Goal: Task Accomplishment & Management: Use online tool/utility

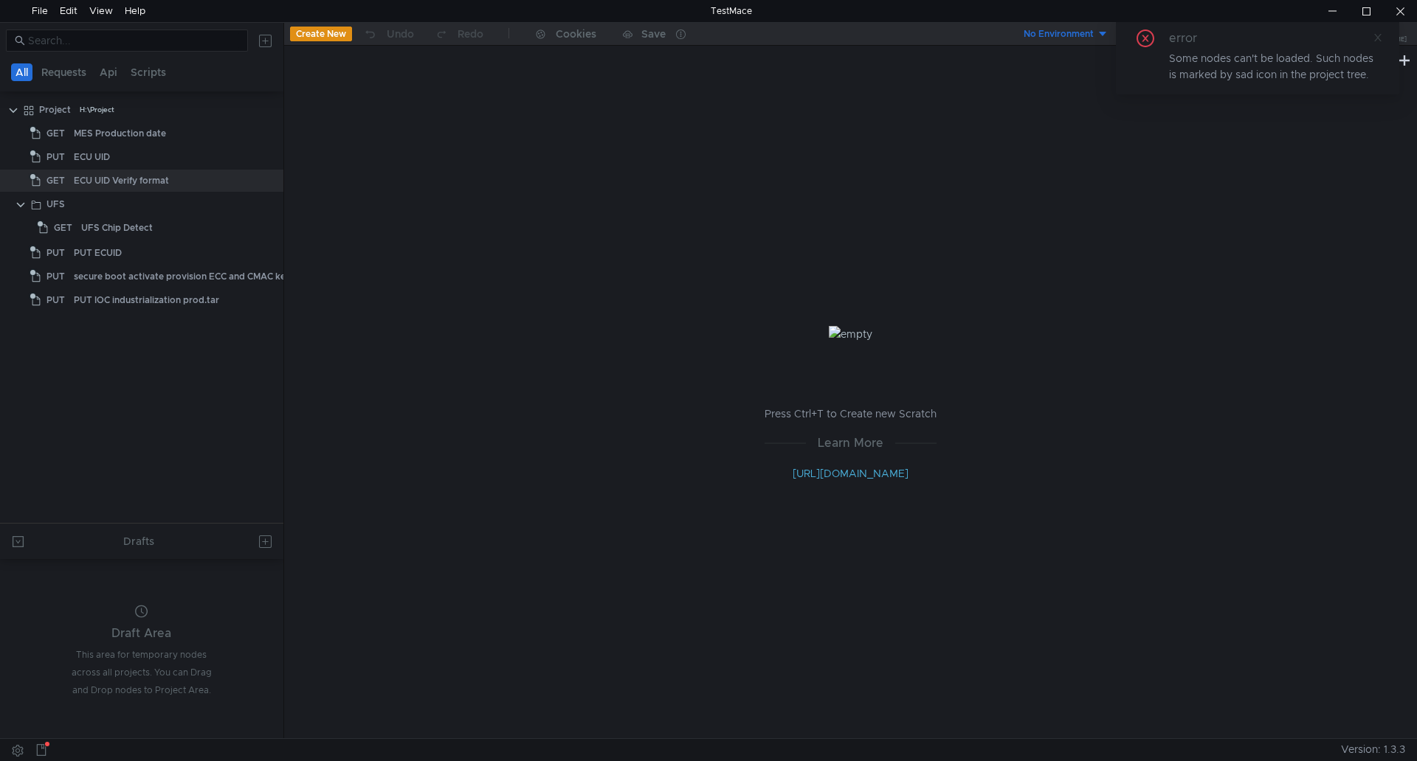
click at [1380, 40] on icon at bounding box center [1377, 37] width 10 height 10
click at [98, 111] on div "H:\Project" at bounding box center [97, 110] width 35 height 22
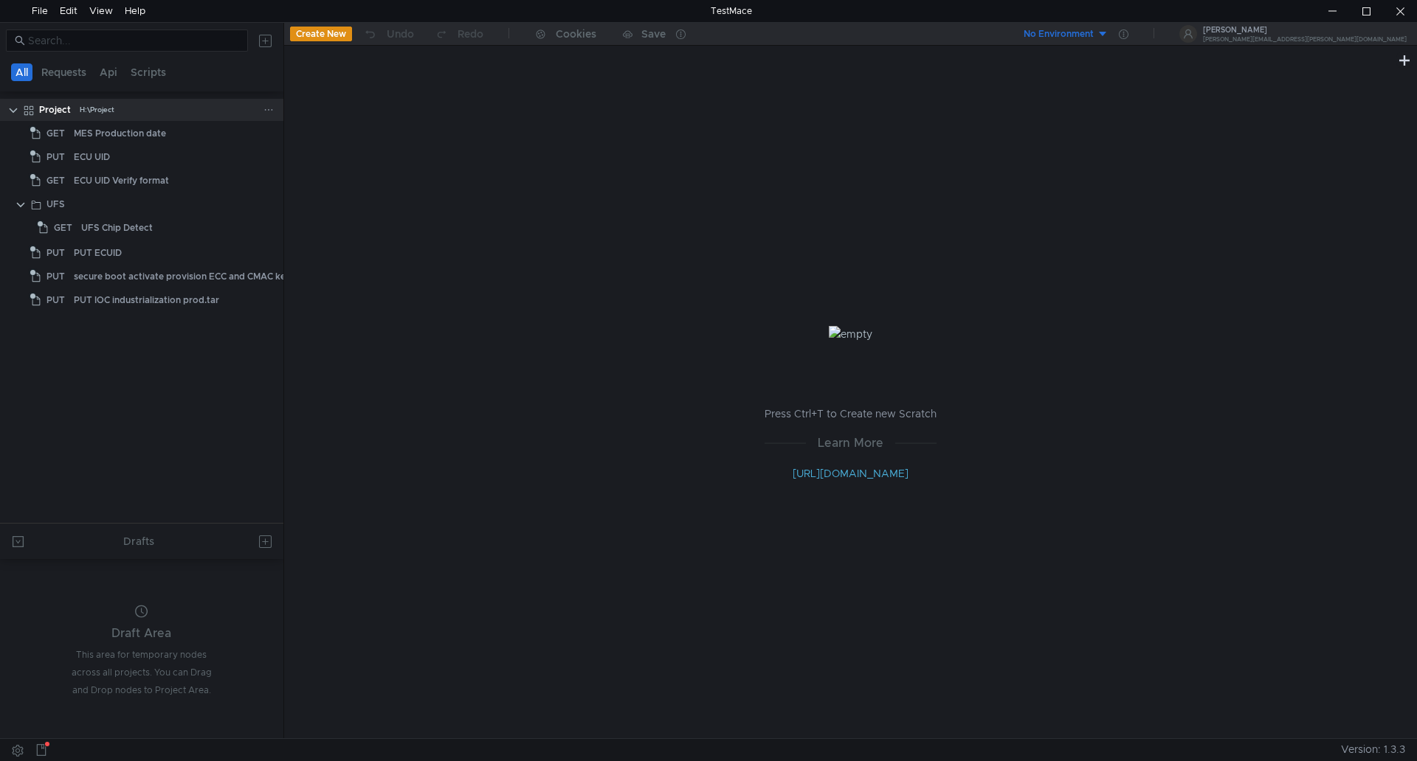
click at [7, 108] on clr-icon at bounding box center [13, 111] width 12 height 12
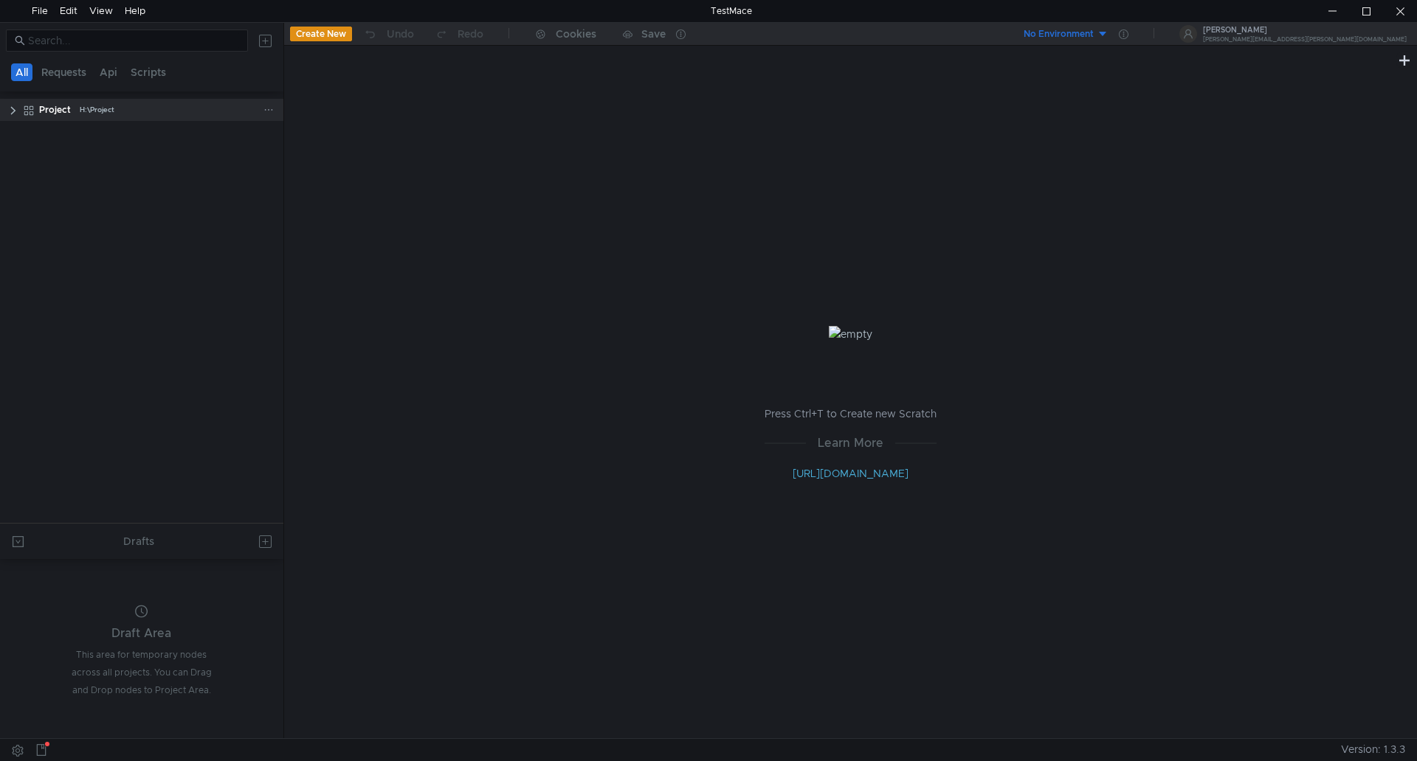
click at [7, 108] on clr-icon at bounding box center [13, 111] width 12 height 12
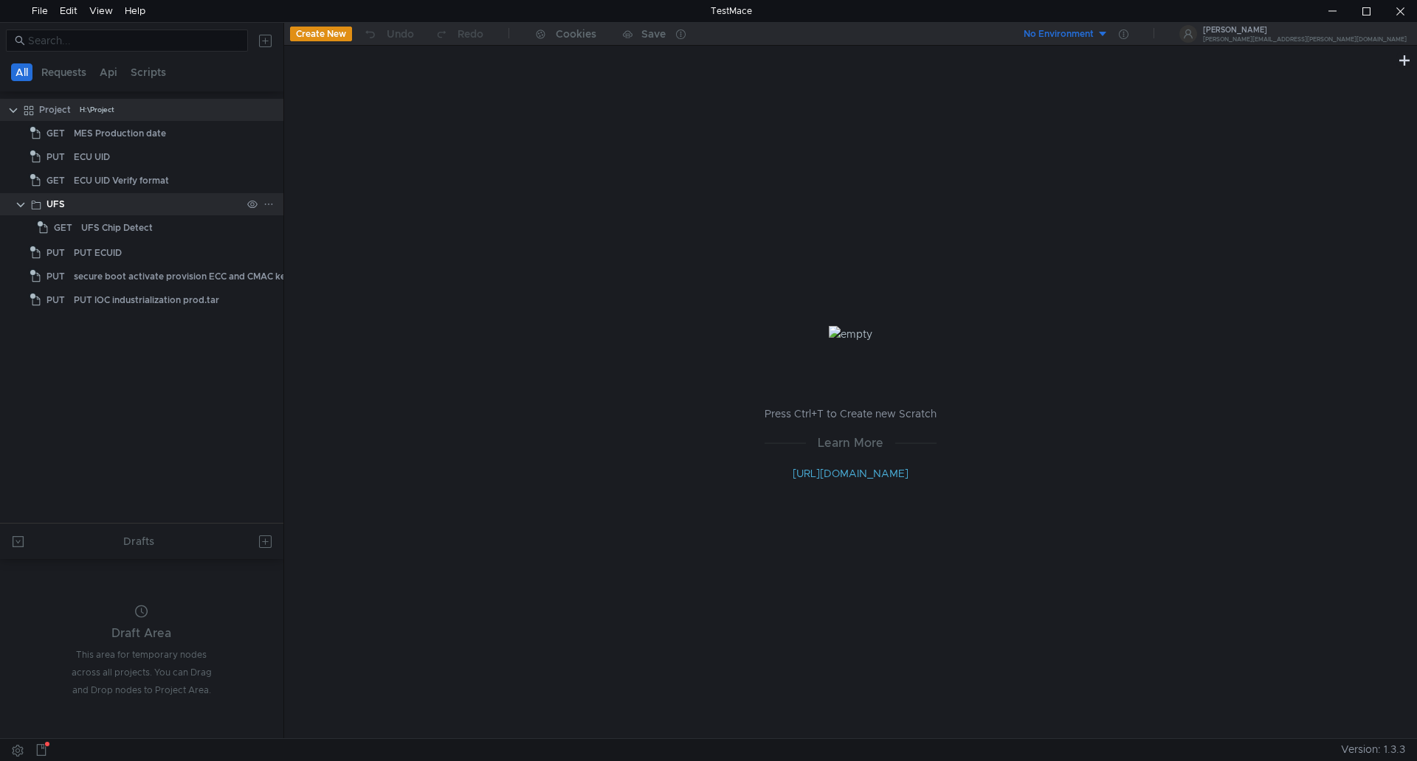
click at [16, 204] on clr-icon at bounding box center [21, 205] width 12 height 12
drag, startPoint x: 107, startPoint y: 411, endPoint x: 39, endPoint y: 5, distance: 411.4
click at [39, 5] on div "File" at bounding box center [40, 11] width 16 height 22
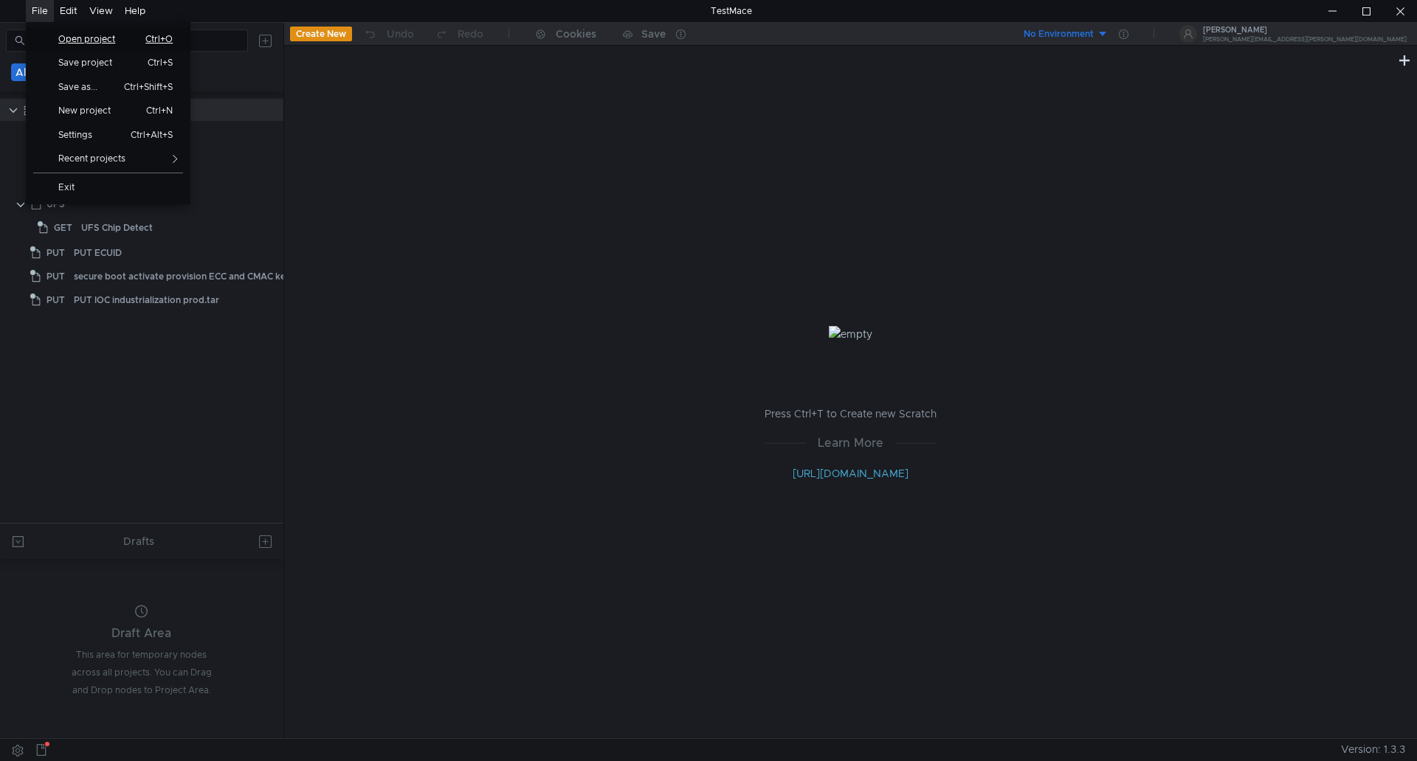
click at [109, 38] on span "Open project" at bounding box center [91, 39] width 85 height 9
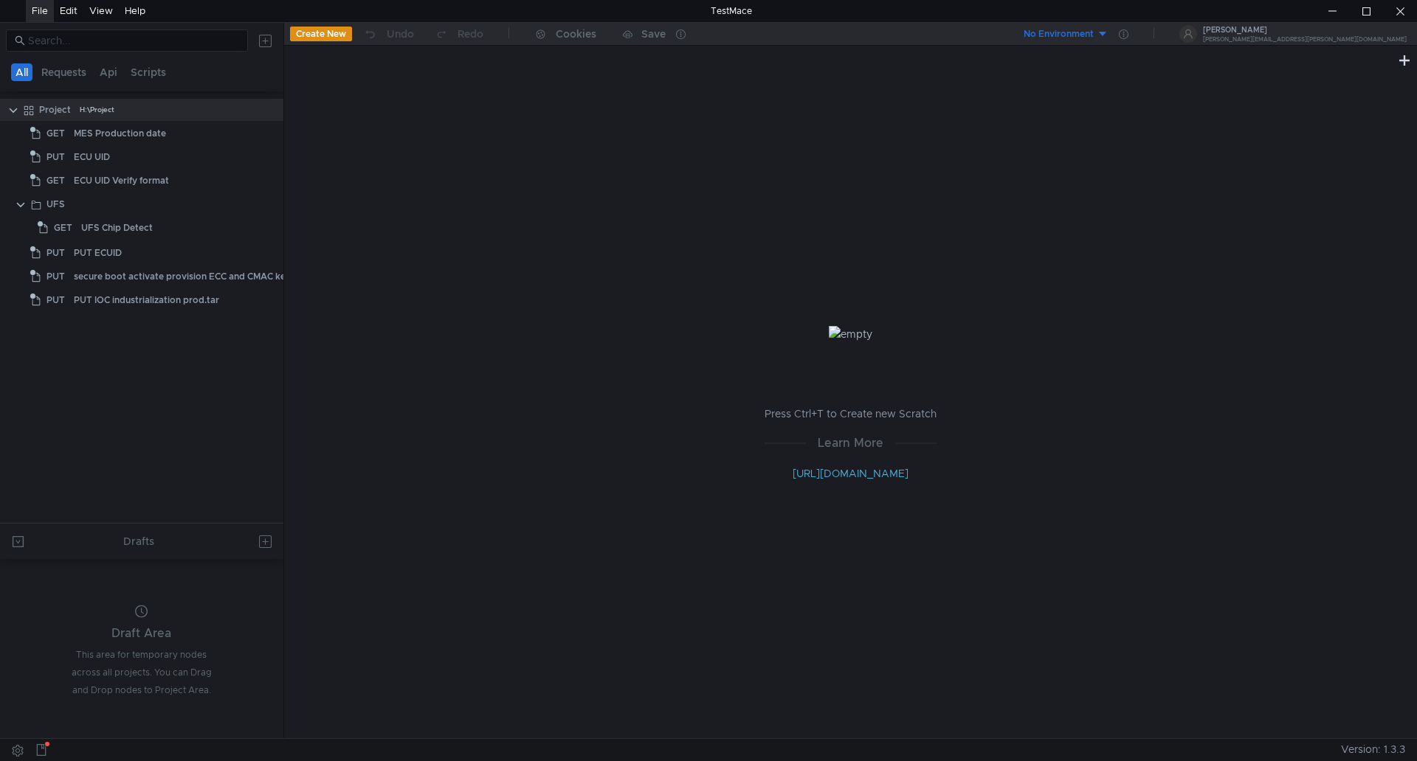
click at [36, 10] on div "File" at bounding box center [40, 11] width 16 height 22
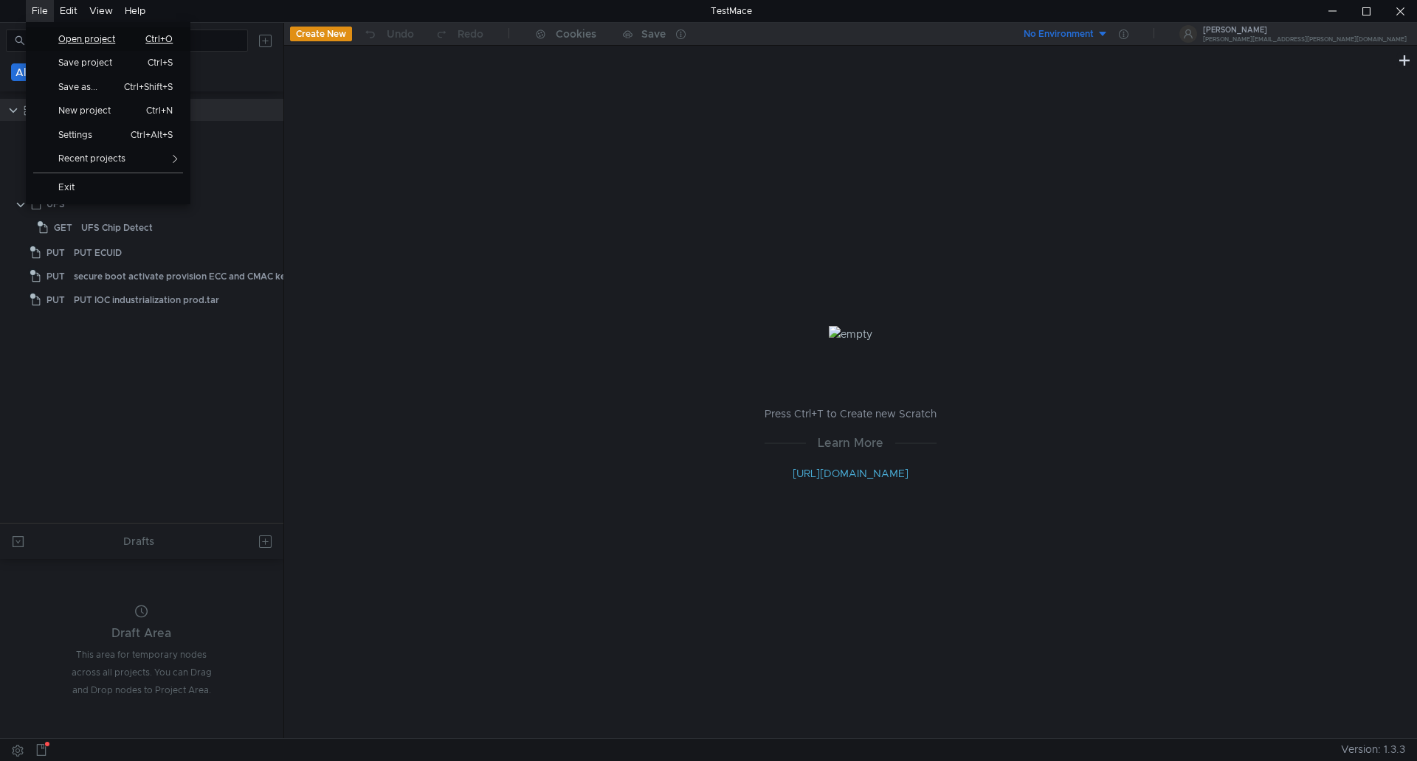
click at [91, 35] on span "Open project" at bounding box center [91, 39] width 85 height 9
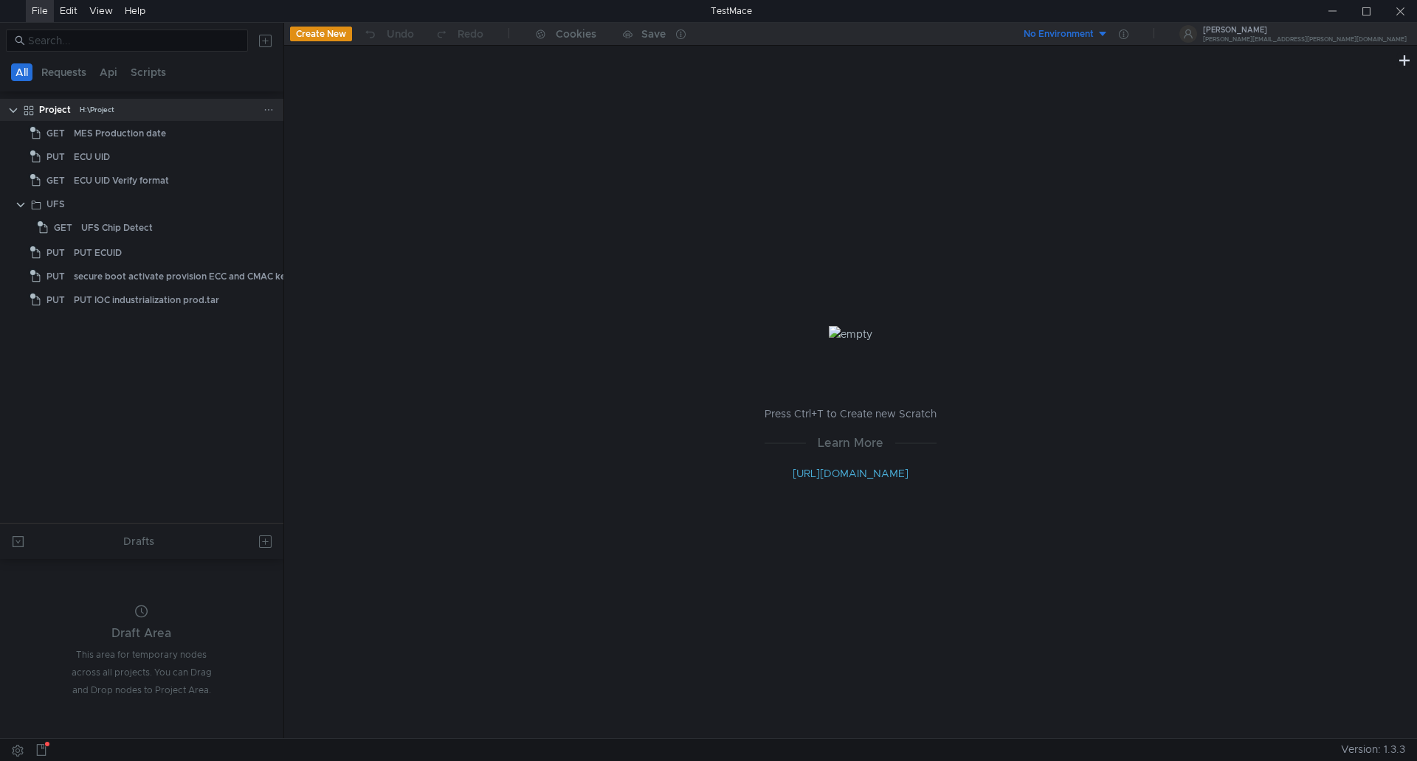
click at [175, 353] on tree-viewport "Project H:\Project GET MES Production date PUT ECU UID GET ECU UID Verify forma…" at bounding box center [141, 310] width 283 height 426
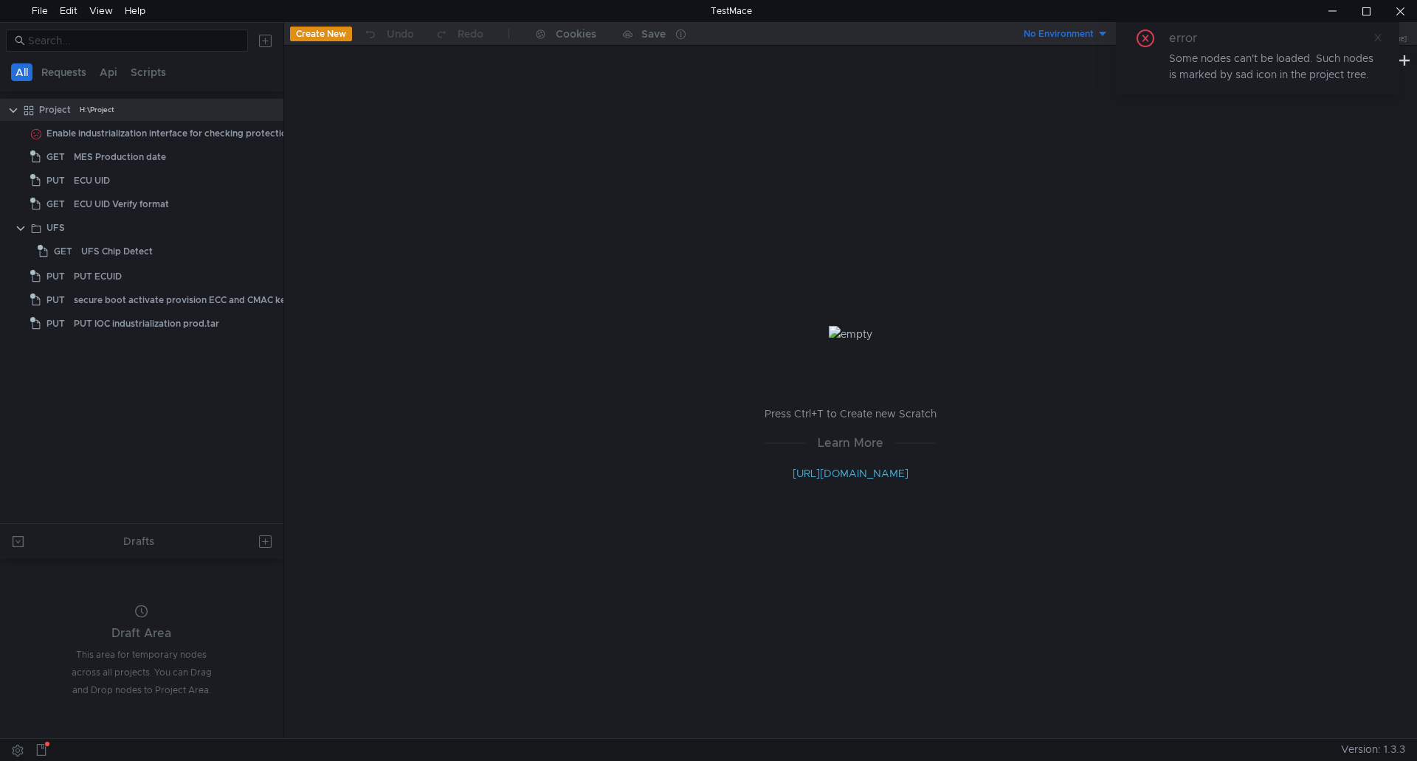
click at [1379, 38] on icon at bounding box center [1377, 37] width 10 height 10
click at [1327, 13] on div at bounding box center [1332, 11] width 34 height 22
click at [18, 225] on clr-icon at bounding box center [21, 229] width 12 height 12
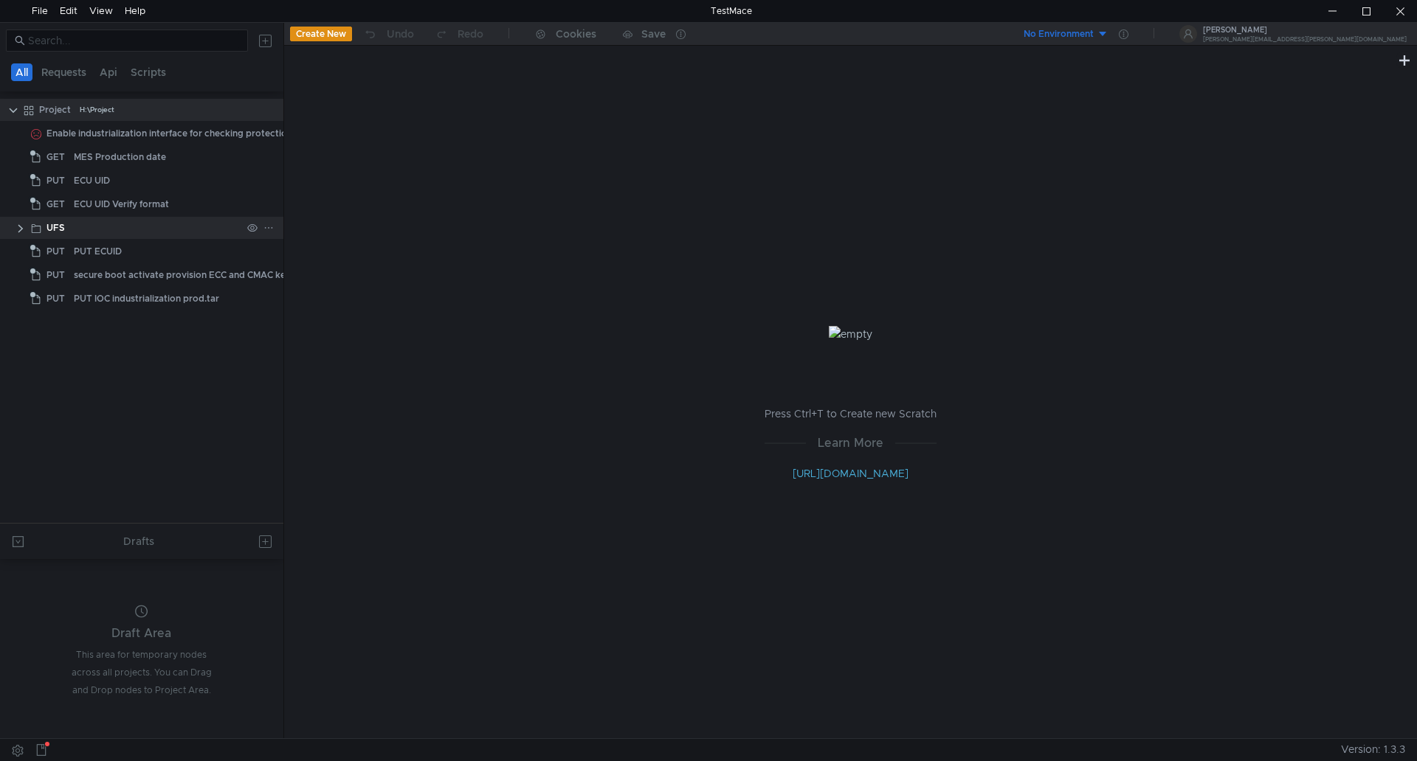
click at [18, 225] on clr-icon at bounding box center [21, 229] width 12 height 12
click at [36, 11] on div "File" at bounding box center [40, 11] width 16 height 22
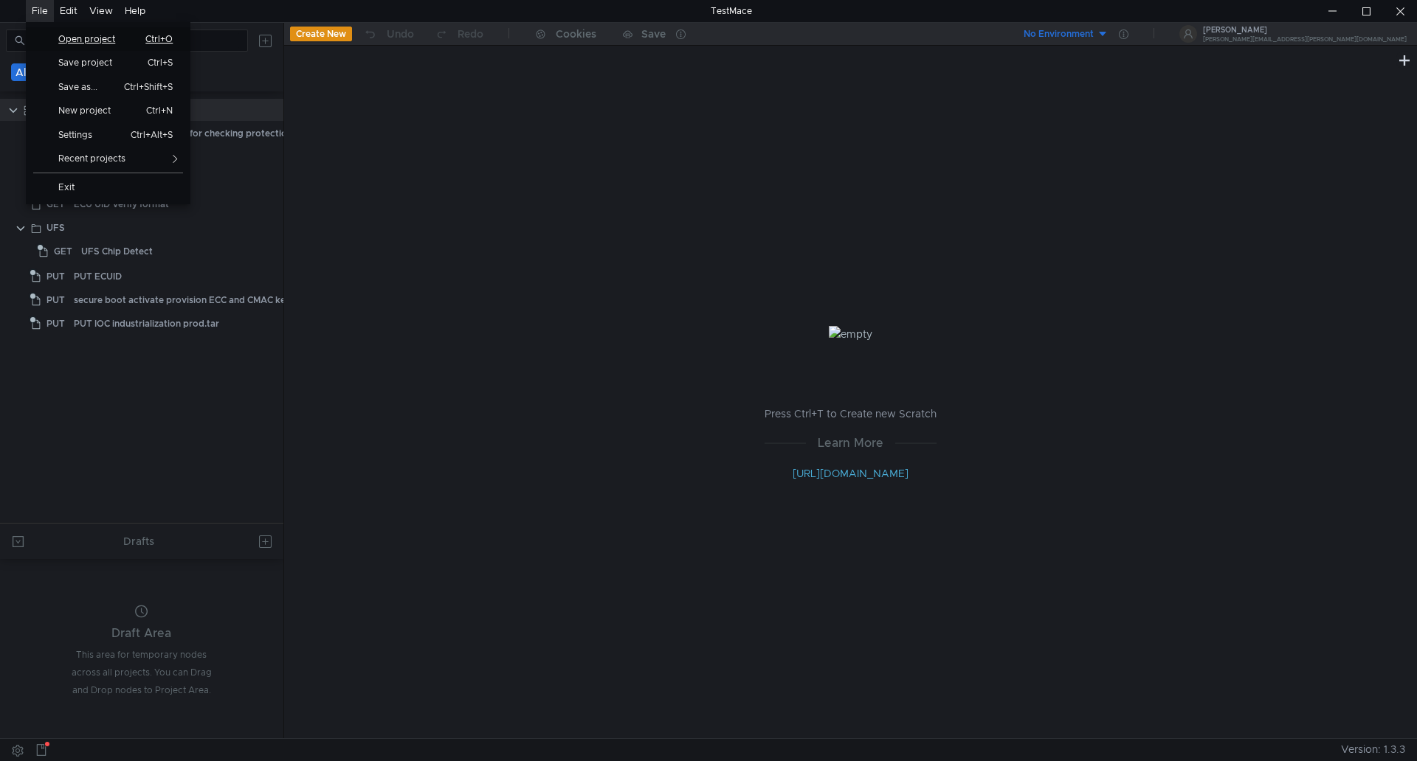
click at [77, 35] on span "Open project" at bounding box center [91, 39] width 85 height 9
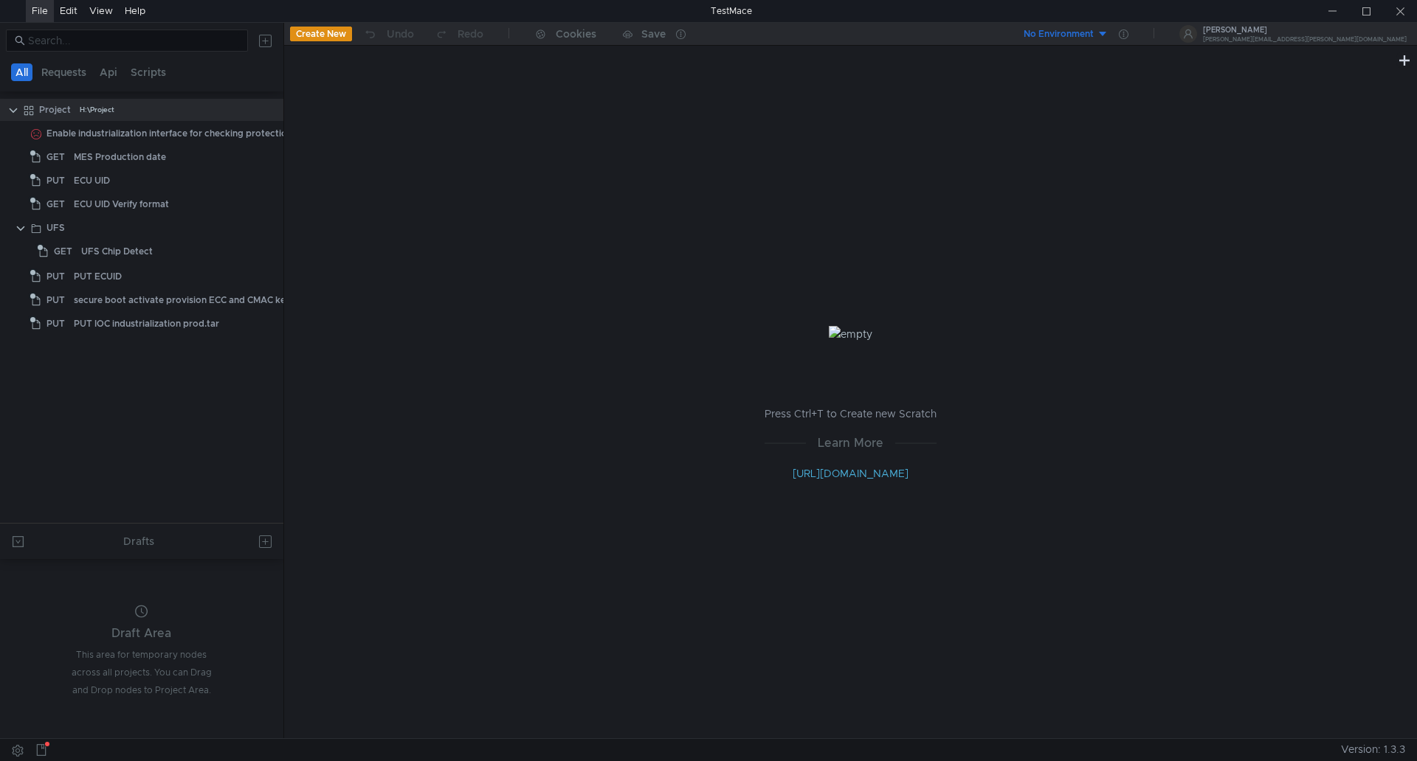
click at [32, 14] on div "File" at bounding box center [40, 11] width 16 height 22
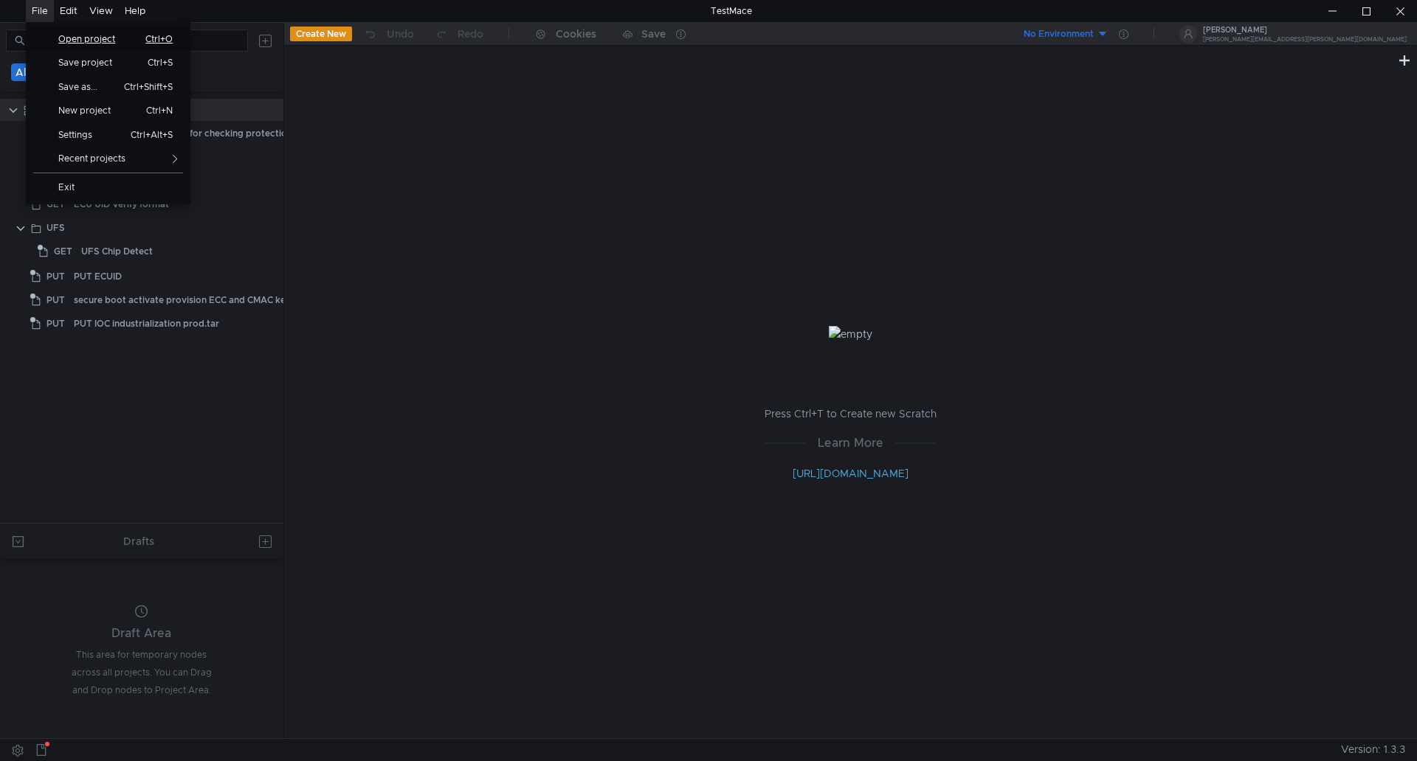
click at [91, 35] on span "Open project" at bounding box center [91, 39] width 85 height 9
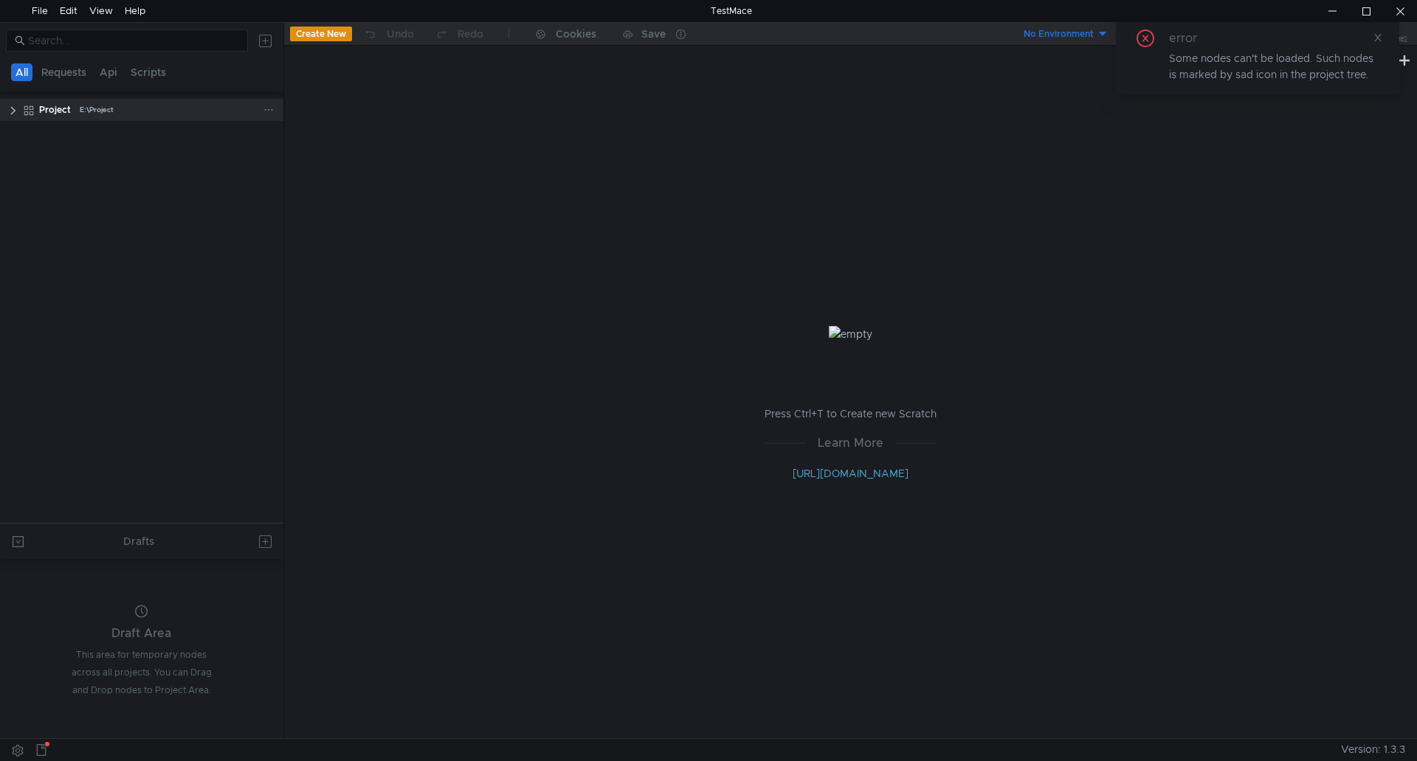
click at [7, 111] on div "Project E:\Project" at bounding box center [141, 110] width 283 height 22
click at [12, 111] on clr-icon at bounding box center [13, 111] width 12 height 12
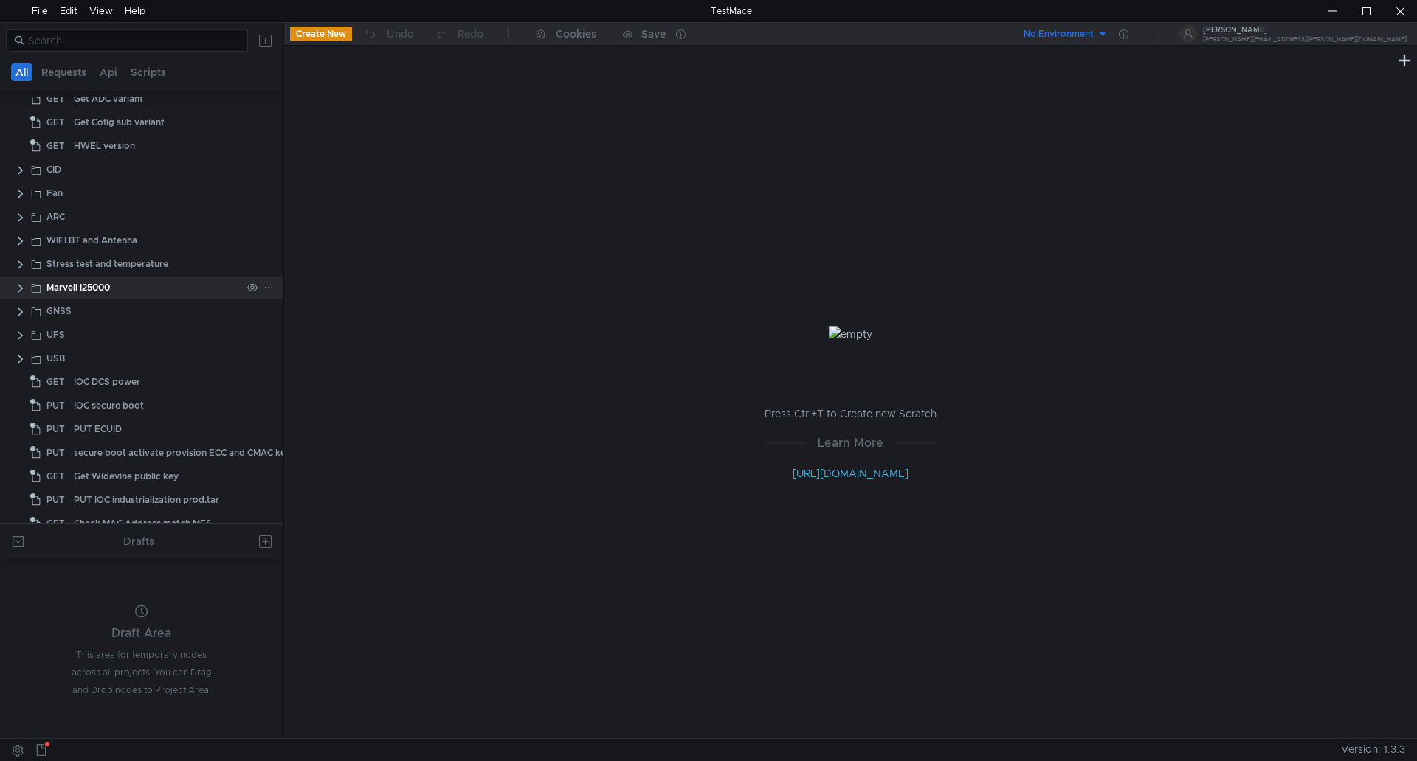
scroll to position [443, 0]
click at [23, 231] on clr-icon at bounding box center [21, 236] width 12 height 12
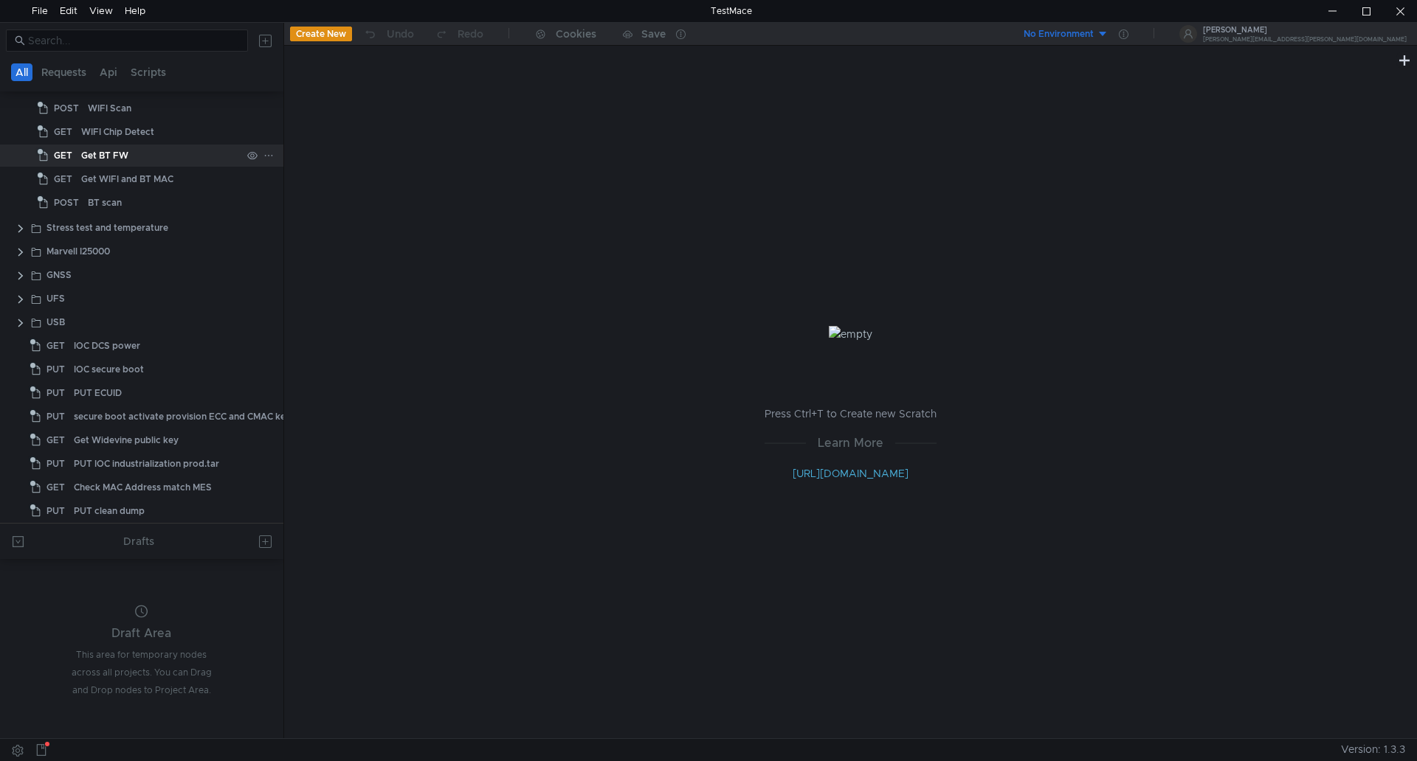
scroll to position [666, 0]
click at [19, 542] on button at bounding box center [18, 542] width 24 height 24
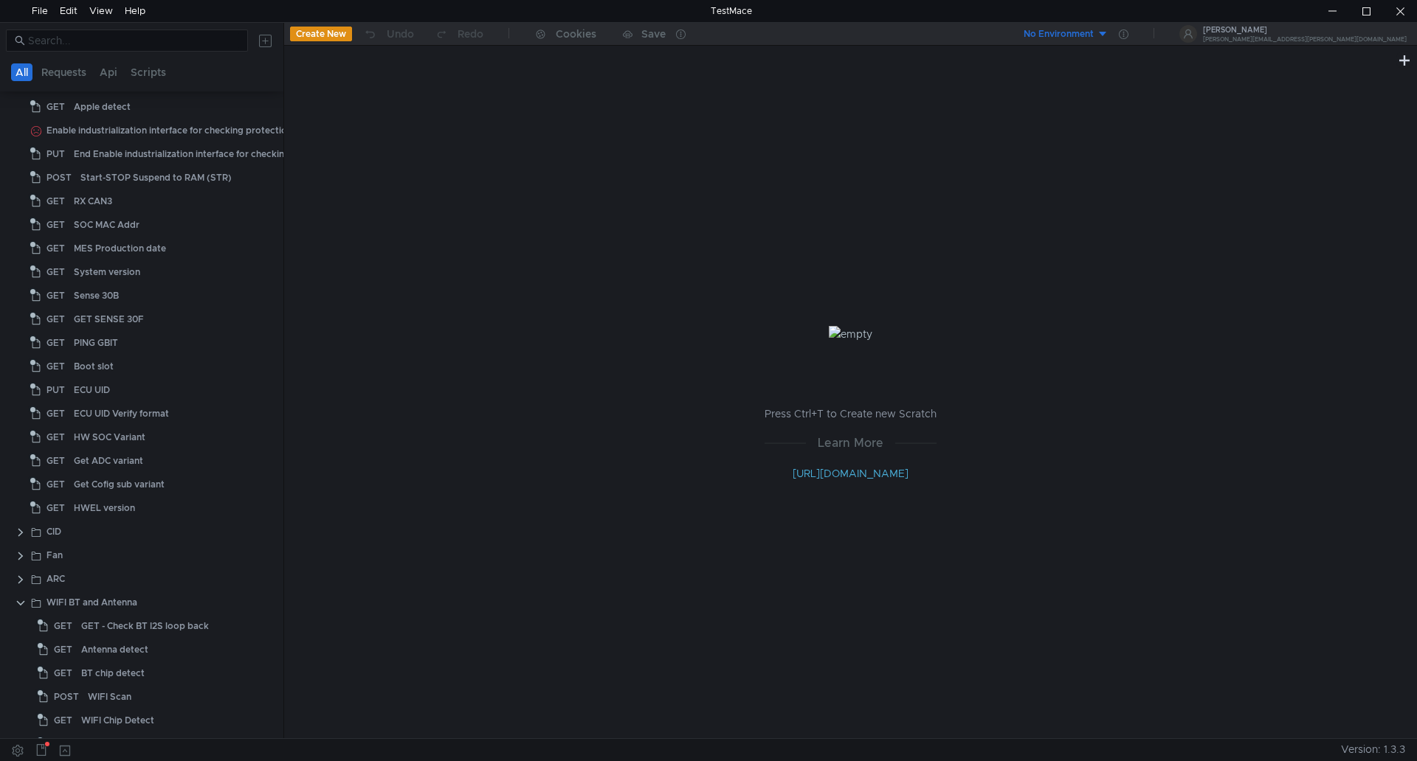
scroll to position [451, 0]
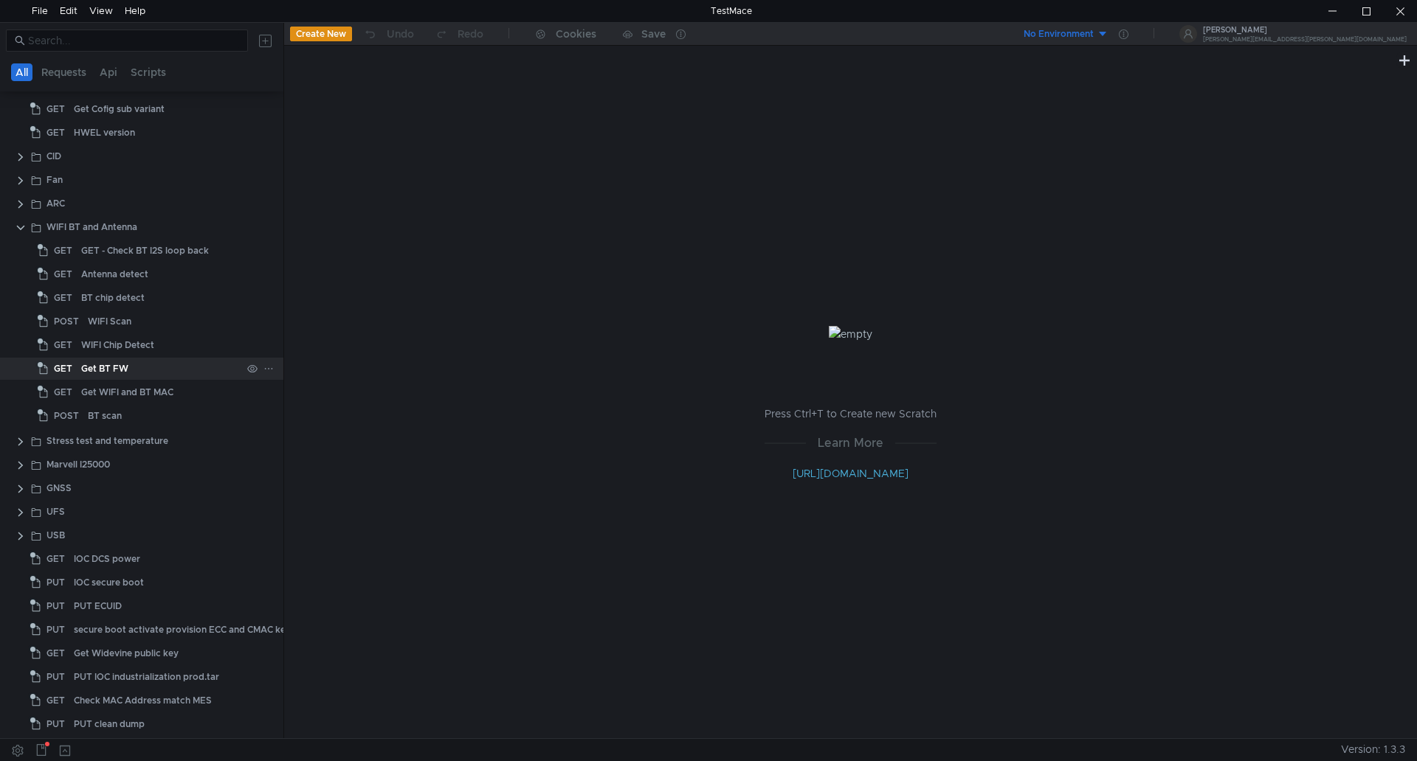
click at [111, 374] on div "Get BT FW" at bounding box center [104, 369] width 47 height 22
click at [135, 368] on div "Get BT FW" at bounding box center [161, 369] width 160 height 22
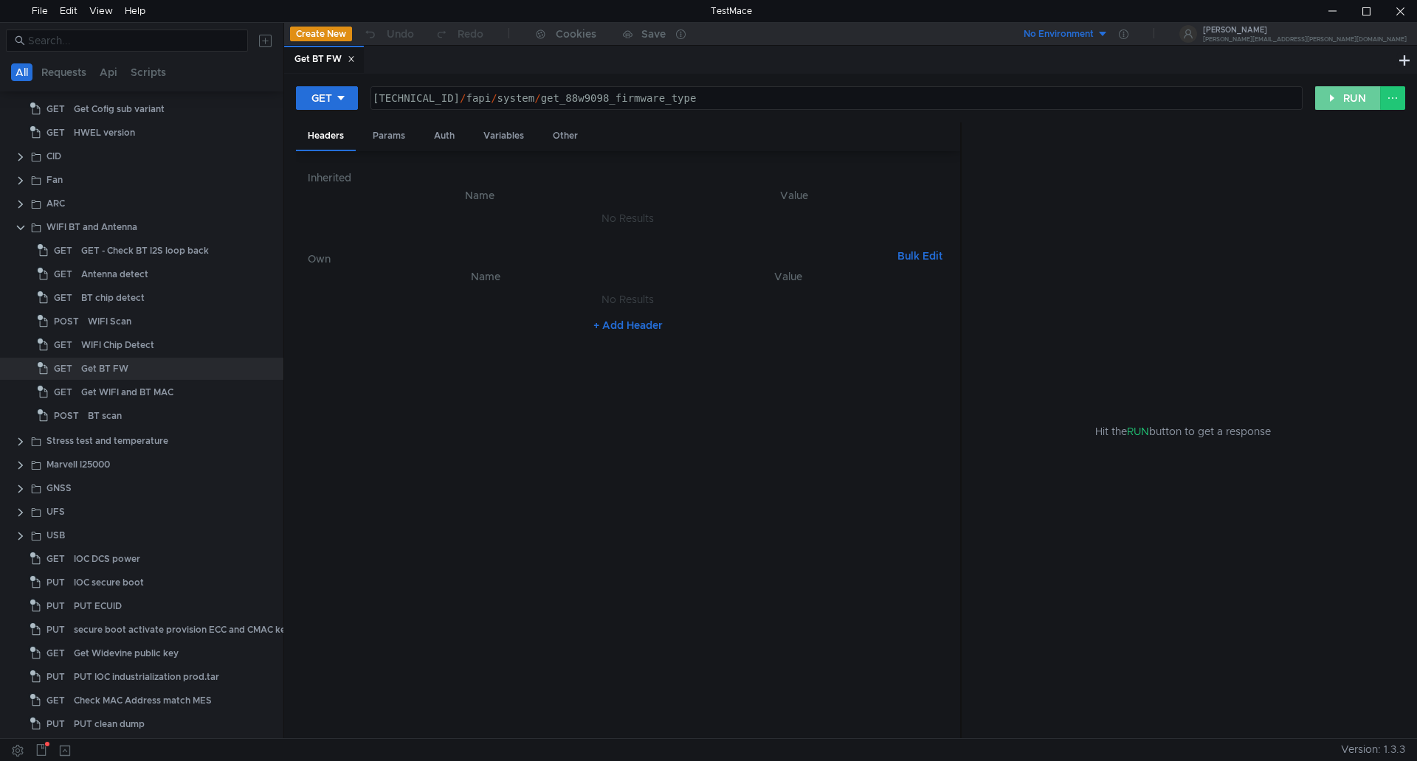
click at [1345, 96] on button "RUN" at bounding box center [1348, 98] width 66 height 24
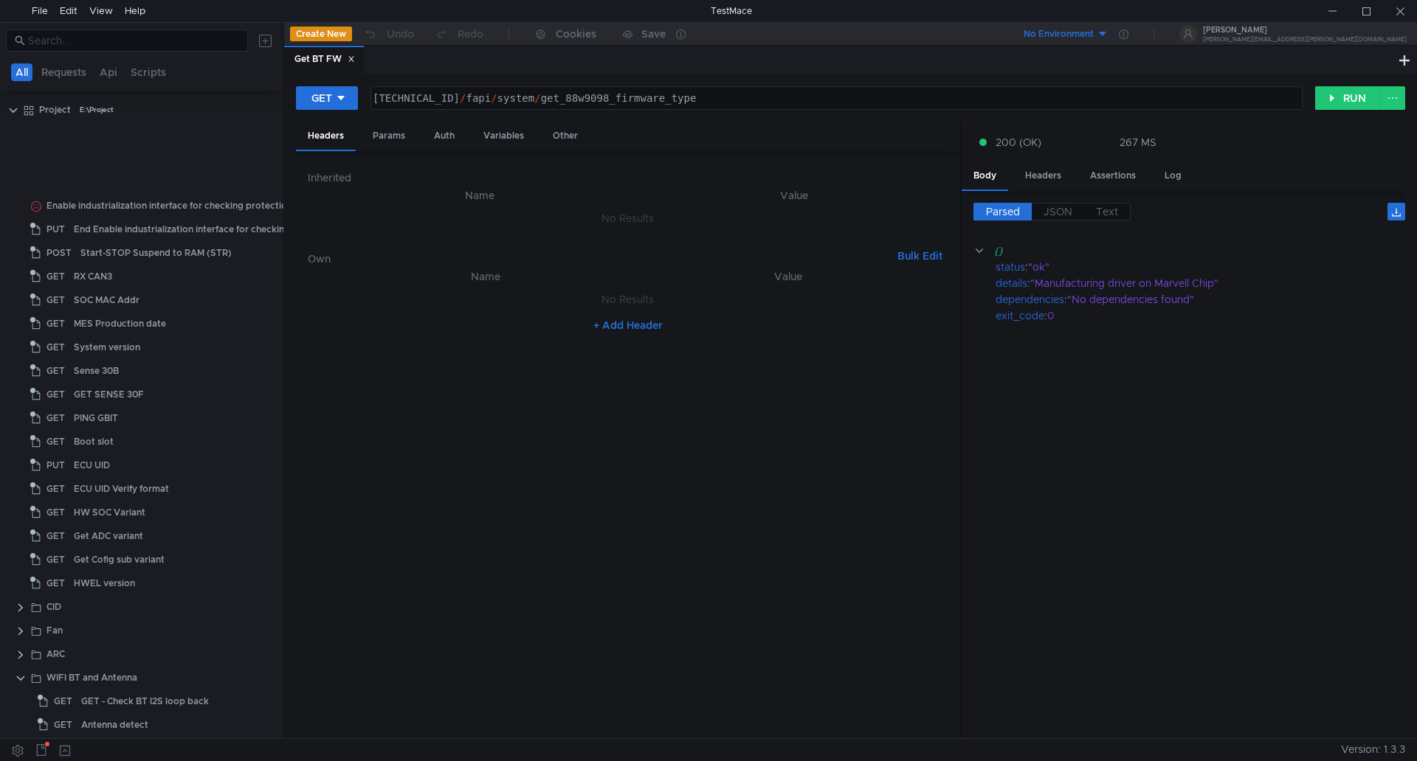
scroll to position [451, 0]
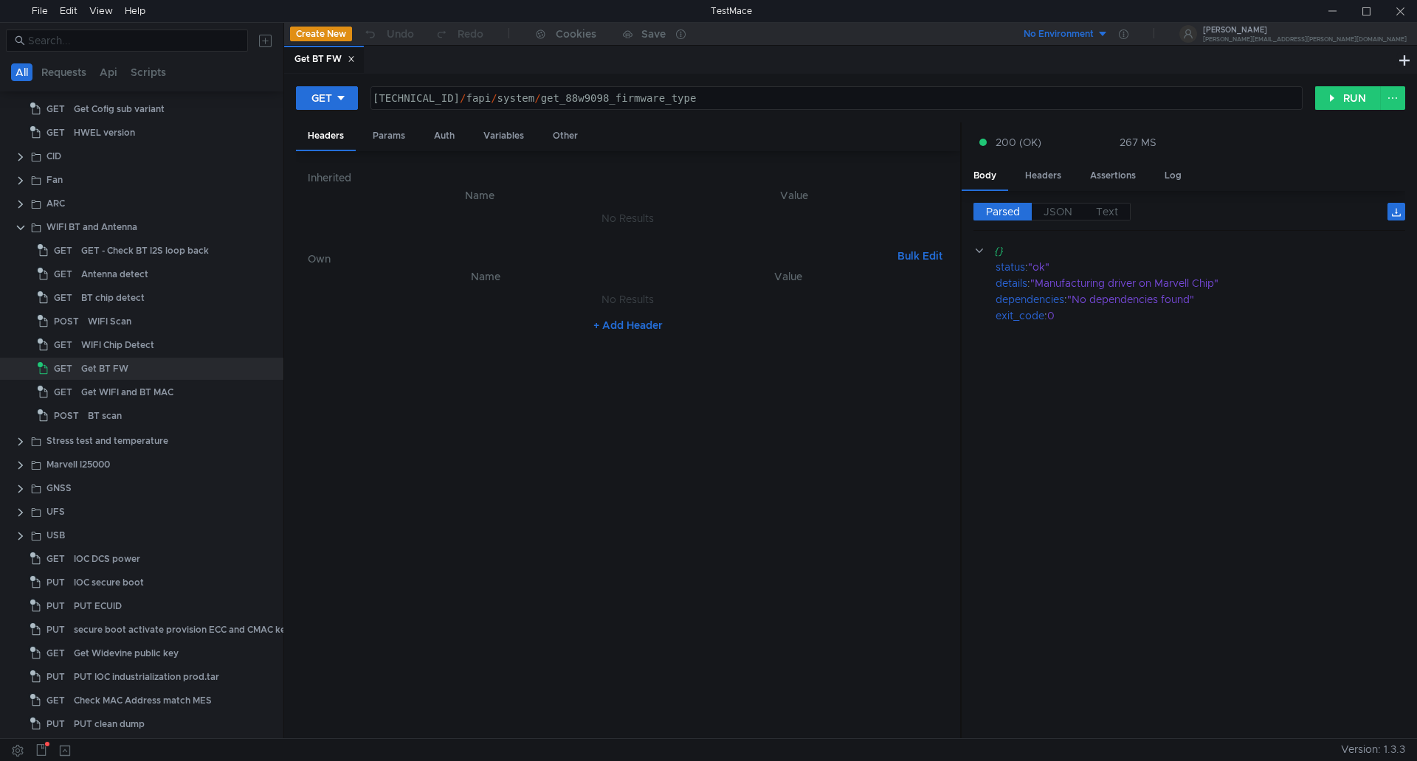
click at [314, 30] on button "Create New" at bounding box center [321, 34] width 62 height 15
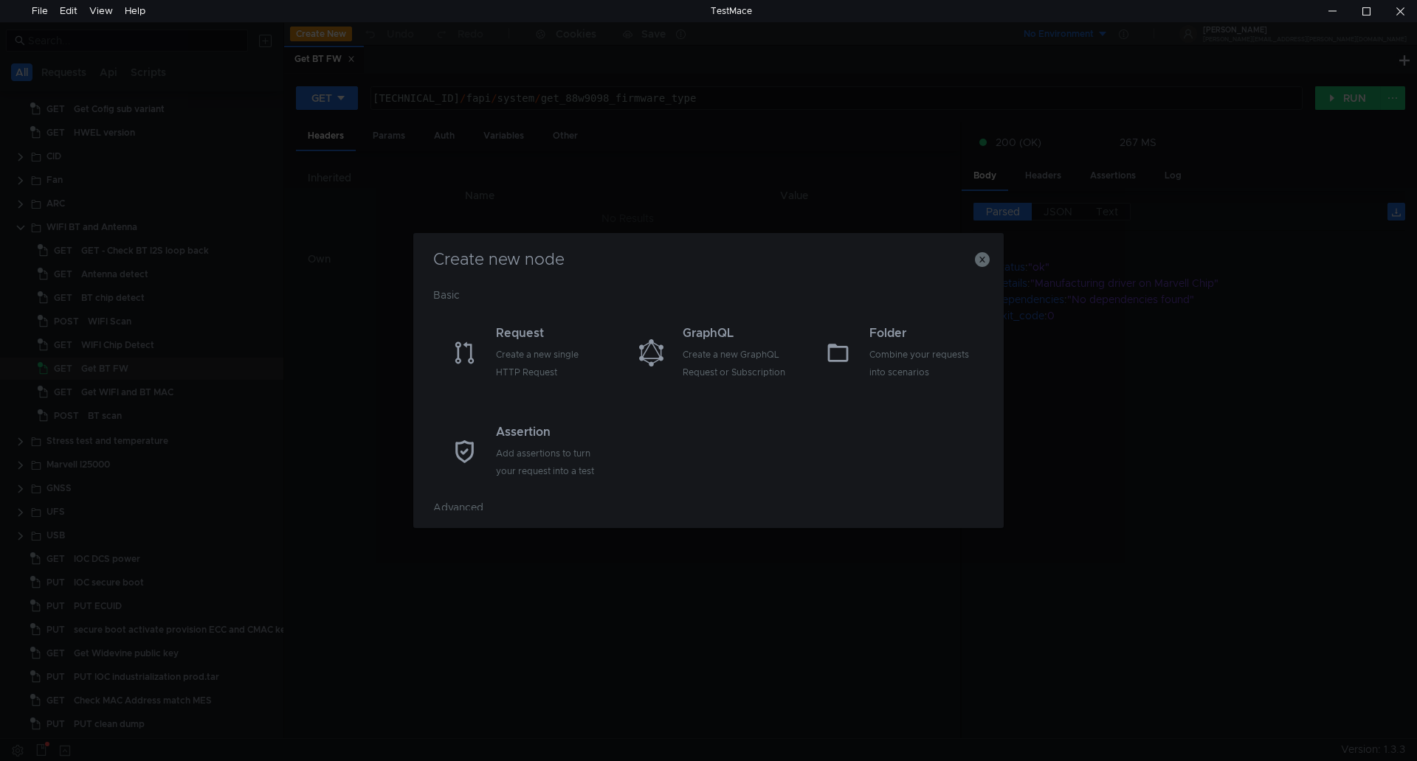
click at [972, 259] on h3 "Create new node" at bounding box center [708, 260] width 555 height 18
click at [984, 260] on icon "button" at bounding box center [982, 259] width 15 height 15
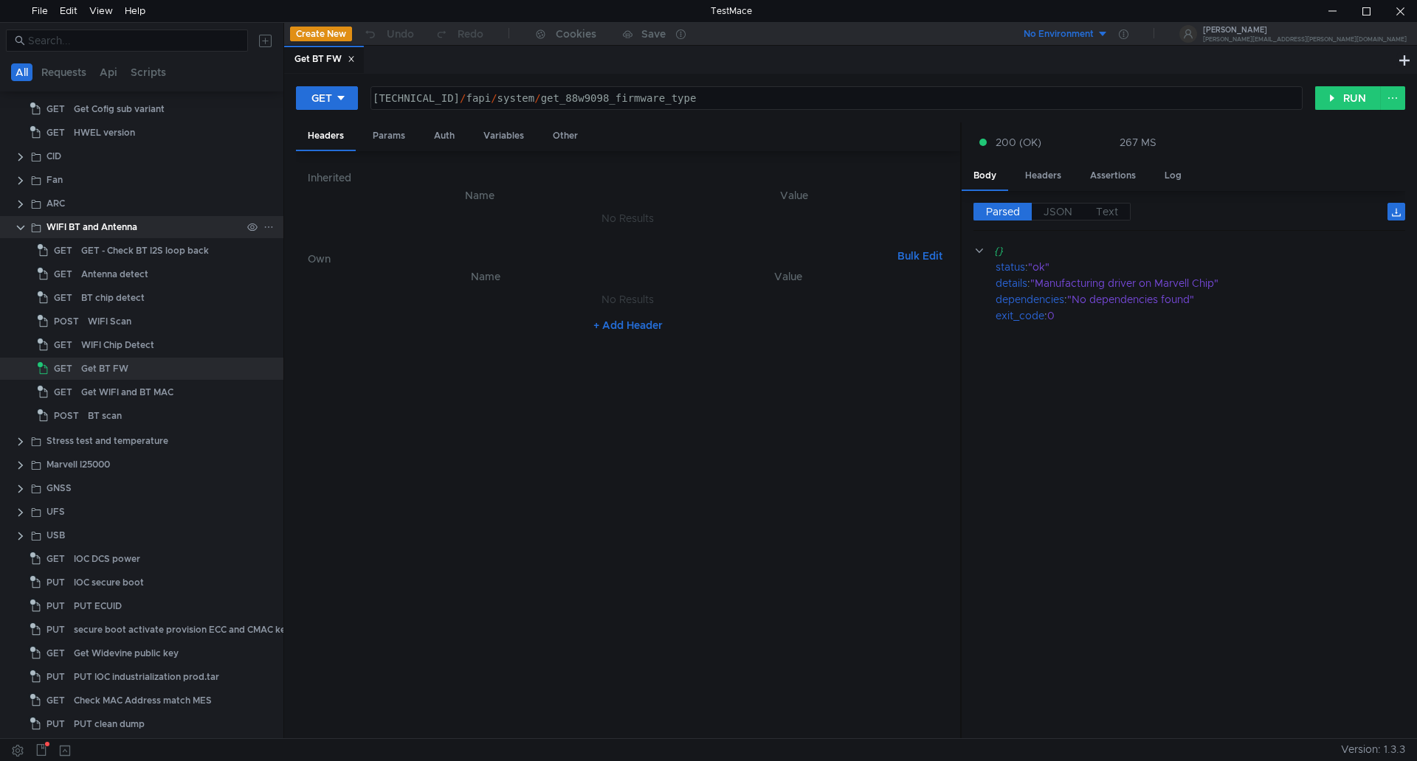
click at [18, 224] on clr-icon at bounding box center [21, 228] width 12 height 12
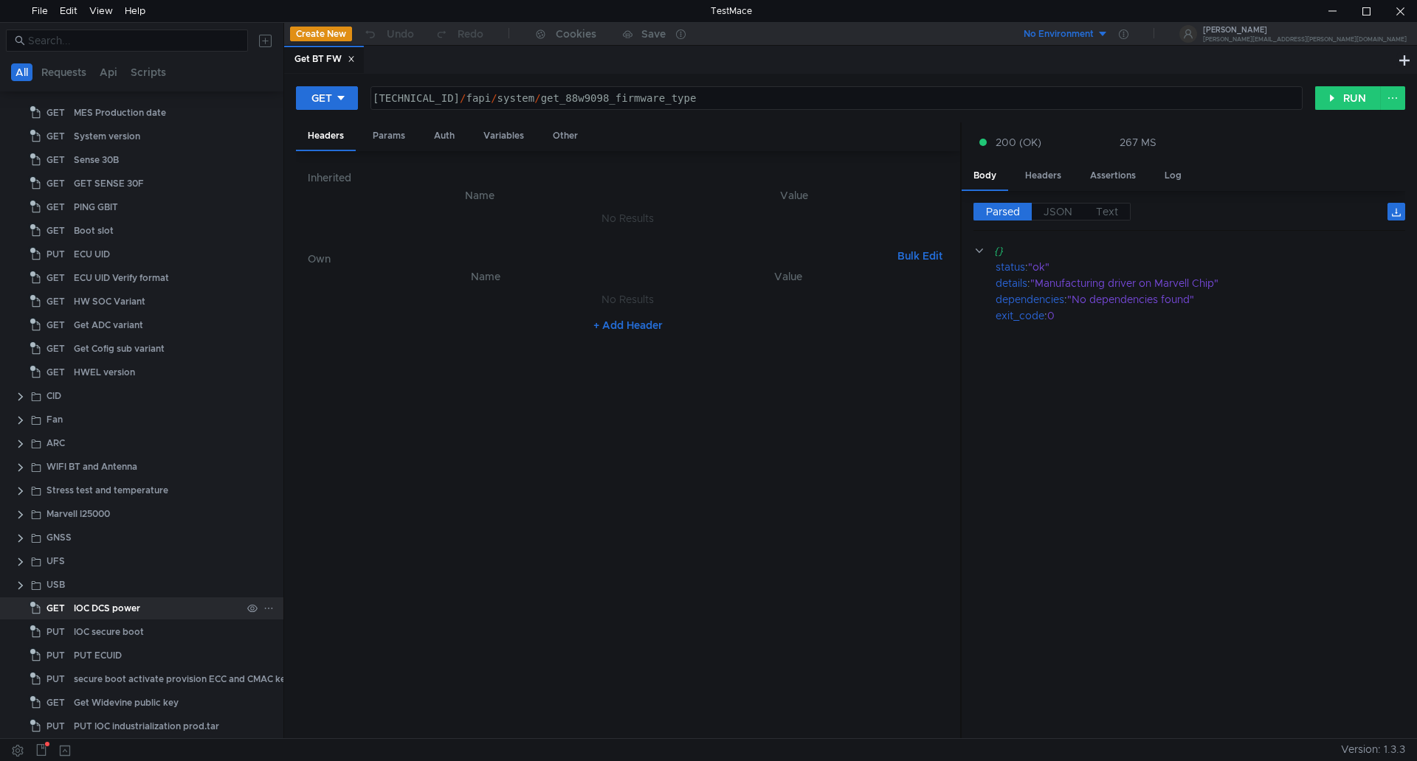
scroll to position [259, 0]
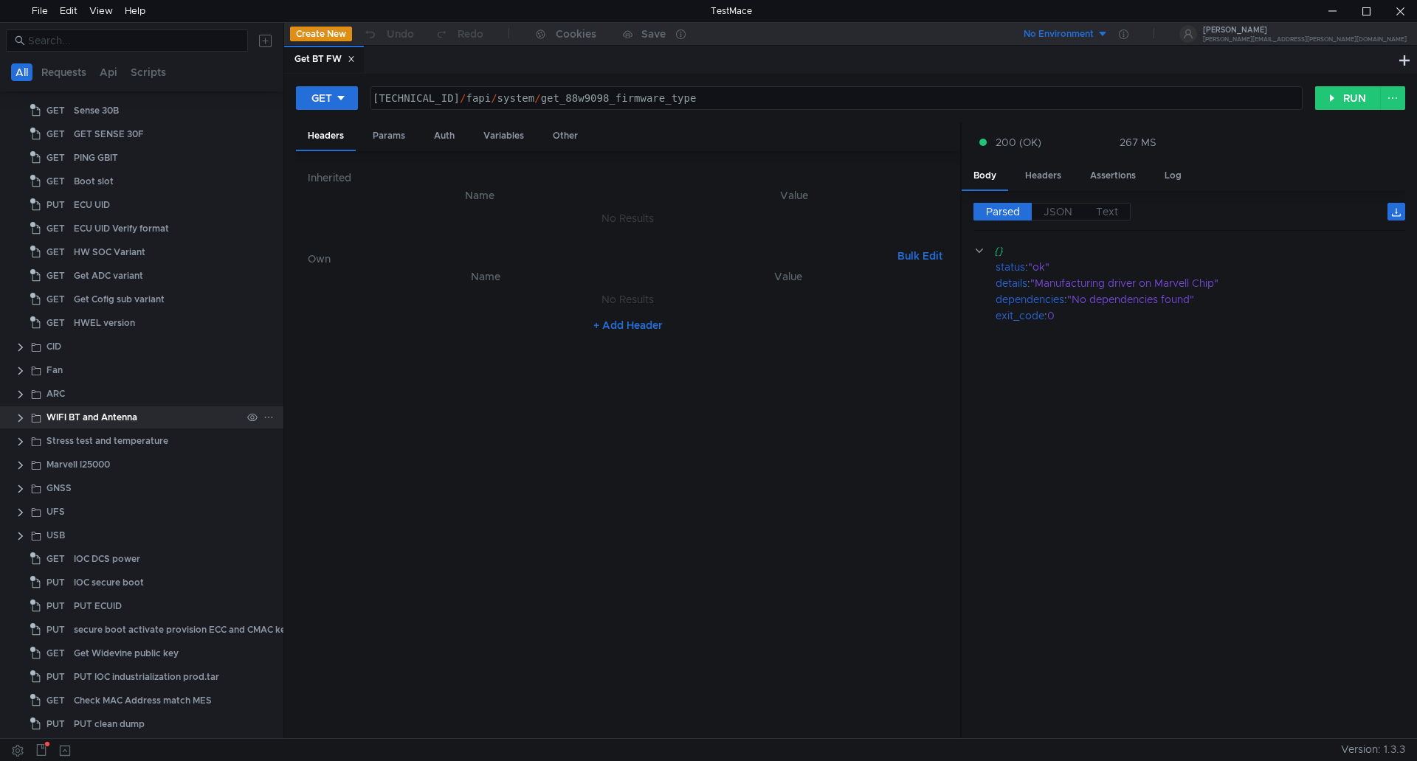
click at [15, 415] on clr-icon at bounding box center [21, 418] width 12 height 12
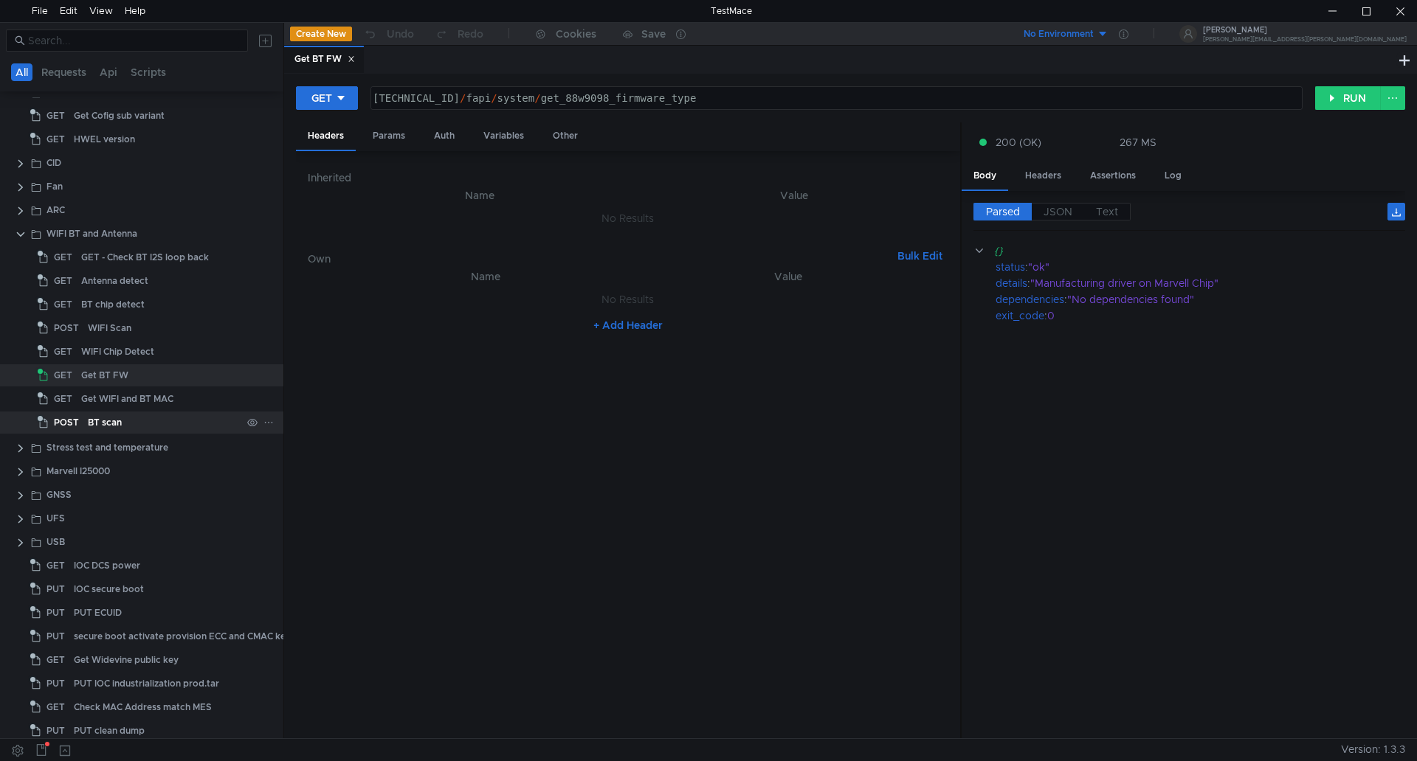
scroll to position [449, 0]
click at [140, 370] on div "Get BT FW" at bounding box center [161, 370] width 160 height 22
click at [263, 225] on icon at bounding box center [268, 229] width 10 height 10
click at [480, 266] on button "Request" at bounding box center [468, 266] width 179 height 22
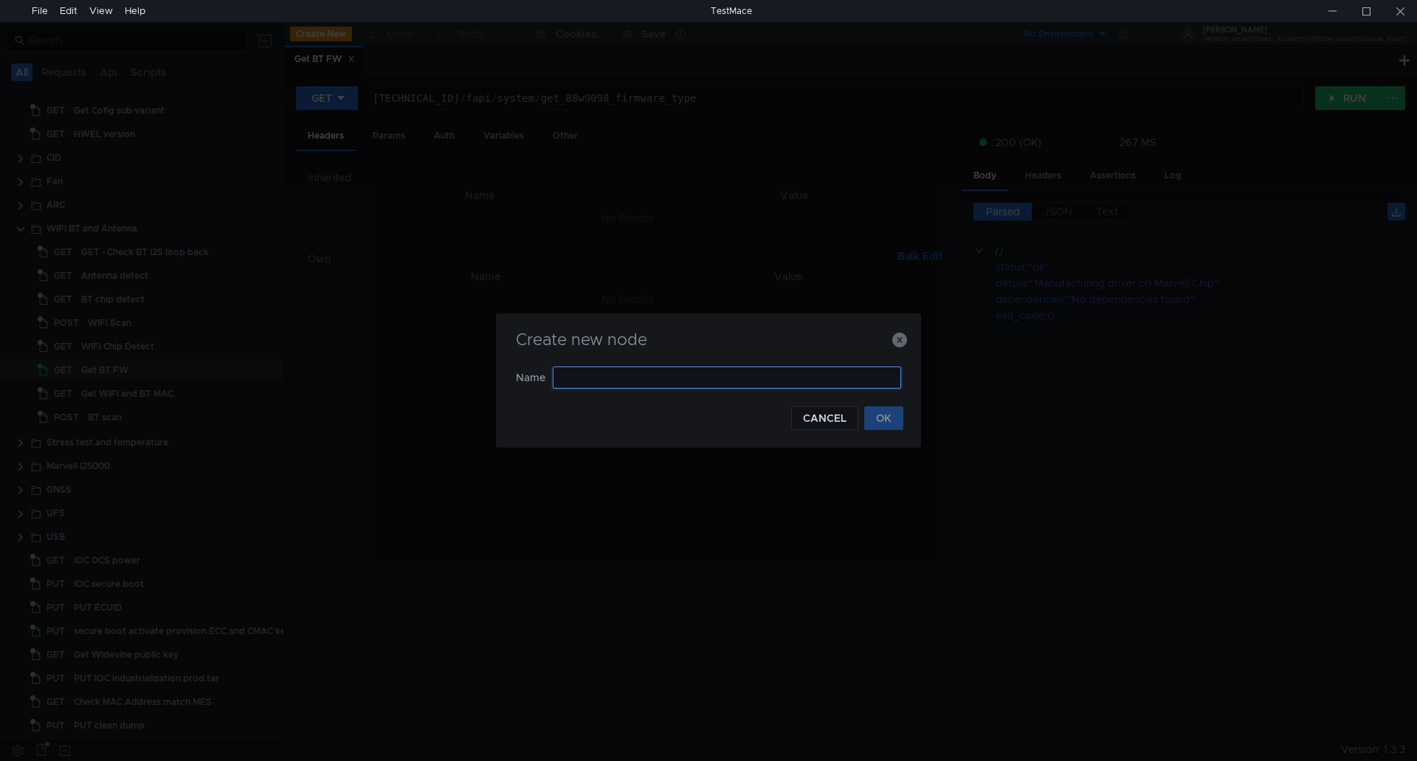
click at [578, 384] on input "text" at bounding box center [727, 378] width 348 height 22
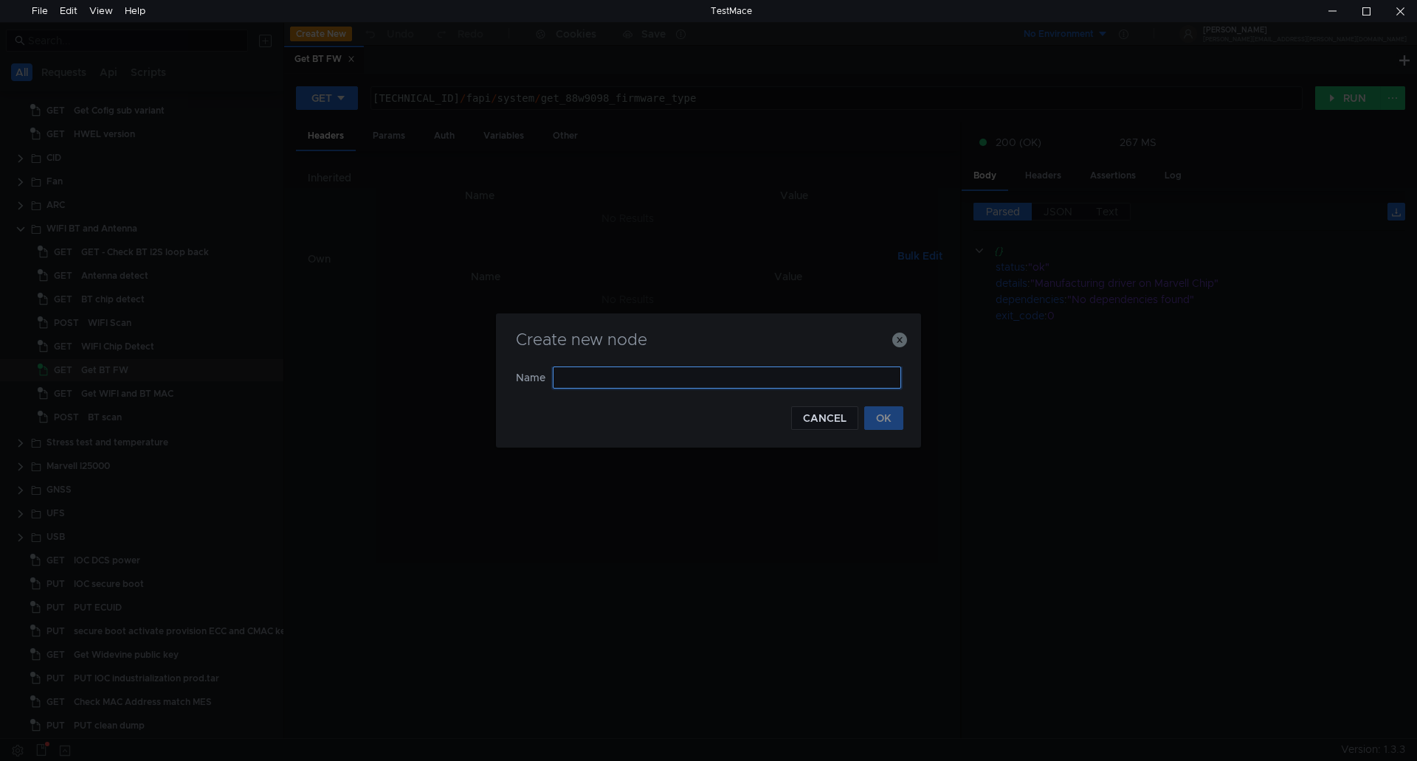
paste input "GET - Load 88W9098 Prodution Firmware"
type input "GET - Load 88W9098 Prodution Firmware"
click at [880, 424] on button "OK" at bounding box center [883, 419] width 39 height 24
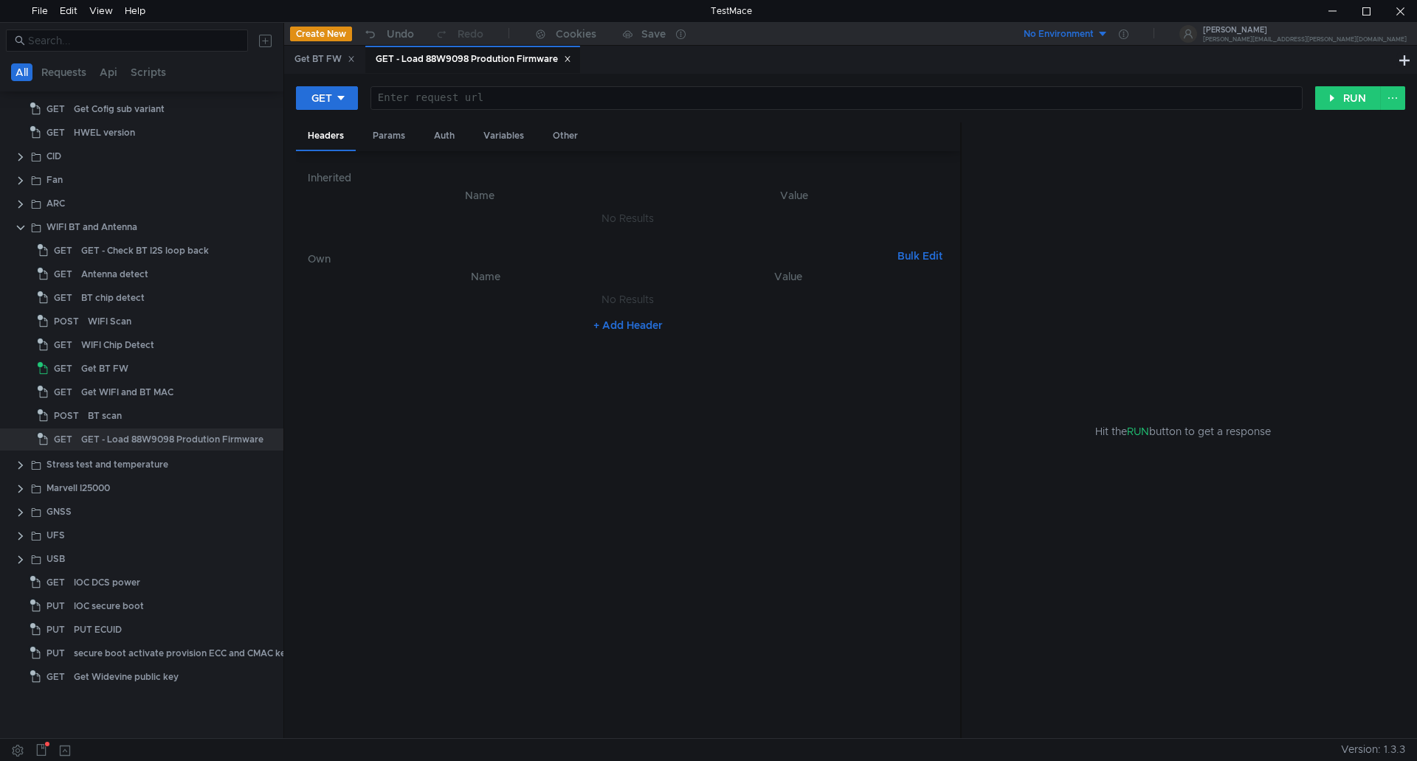
scroll to position [0, 0]
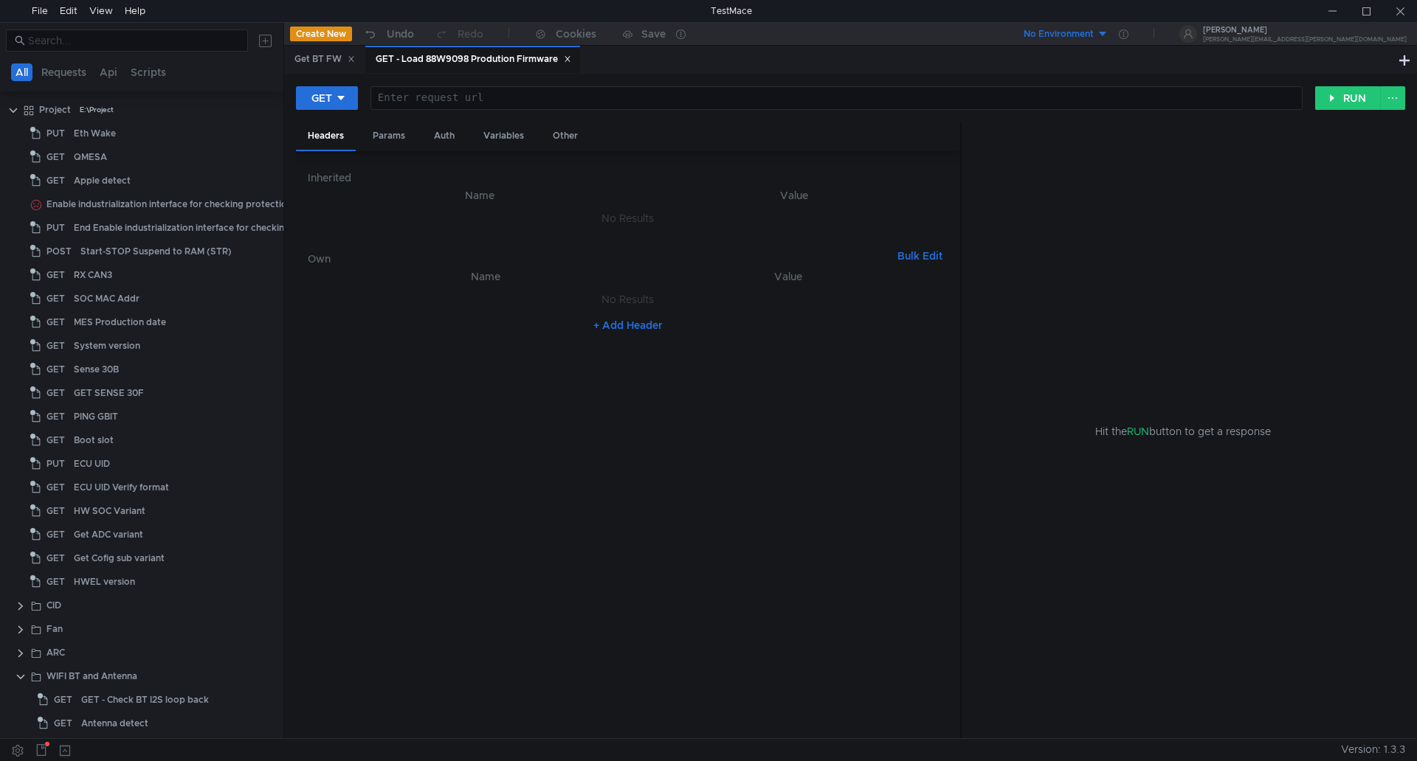
click at [449, 93] on div at bounding box center [835, 109] width 930 height 35
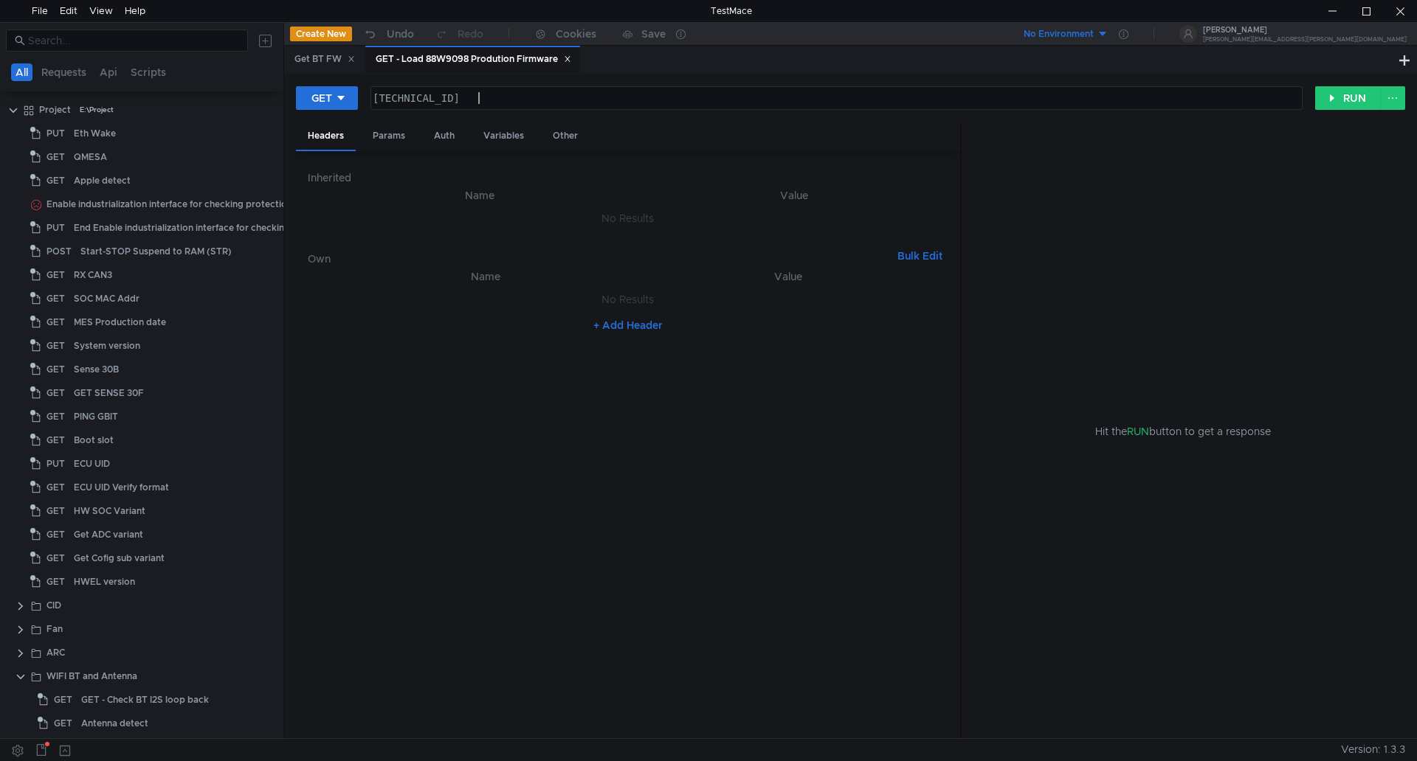
scroll to position [0, 7]
paste textarea "fapi/system/load_88w9098_production_driver?"
click at [482, 98] on div "160.48.199.99:8080fapi / system / load_88w9098_production_driver ?" at bounding box center [835, 109] width 930 height 35
type textarea "160.48.199.99:8080/fapi/system/load_88w9098_production_driver?"
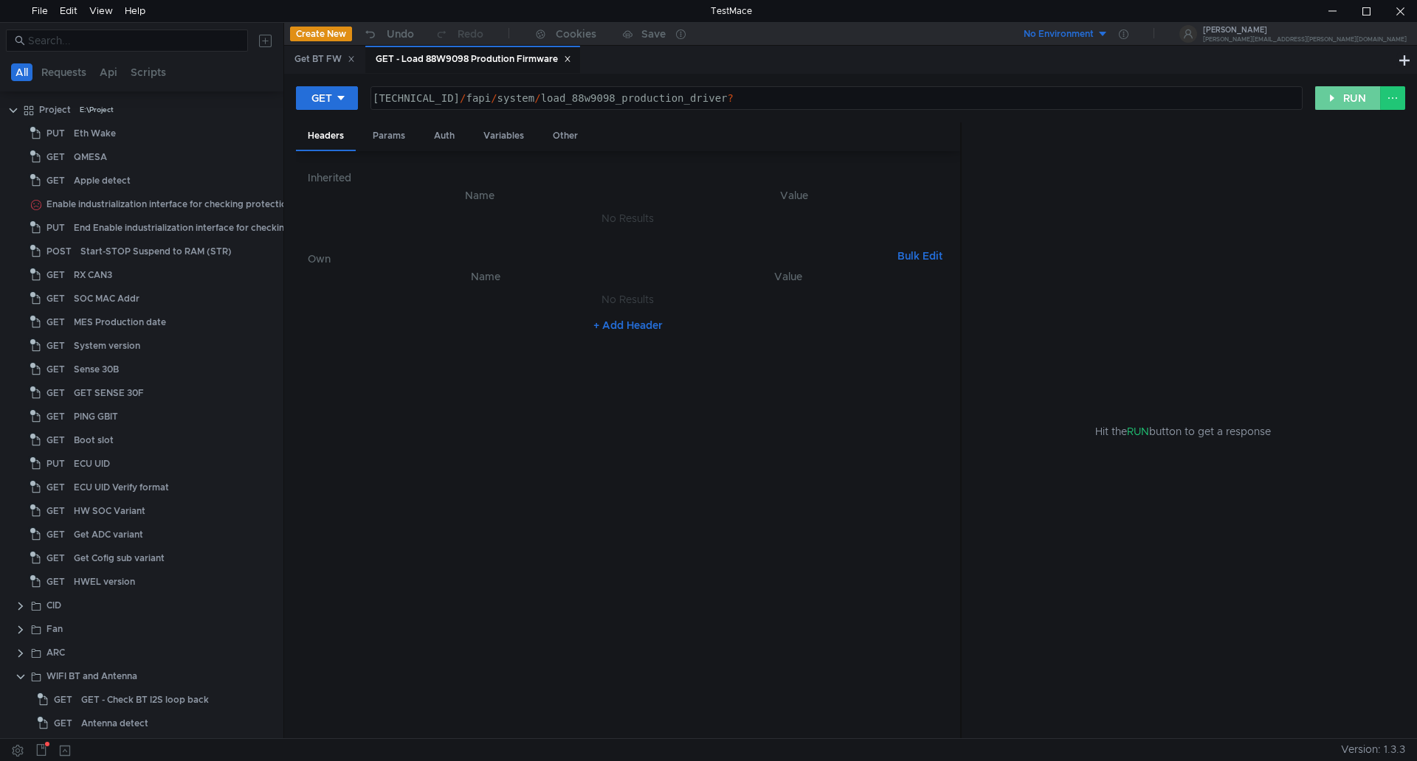
click at [1341, 108] on button "RUN" at bounding box center [1348, 98] width 66 height 24
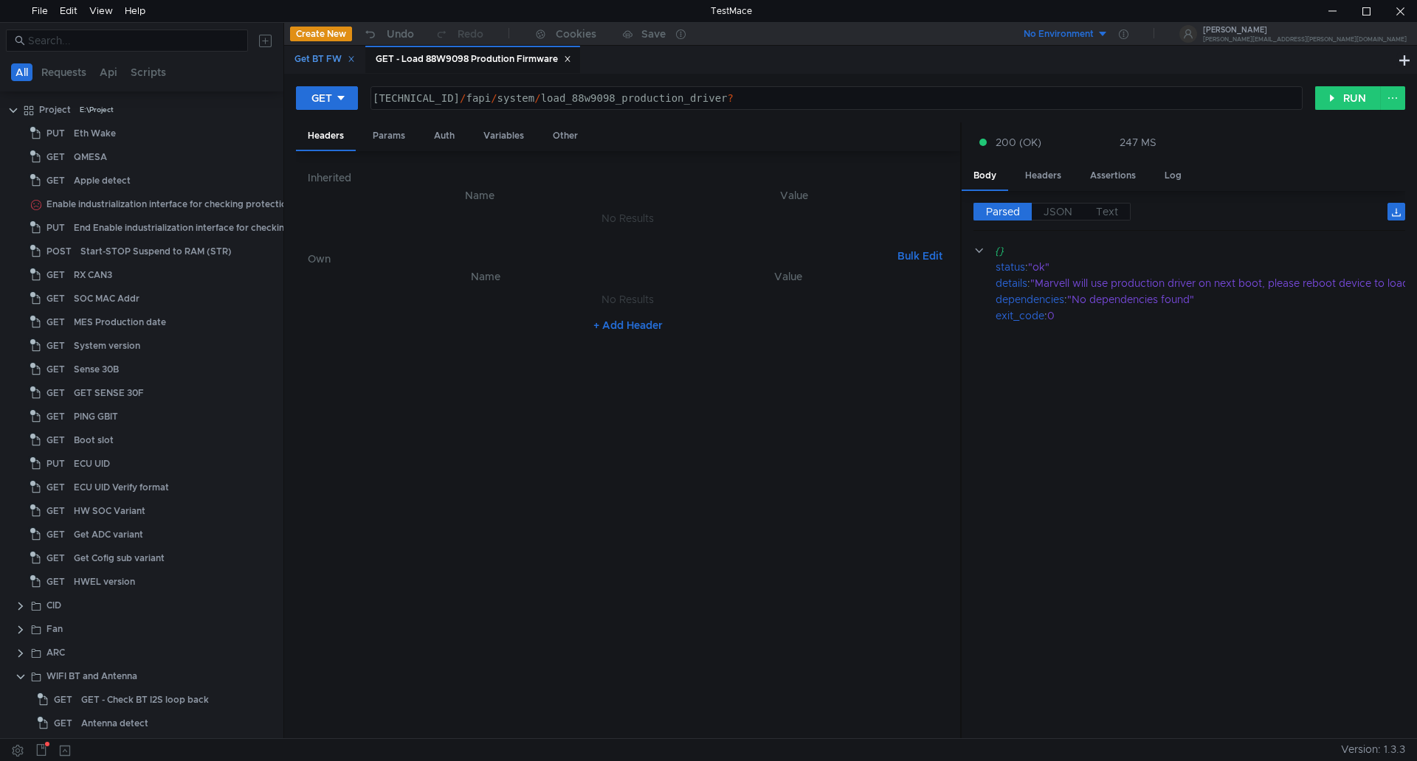
click at [325, 58] on div "Get BT FW" at bounding box center [324, 59] width 61 height 15
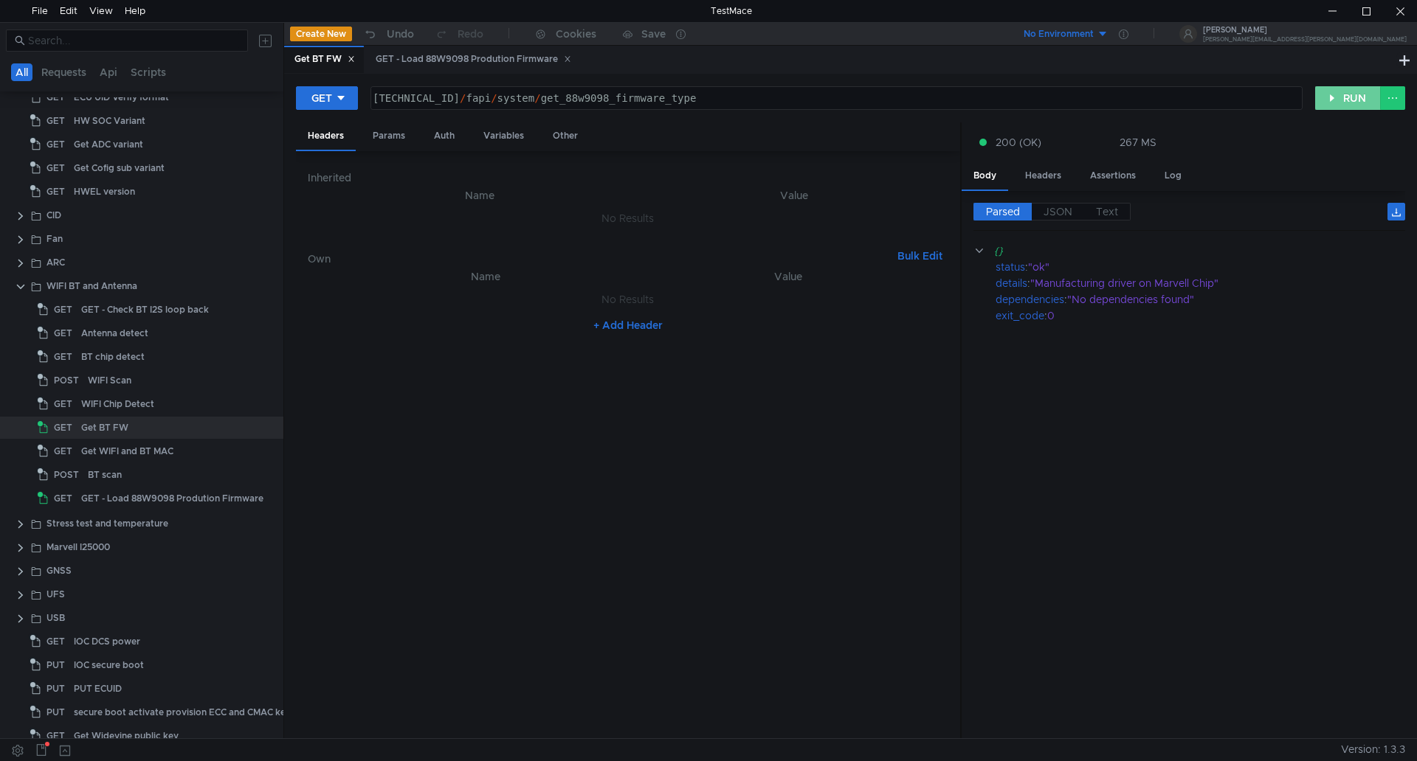
click at [1352, 103] on button "RUN" at bounding box center [1348, 98] width 66 height 24
click at [106, 500] on div "GET - Load 88W9098 Prodution Firmware" at bounding box center [172, 499] width 182 height 22
click at [251, 499] on icon at bounding box center [256, 499] width 10 height 10
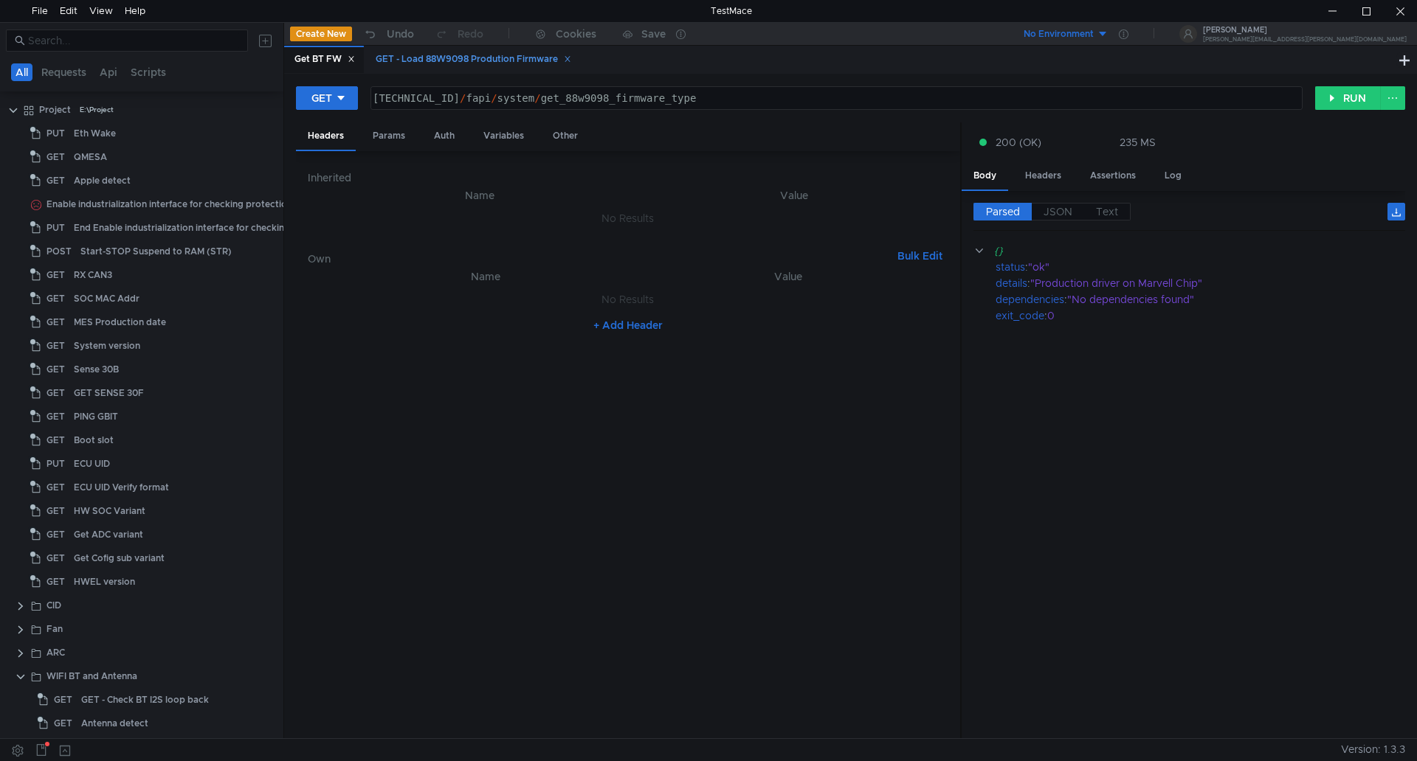
click at [511, 71] on div "GET - Load 88W9098 Prodution Firmware" at bounding box center [472, 59] width 215 height 27
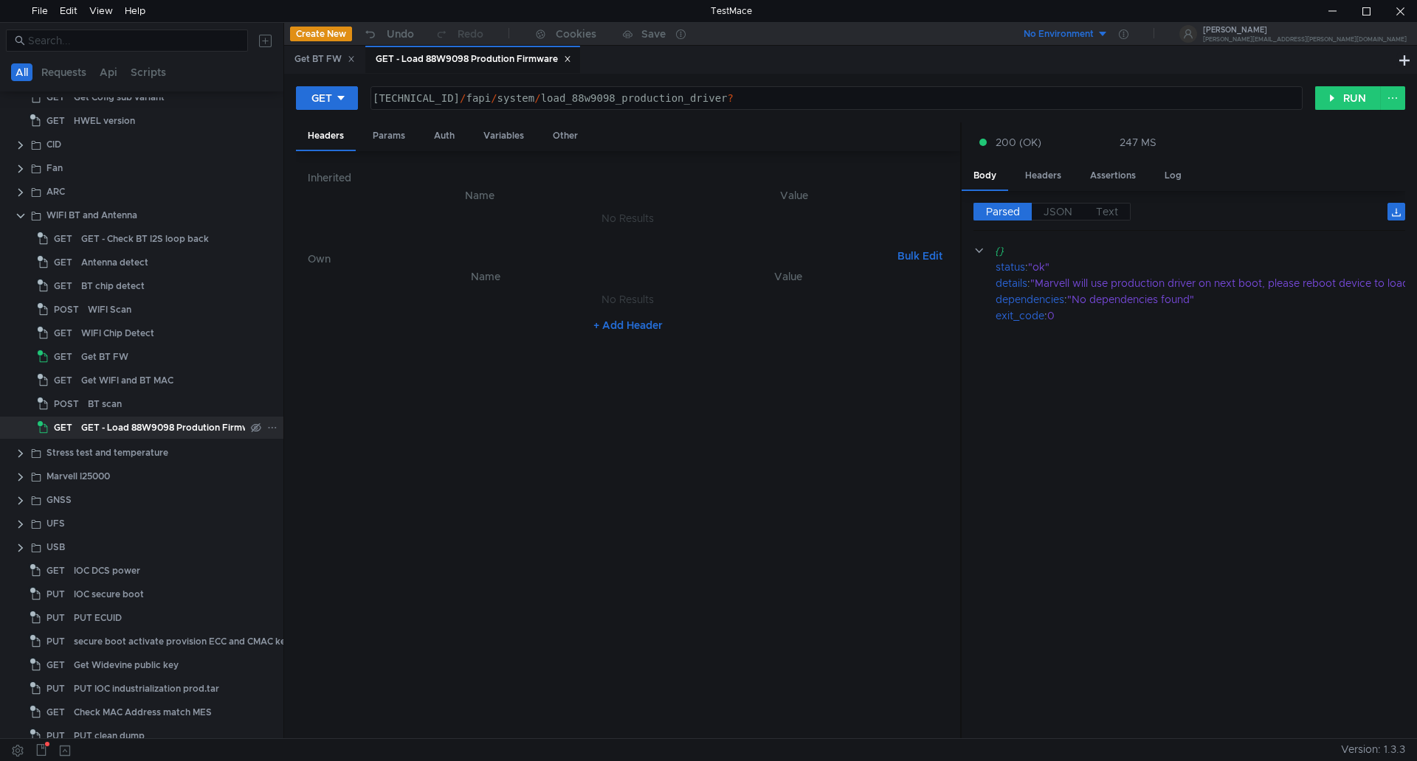
click at [251, 426] on icon at bounding box center [256, 428] width 10 height 10
click at [267, 425] on icon at bounding box center [272, 428] width 10 height 10
click at [340, 471] on button "Rename" at bounding box center [325, 470] width 118 height 22
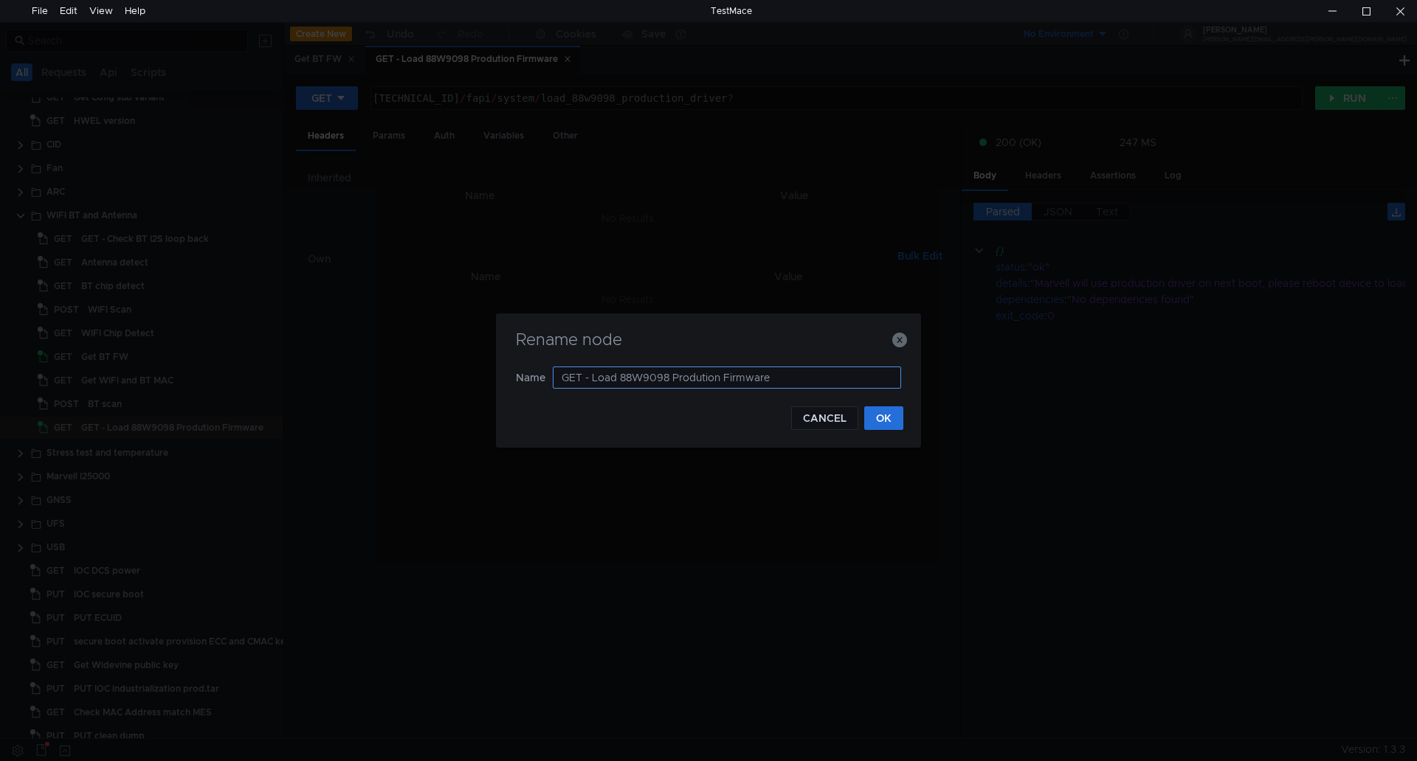
click at [593, 377] on input "GET - Load 88W9098 Prodution Firmware" at bounding box center [727, 378] width 348 height 22
type input "Load 88W9098 Prodution Firmware"
drag, startPoint x: 747, startPoint y: 379, endPoint x: 546, endPoint y: 383, distance: 200.7
click at [546, 383] on nz-form-item "Name Load 88W9098 Prodution Firmware" at bounding box center [708, 378] width 385 height 22
click at [834, 424] on button "CANCEL" at bounding box center [824, 419] width 67 height 24
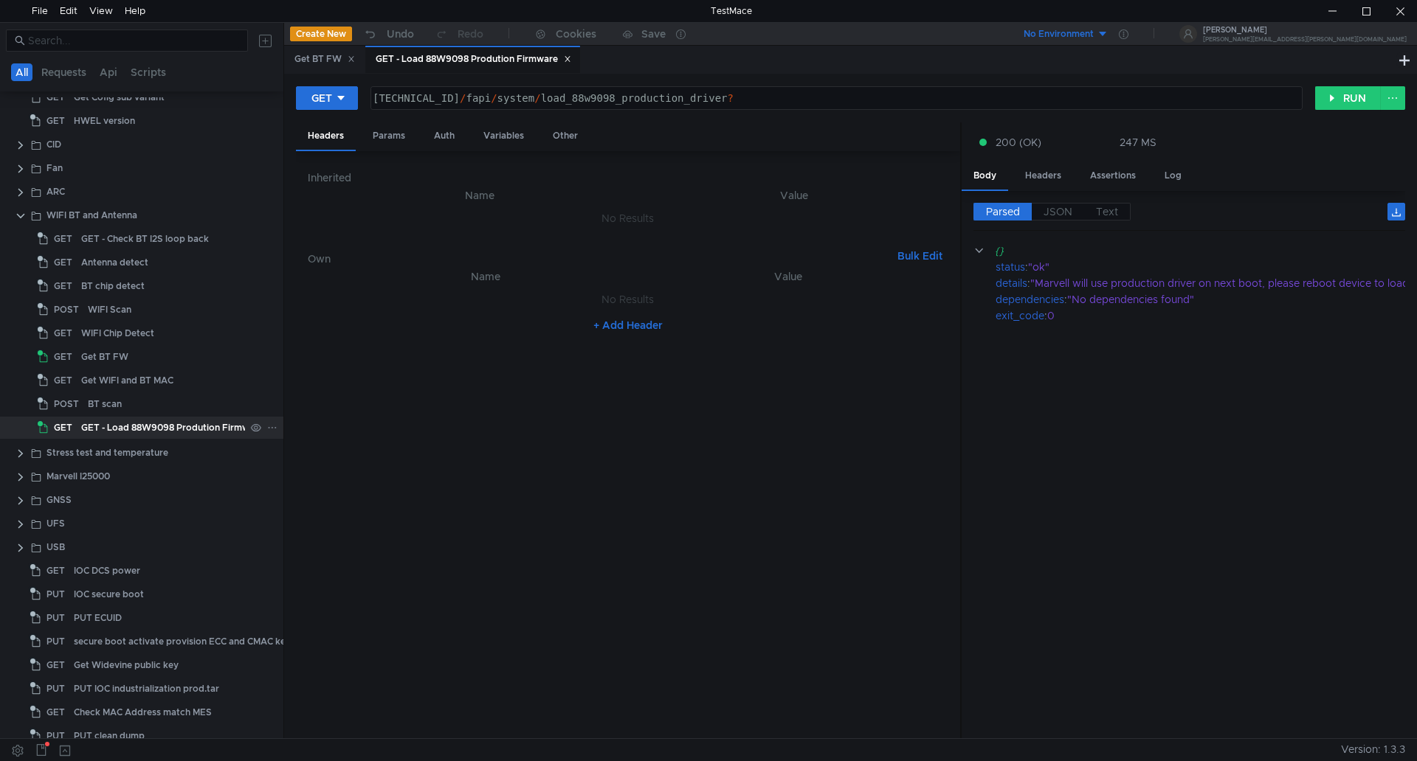
click at [267, 432] on icon at bounding box center [272, 428] width 10 height 10
click at [333, 474] on button "Rename" at bounding box center [325, 470] width 118 height 22
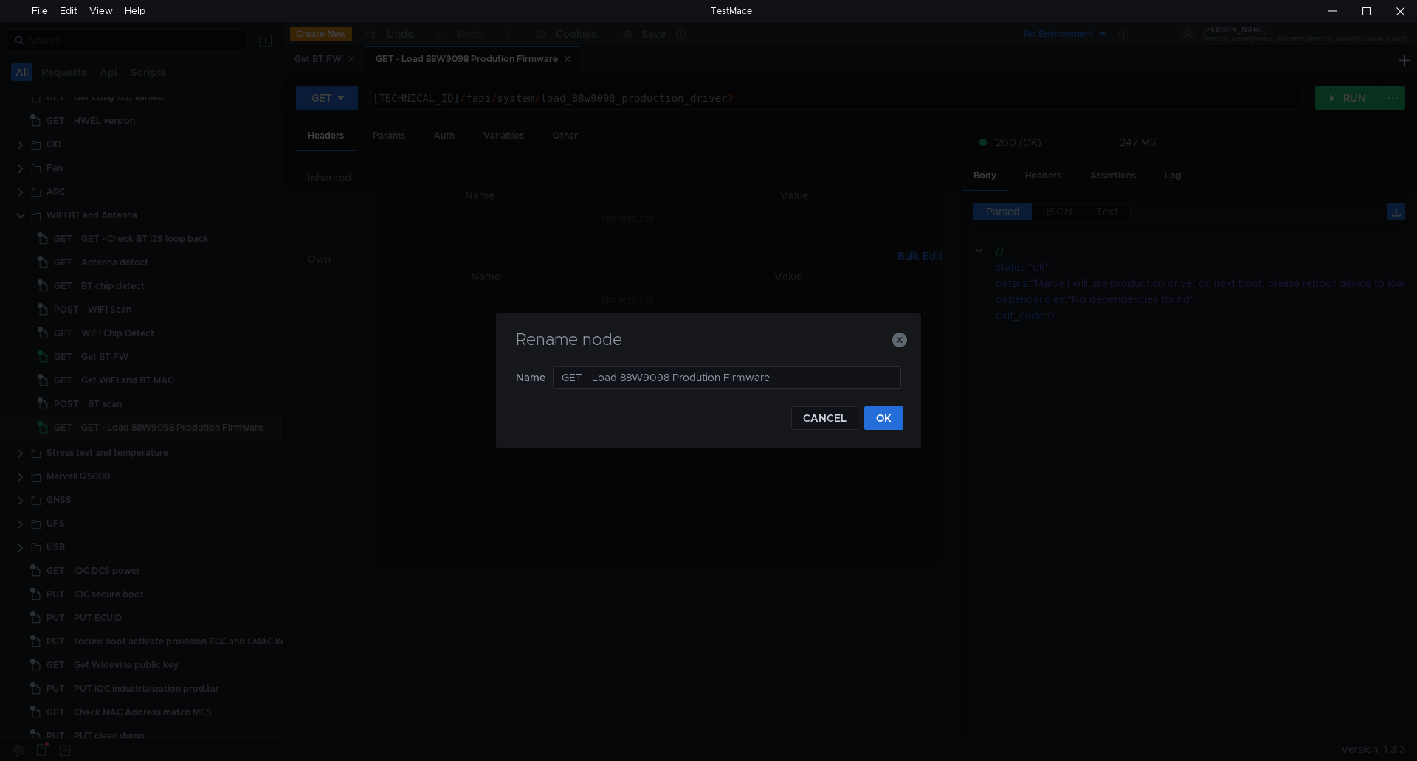
drag, startPoint x: 593, startPoint y: 376, endPoint x: 522, endPoint y: 387, distance: 71.7
click at [526, 387] on nz-form-item "Name GET - Load 88W9098 Prodution Firmware" at bounding box center [708, 378] width 385 height 22
type input "Load 88W9098 Prodution Firmware"
click at [891, 410] on button "OK" at bounding box center [883, 419] width 39 height 24
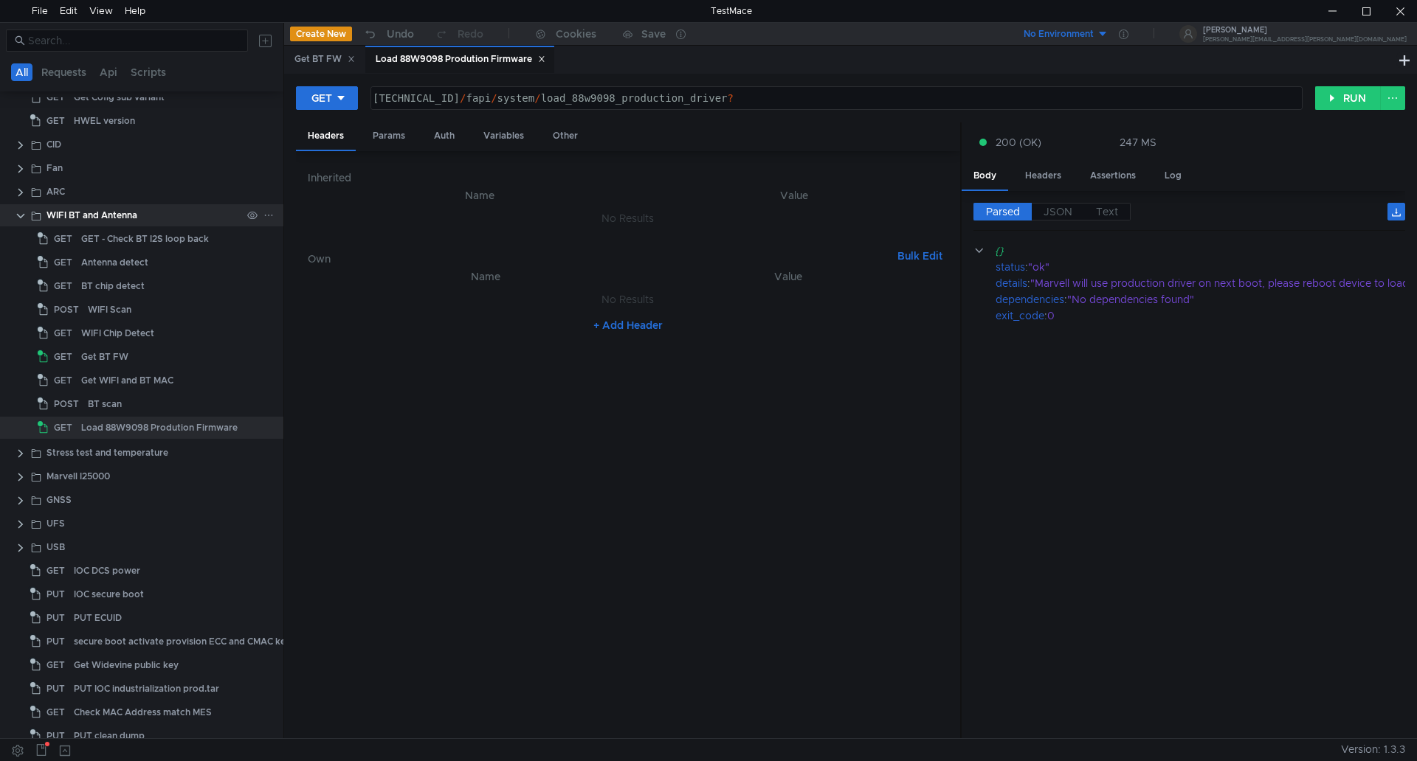
click at [267, 218] on icon at bounding box center [268, 215] width 10 height 10
click at [455, 254] on button "Request" at bounding box center [468, 252] width 179 height 22
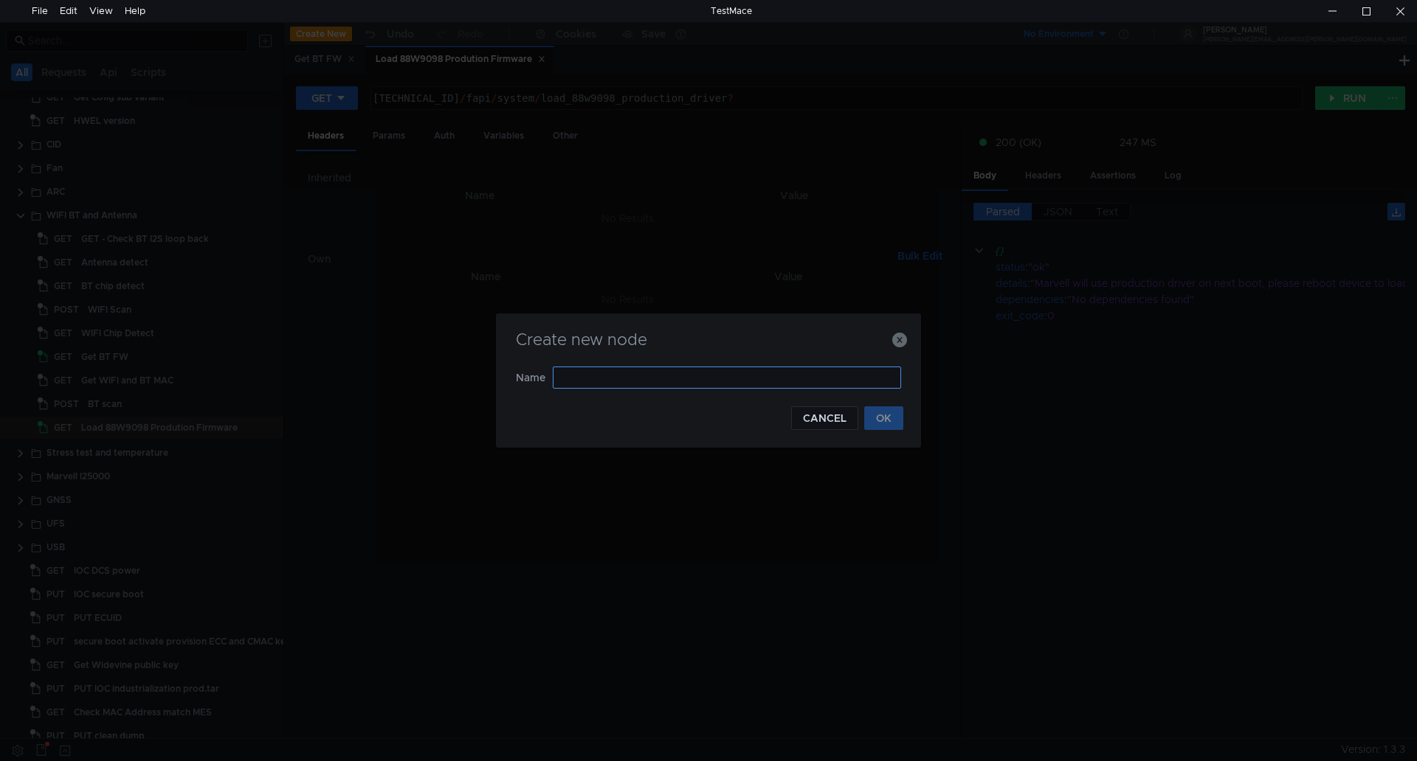
click at [654, 381] on input "text" at bounding box center [727, 378] width 348 height 22
click at [561, 377] on input "Load 88W9098 Prodution Firmware" at bounding box center [727, 378] width 348 height 22
click at [685, 379] on input "Load 88W9098 Prodution Firmware" at bounding box center [727, 378] width 348 height 22
type input "Load 88W9098 Manufacturing Firmware"
click at [888, 418] on button "OK" at bounding box center [883, 419] width 39 height 24
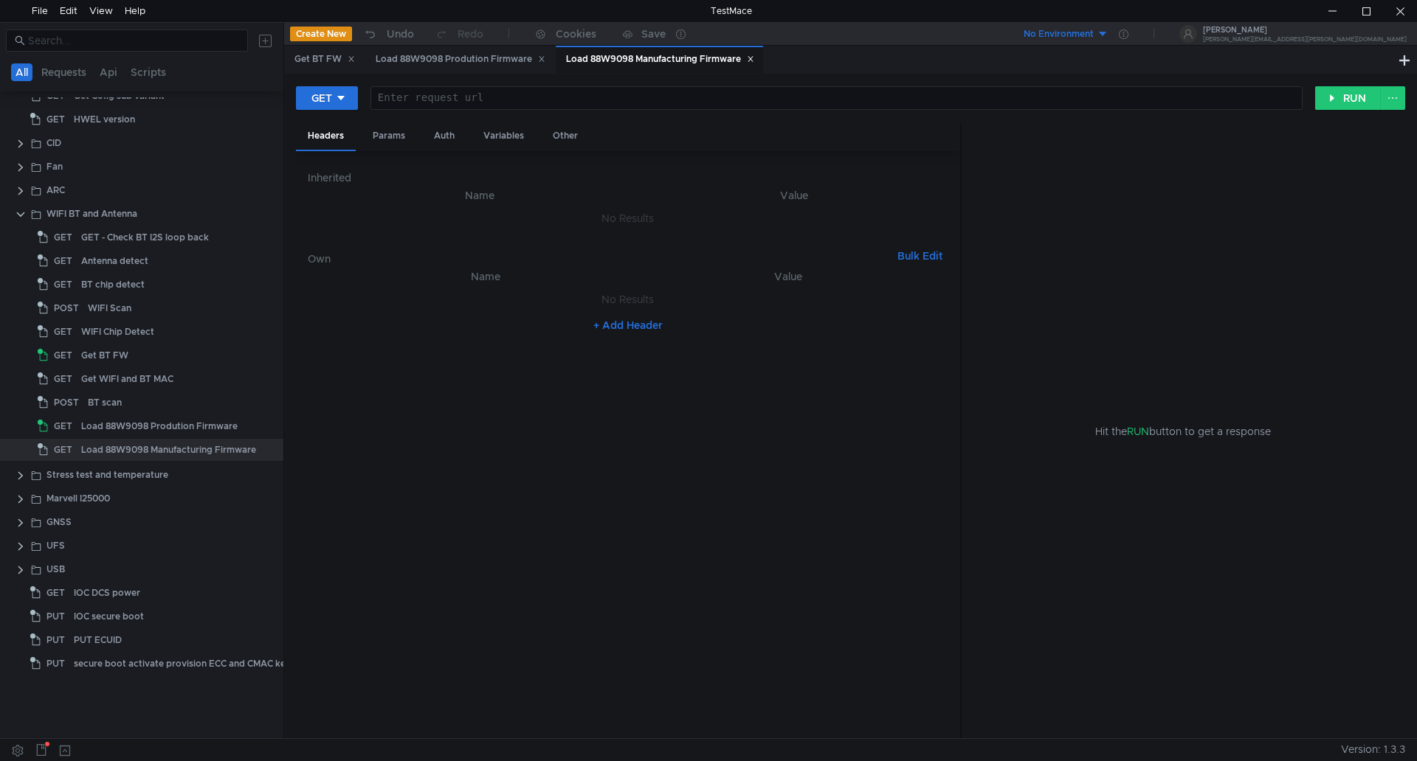
scroll to position [0, 0]
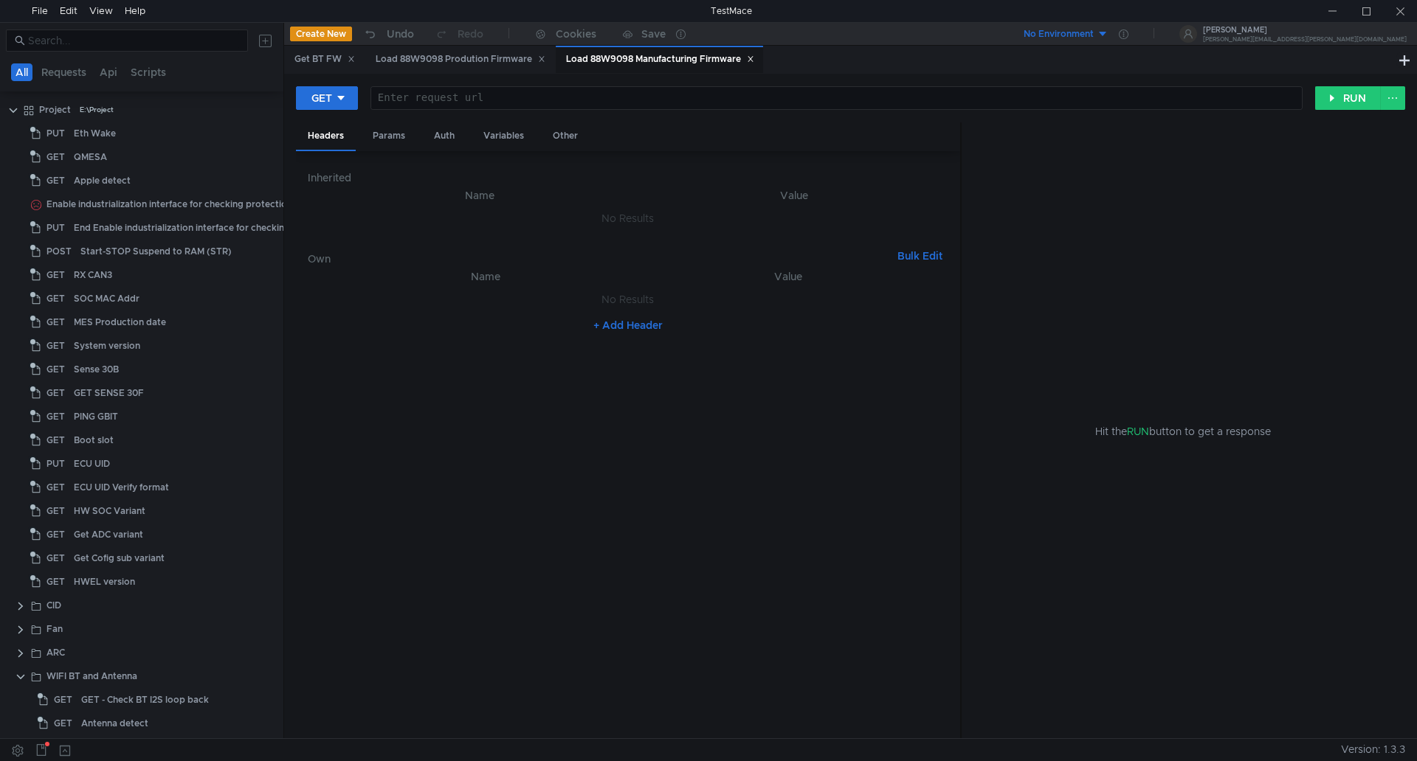
click at [596, 106] on div at bounding box center [835, 109] width 930 height 35
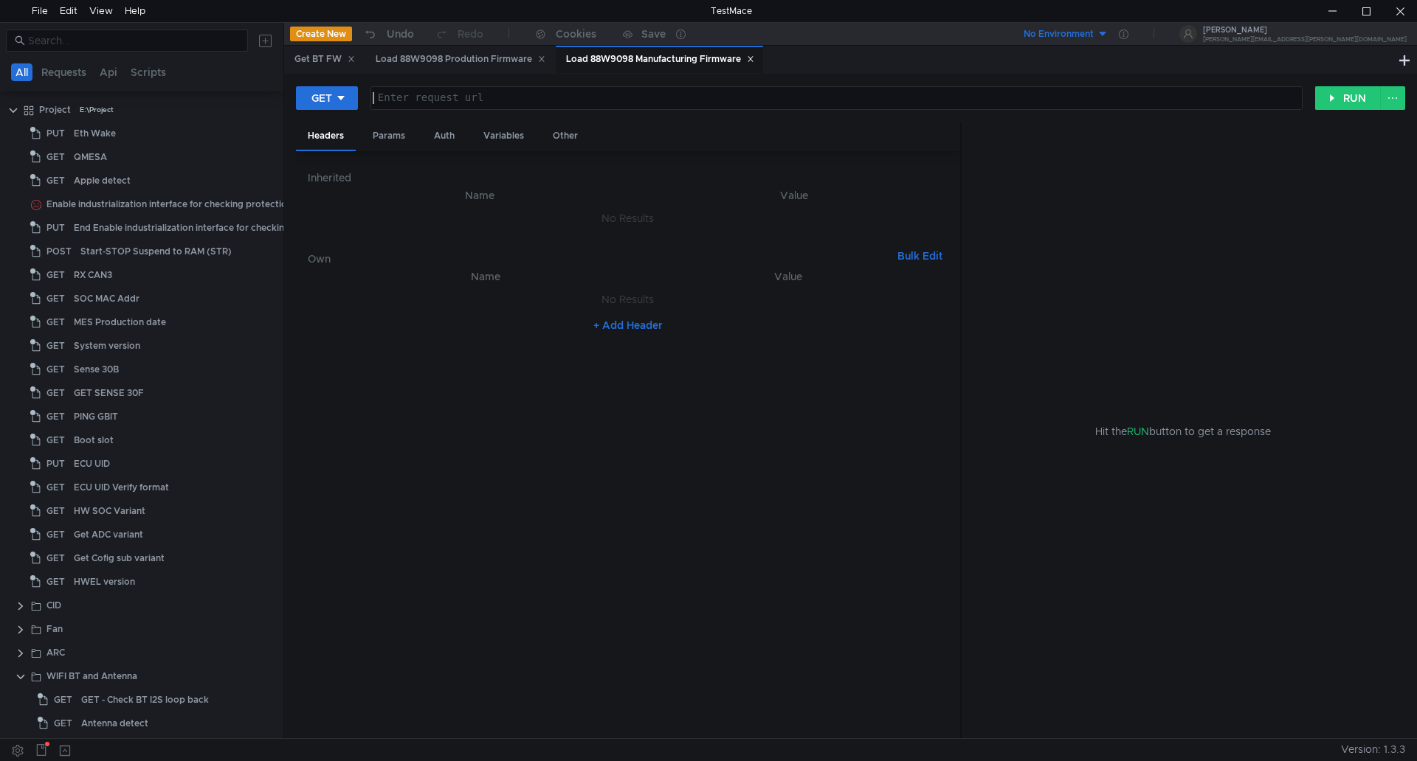
paste textarea "/fapi/system/load_88w9098_manufacturing_driver"
click at [375, 103] on div "/ fapi / system / load_88w9098_manufacturing_driver" at bounding box center [835, 109] width 930 height 35
type textarea "160.48.199.99:8080/fapi/system/load_88w9098_manufacturing_driver"
click at [1333, 100] on button "RUN" at bounding box center [1348, 98] width 66 height 24
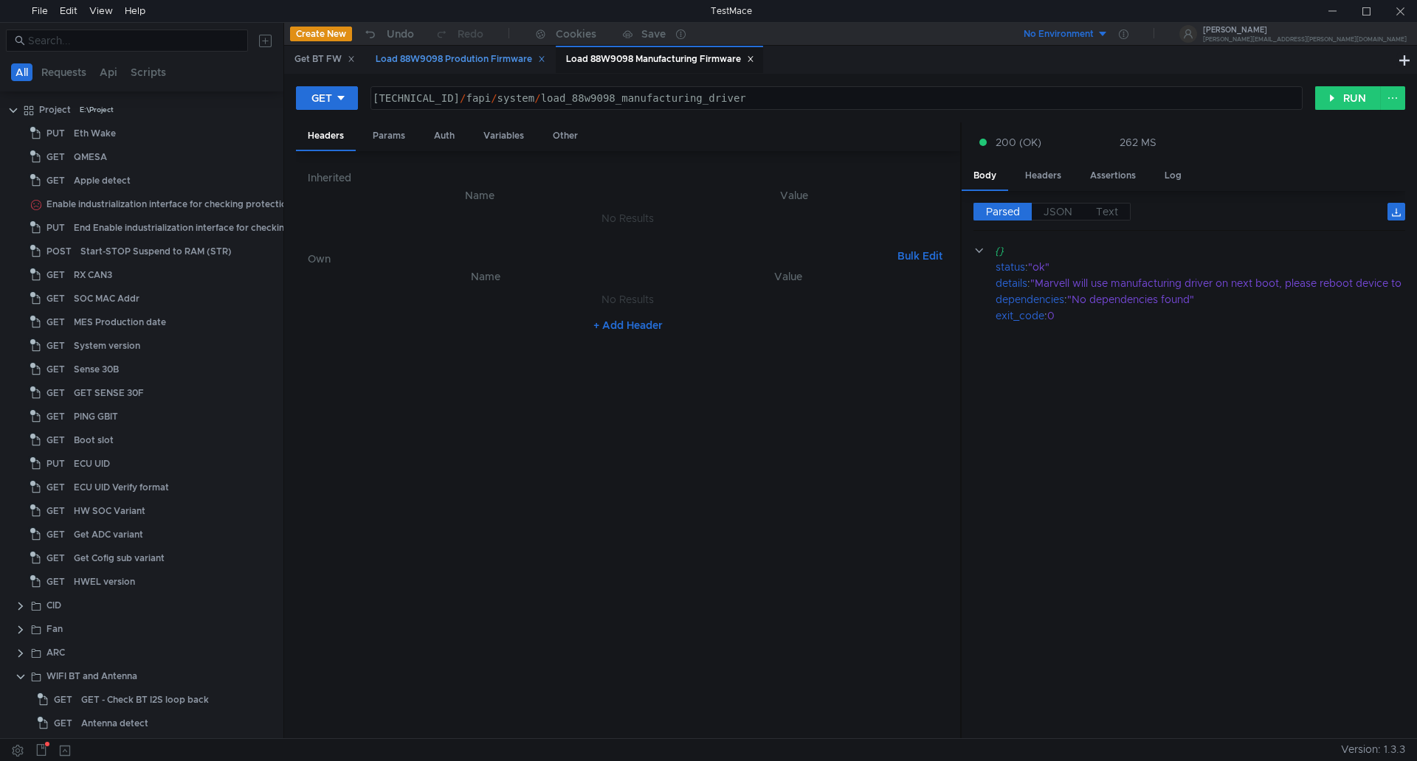
scroll to position [0, 9]
drag, startPoint x: 322, startPoint y: 59, endPoint x: 350, endPoint y: 68, distance: 30.1
click at [322, 59] on div "Get BT FW" at bounding box center [324, 59] width 61 height 15
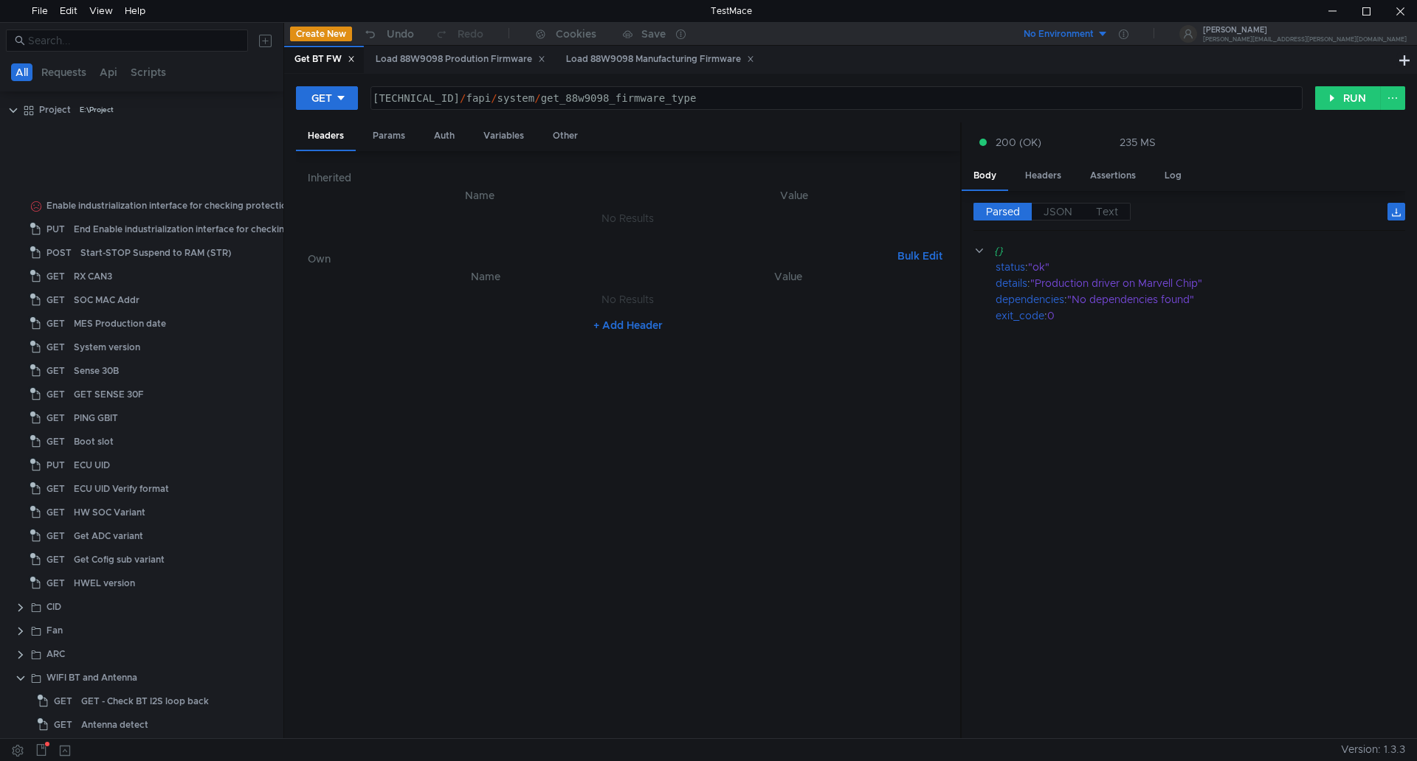
scroll to position [392, 0]
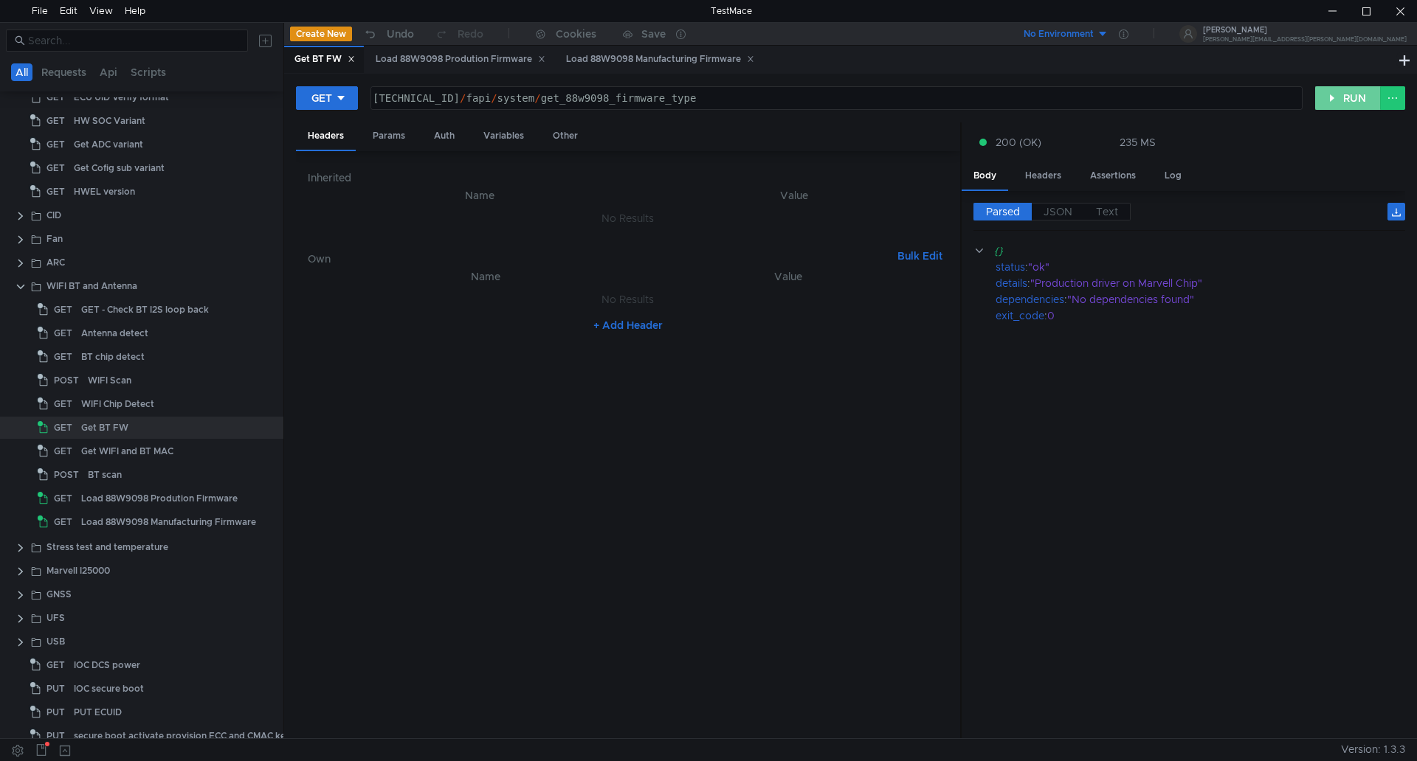
click at [1343, 97] on button "RUN" at bounding box center [1348, 98] width 66 height 24
click at [270, 498] on div at bounding box center [260, 499] width 38 height 22
click at [263, 497] on icon at bounding box center [268, 499] width 10 height 10
click at [300, 539] on app-tour-anchor "Rename" at bounding box center [302, 541] width 40 height 18
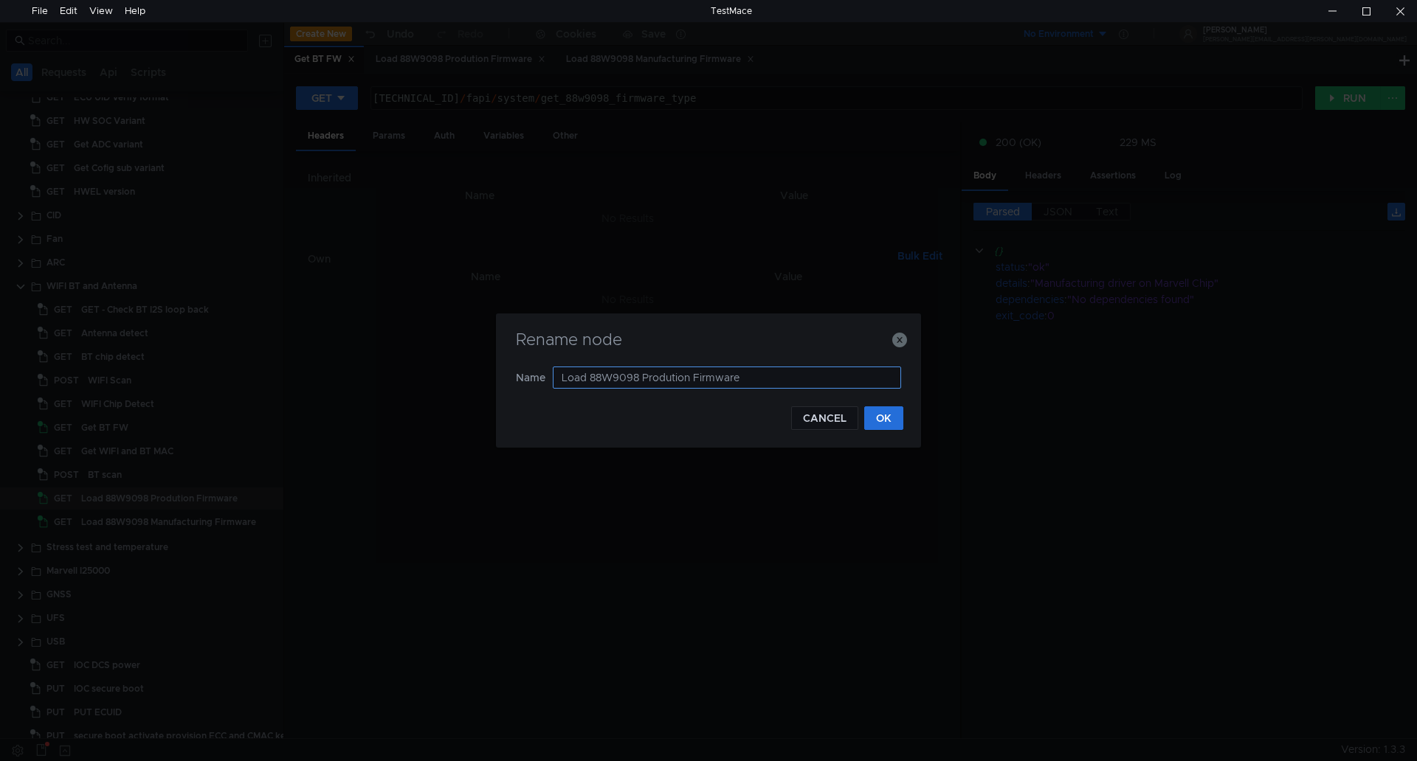
drag, startPoint x: 694, startPoint y: 381, endPoint x: 808, endPoint y: 382, distance: 114.4
click at [808, 382] on input "Load 88W9098 Prodution Firmware" at bounding box center [727, 378] width 348 height 22
type input "Load 88W9098 Prodution Driver"
click at [882, 419] on button "OK" at bounding box center [883, 419] width 39 height 24
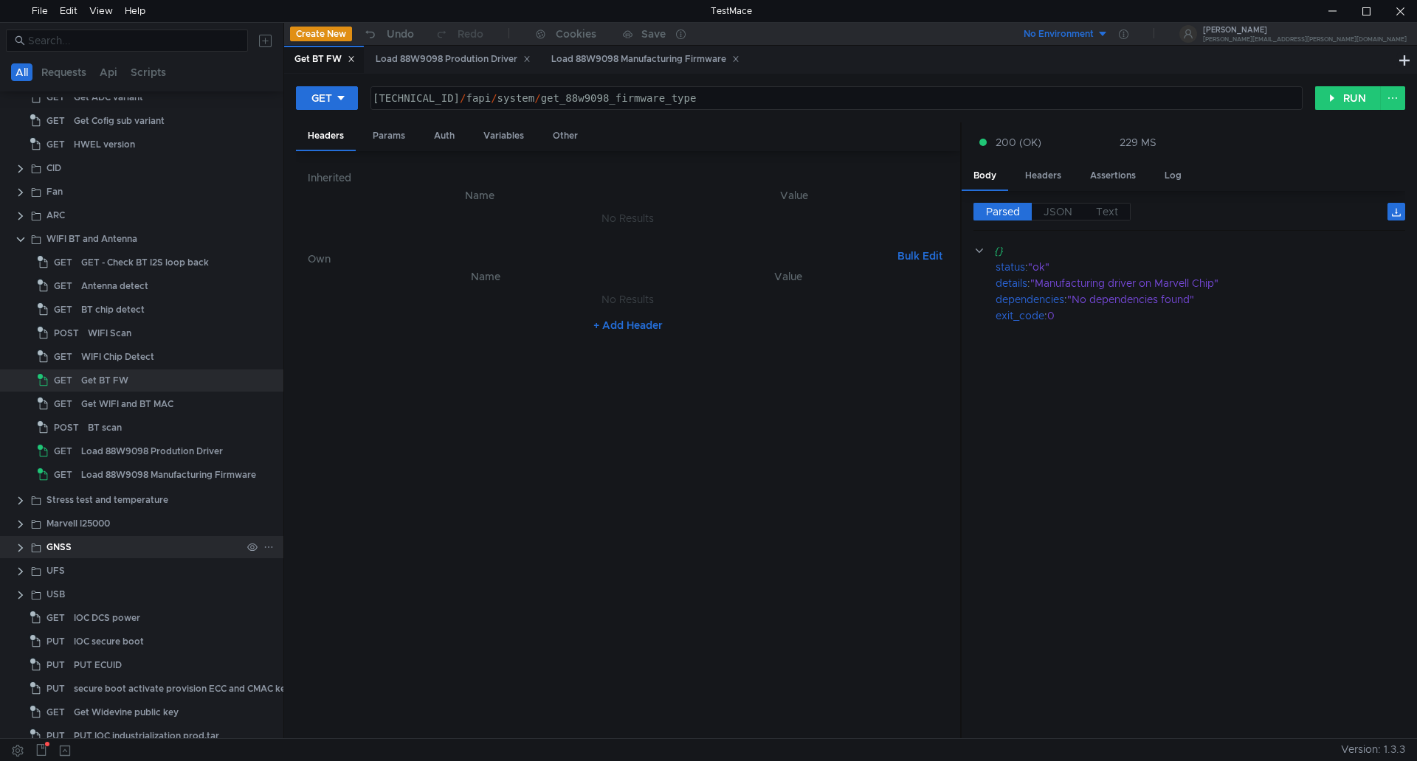
scroll to position [443, 0]
click at [270, 471] on icon at bounding box center [272, 471] width 7 height 1
click at [333, 517] on button "Rename" at bounding box center [325, 513] width 118 height 22
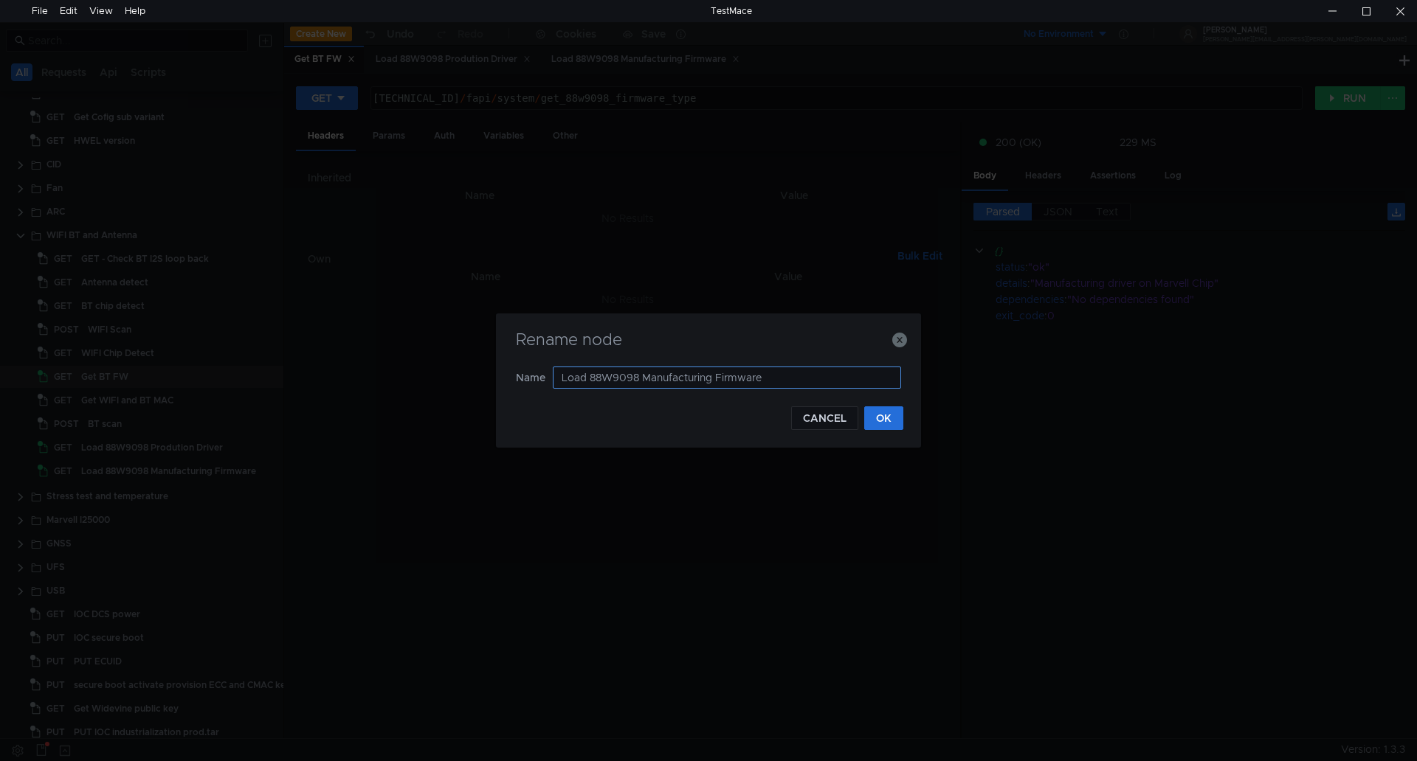
click at [794, 376] on input "Load 88W9098 Manufacturing Firmware" at bounding box center [727, 378] width 348 height 22
drag, startPoint x: 715, startPoint y: 379, endPoint x: 818, endPoint y: 383, distance: 102.6
click at [815, 381] on input "Load 88W9098 Manufacturing Firmware" at bounding box center [727, 378] width 348 height 22
type input "Load 88W9098 Manufacturing Driver"
click at [881, 412] on button "OK" at bounding box center [883, 419] width 39 height 24
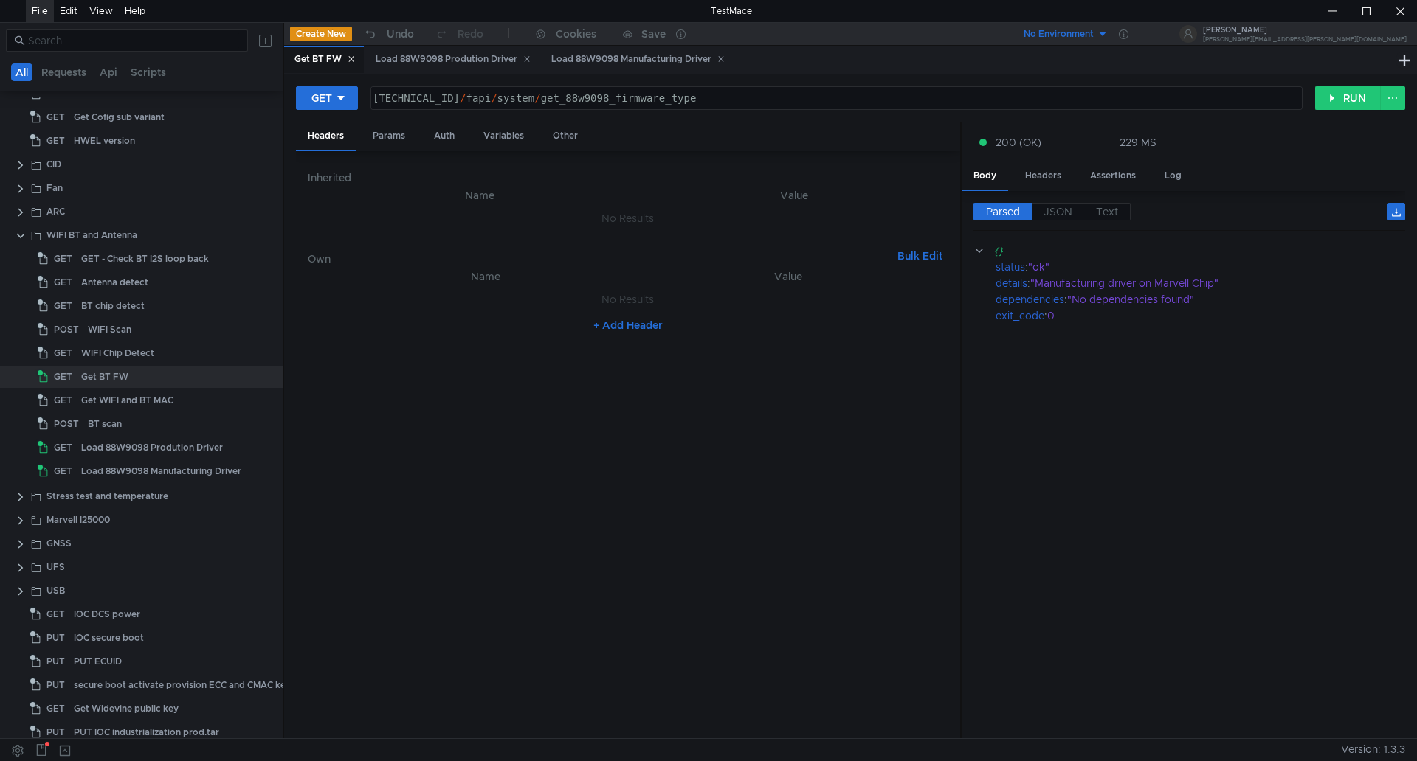
click at [37, 10] on div "File" at bounding box center [40, 11] width 16 height 22
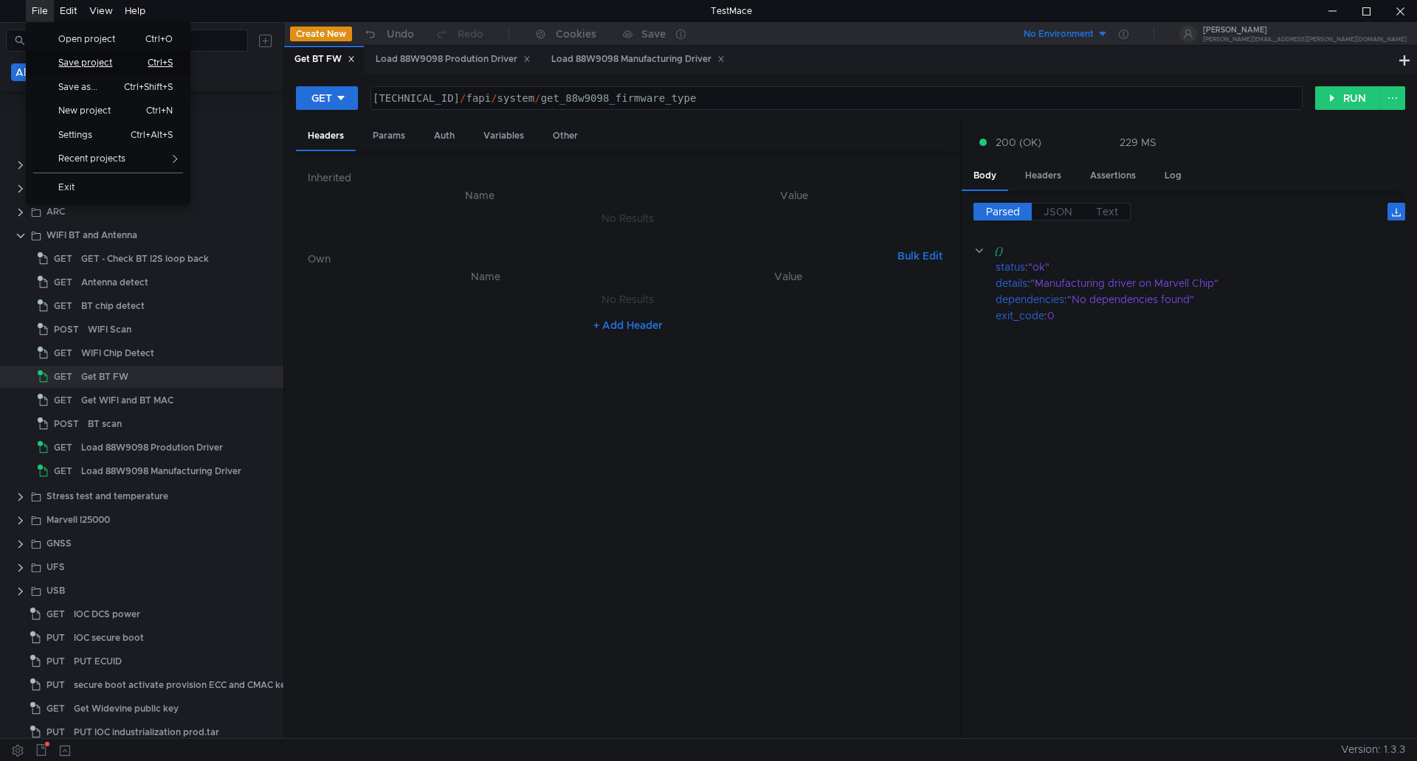
click at [80, 61] on span "Save project" at bounding box center [90, 62] width 83 height 9
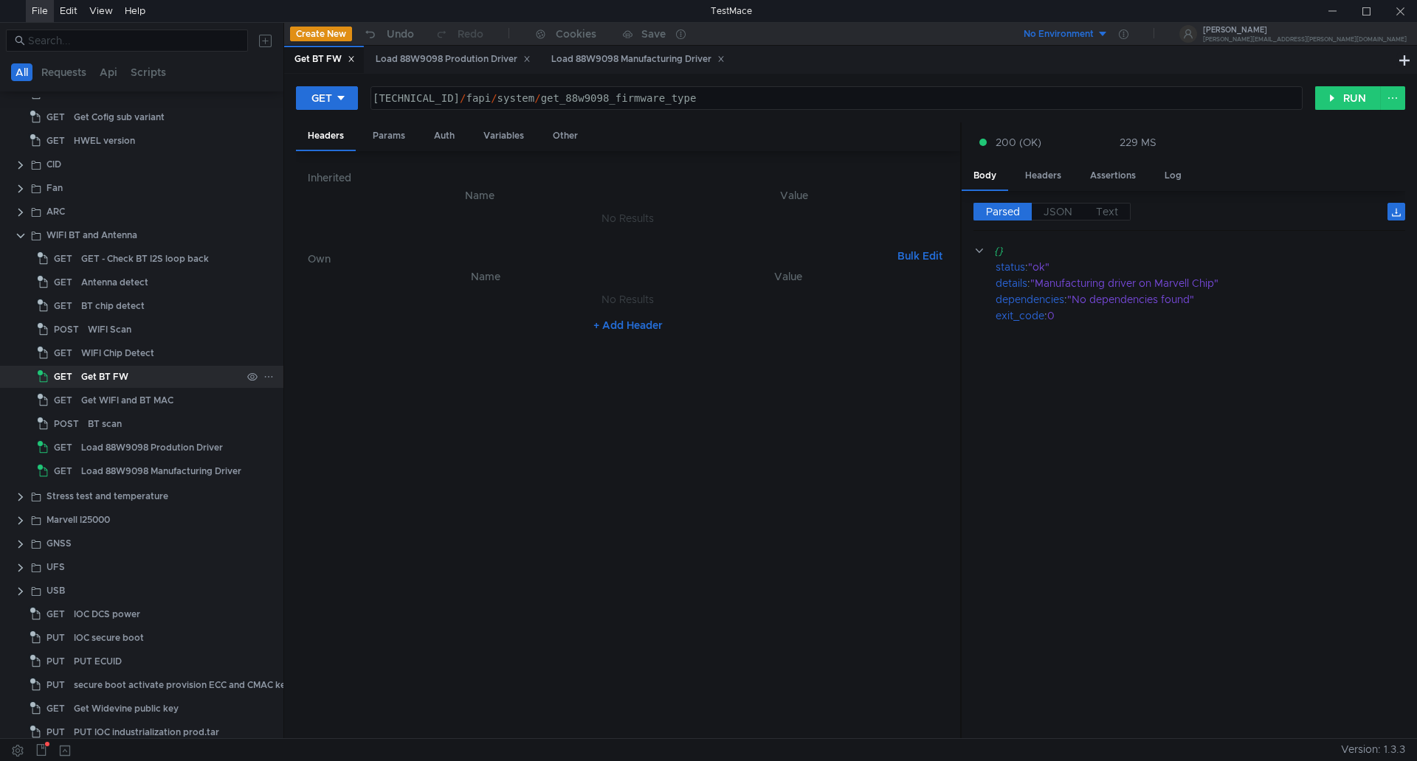
click at [263, 379] on icon at bounding box center [268, 377] width 10 height 10
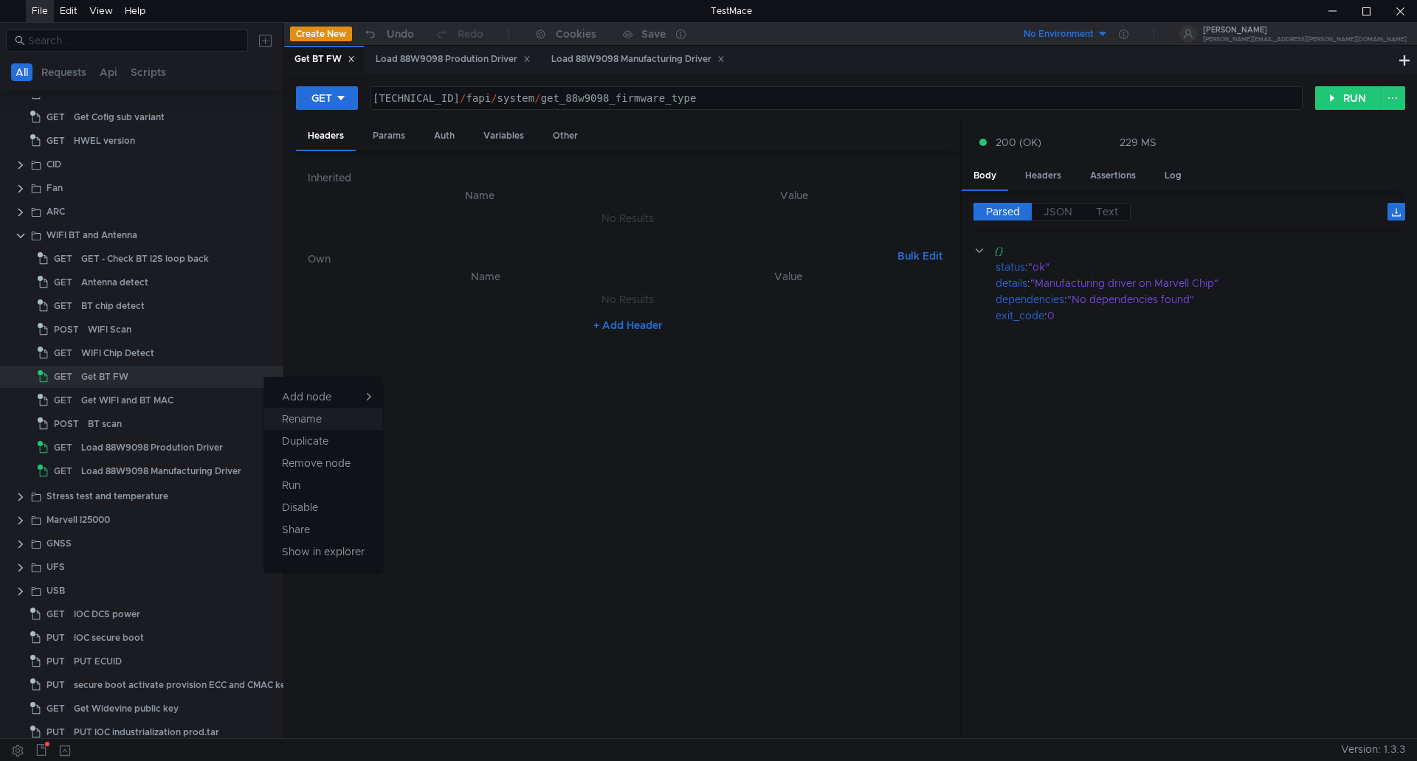
click at [338, 415] on button "Rename" at bounding box center [323, 419] width 118 height 22
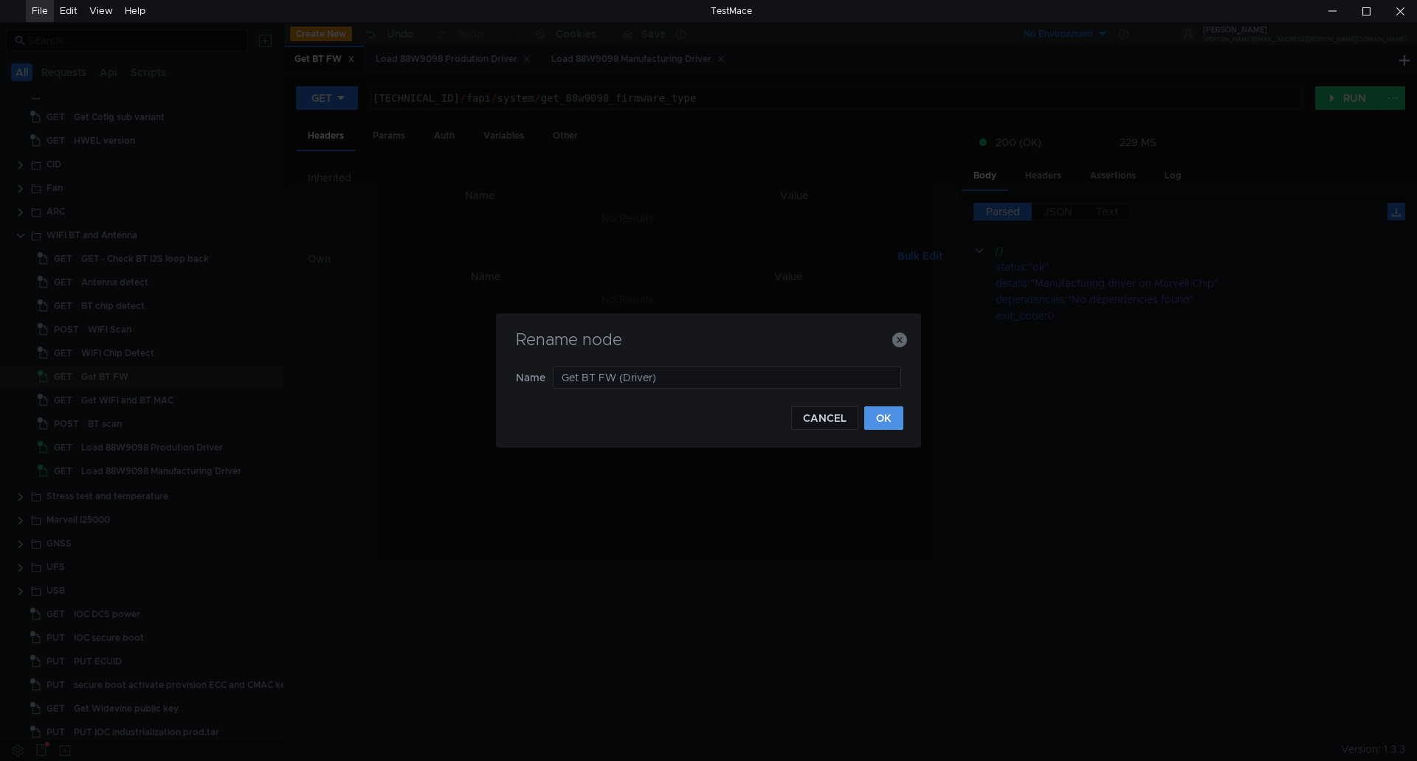
type input "Get BT FW (Driver)"
click at [883, 417] on button "OK" at bounding box center [883, 419] width 39 height 24
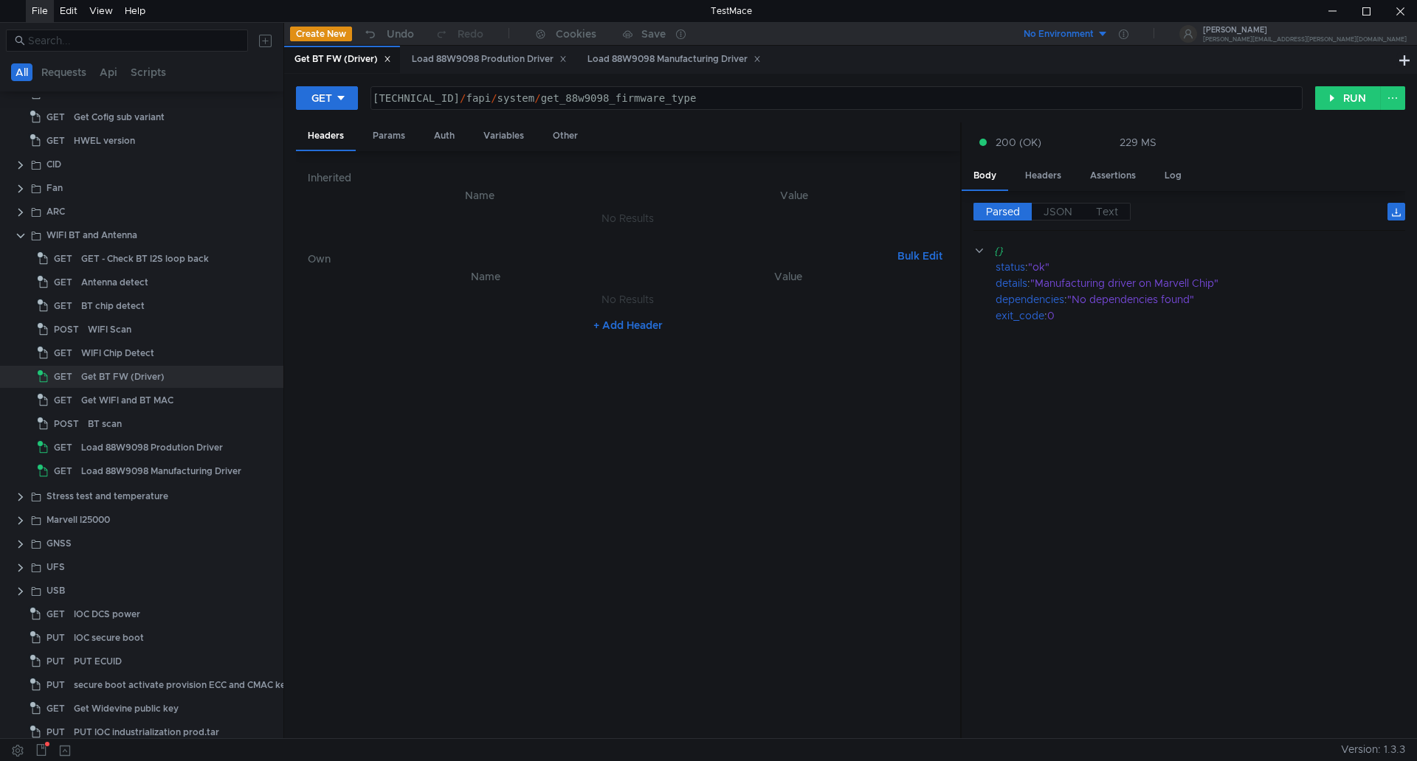
click at [43, 16] on div "File" at bounding box center [40, 11] width 16 height 22
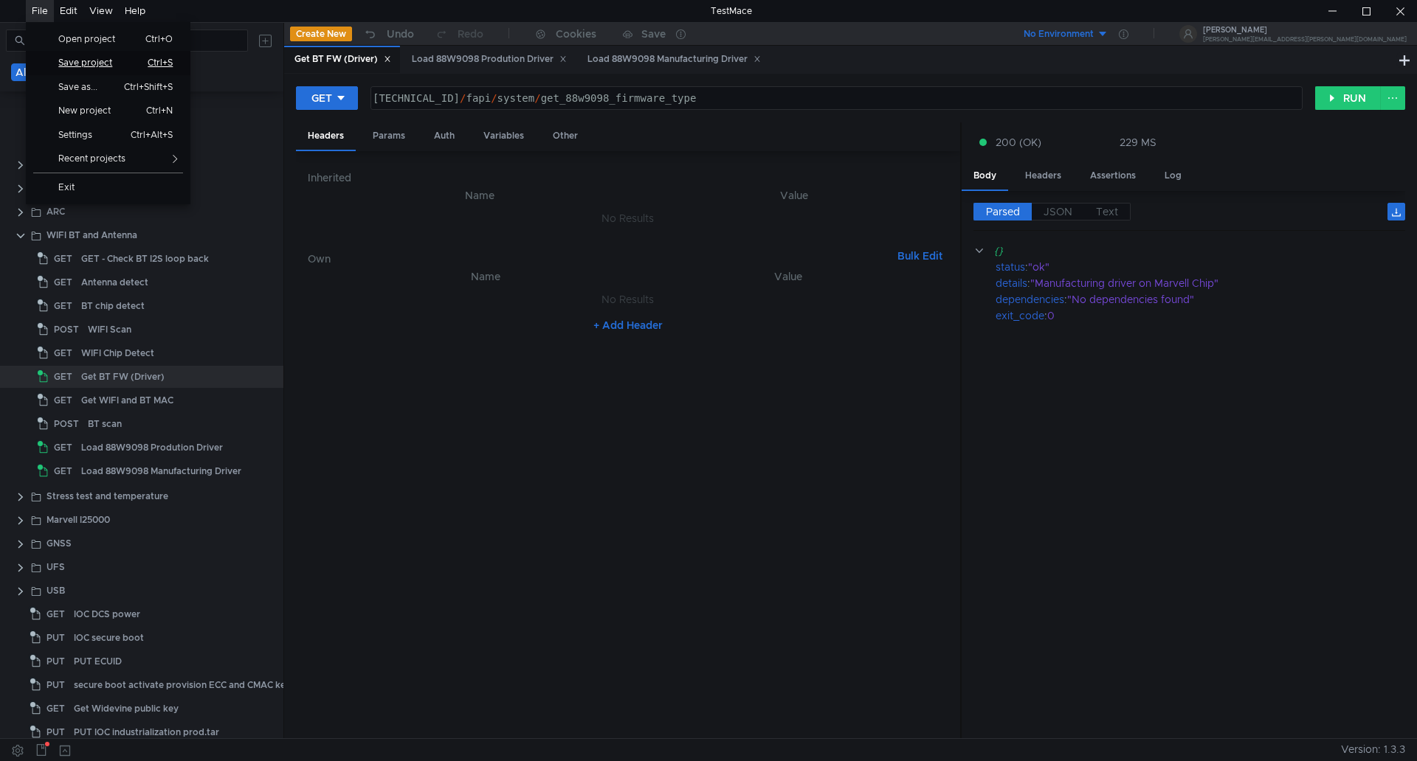
click at [106, 56] on link "Save project Ctrl+S" at bounding box center [108, 63] width 165 height 24
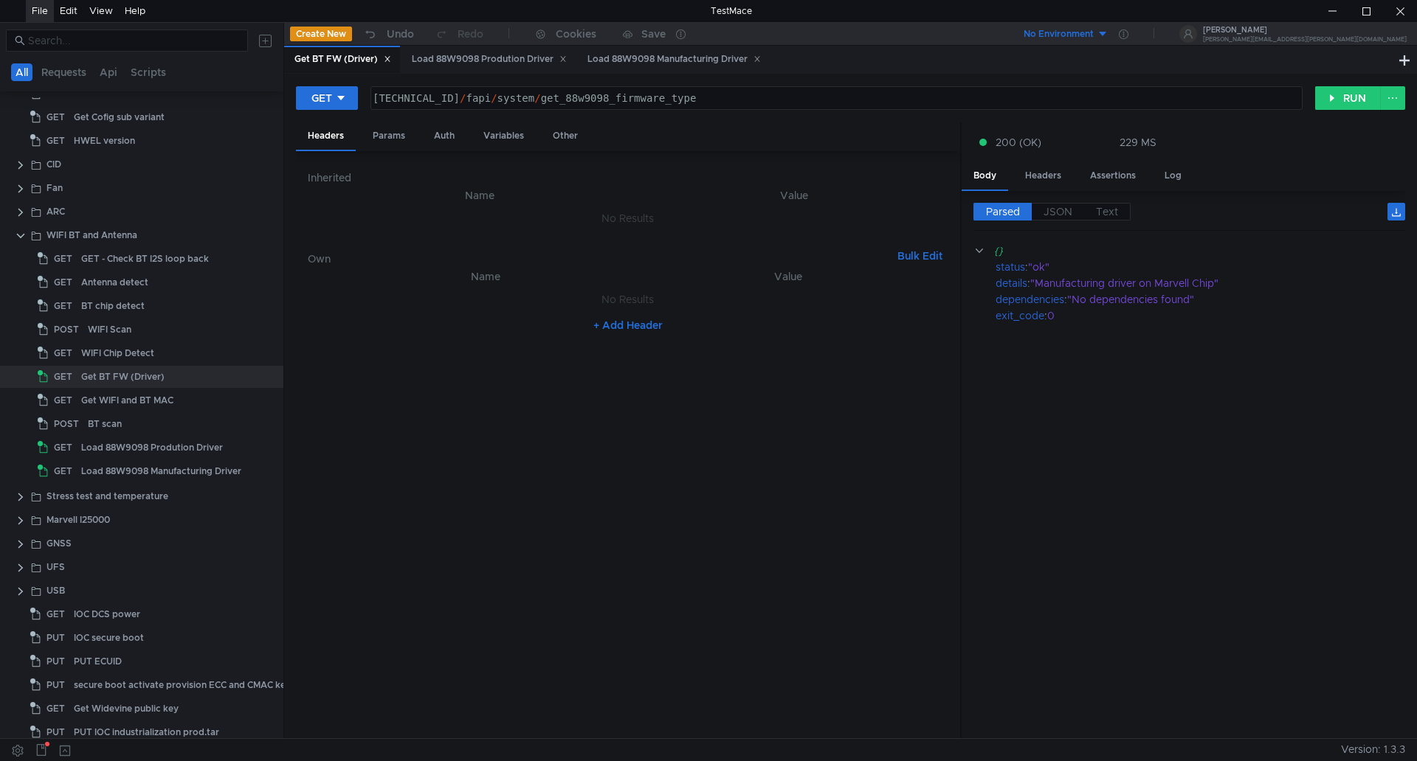
click at [42, 17] on div "File" at bounding box center [40, 11] width 16 height 22
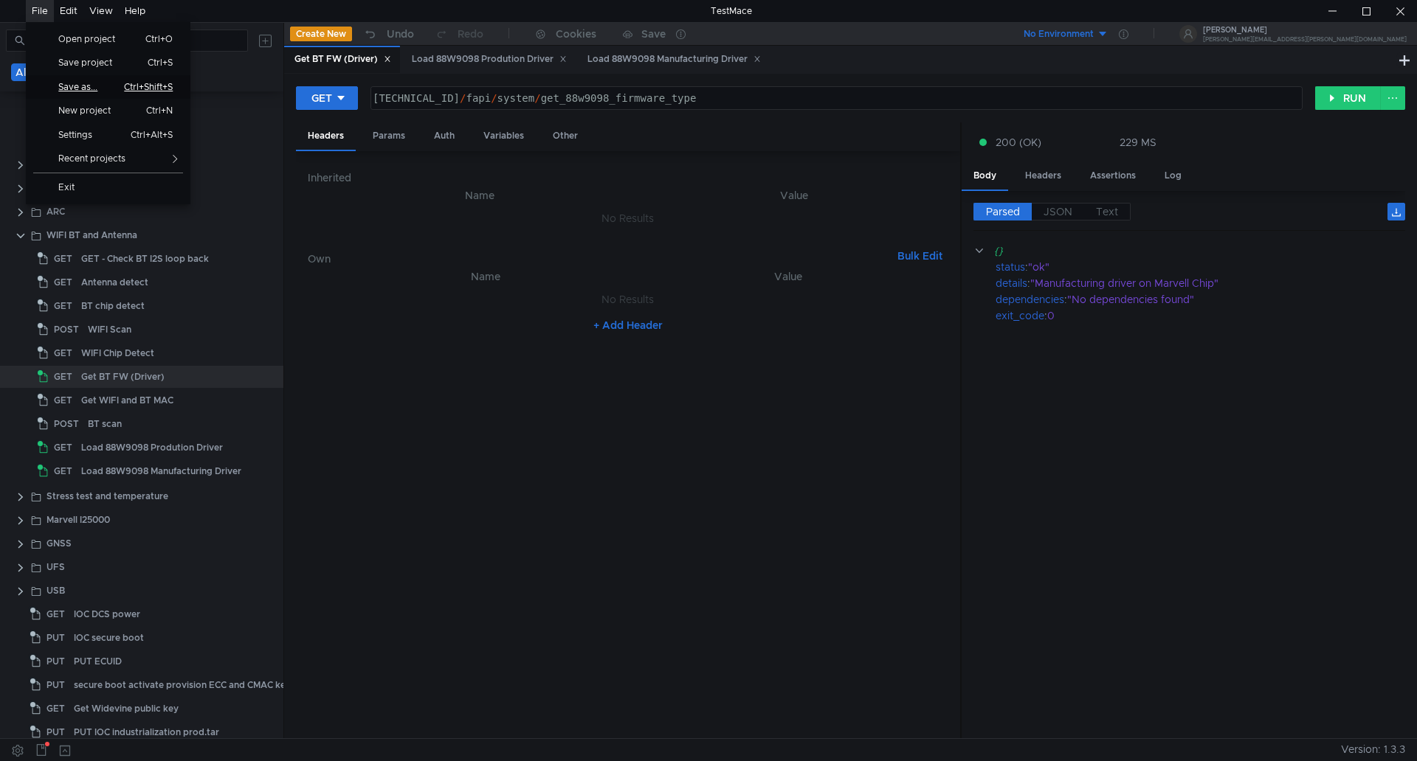
click at [93, 83] on span "Save as..." at bounding box center [82, 87] width 66 height 9
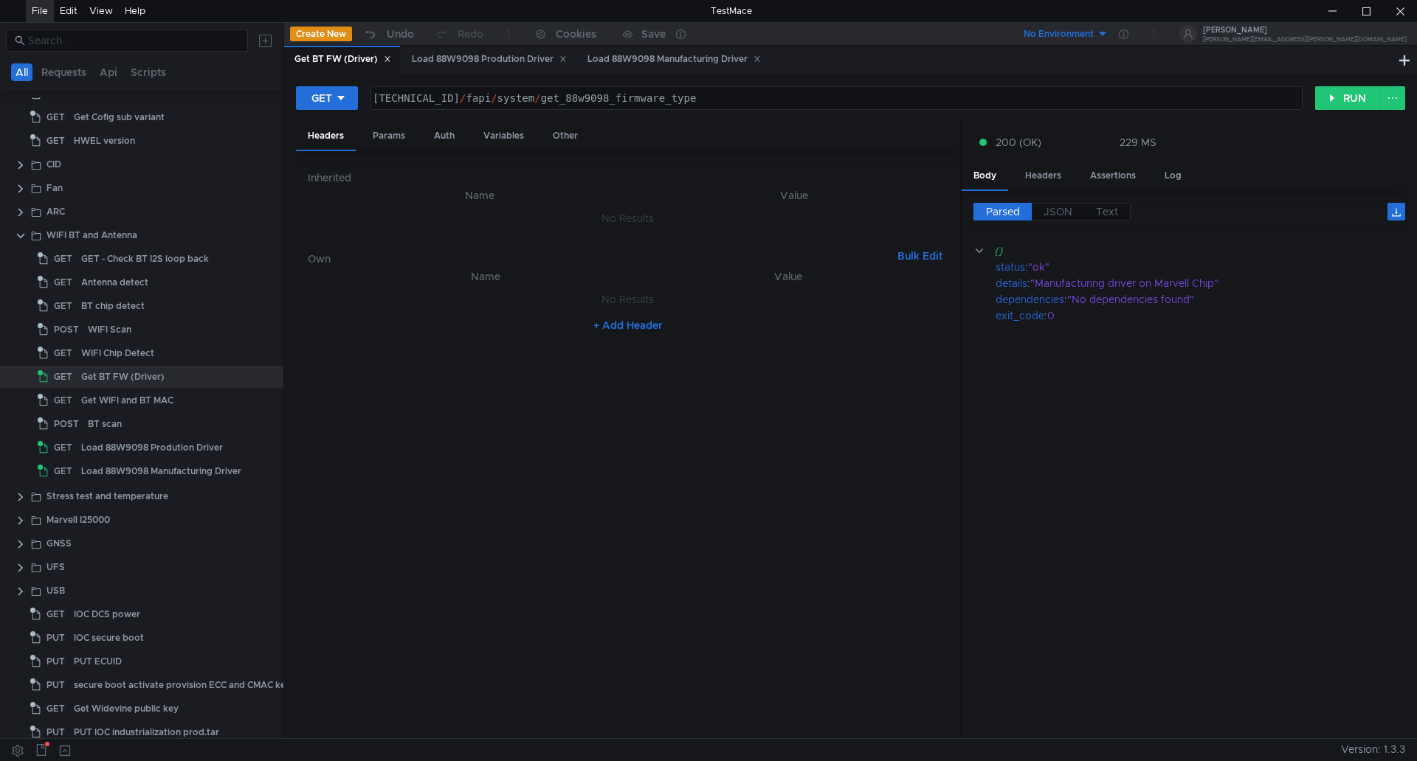
click at [43, 13] on div "File" at bounding box center [40, 11] width 16 height 22
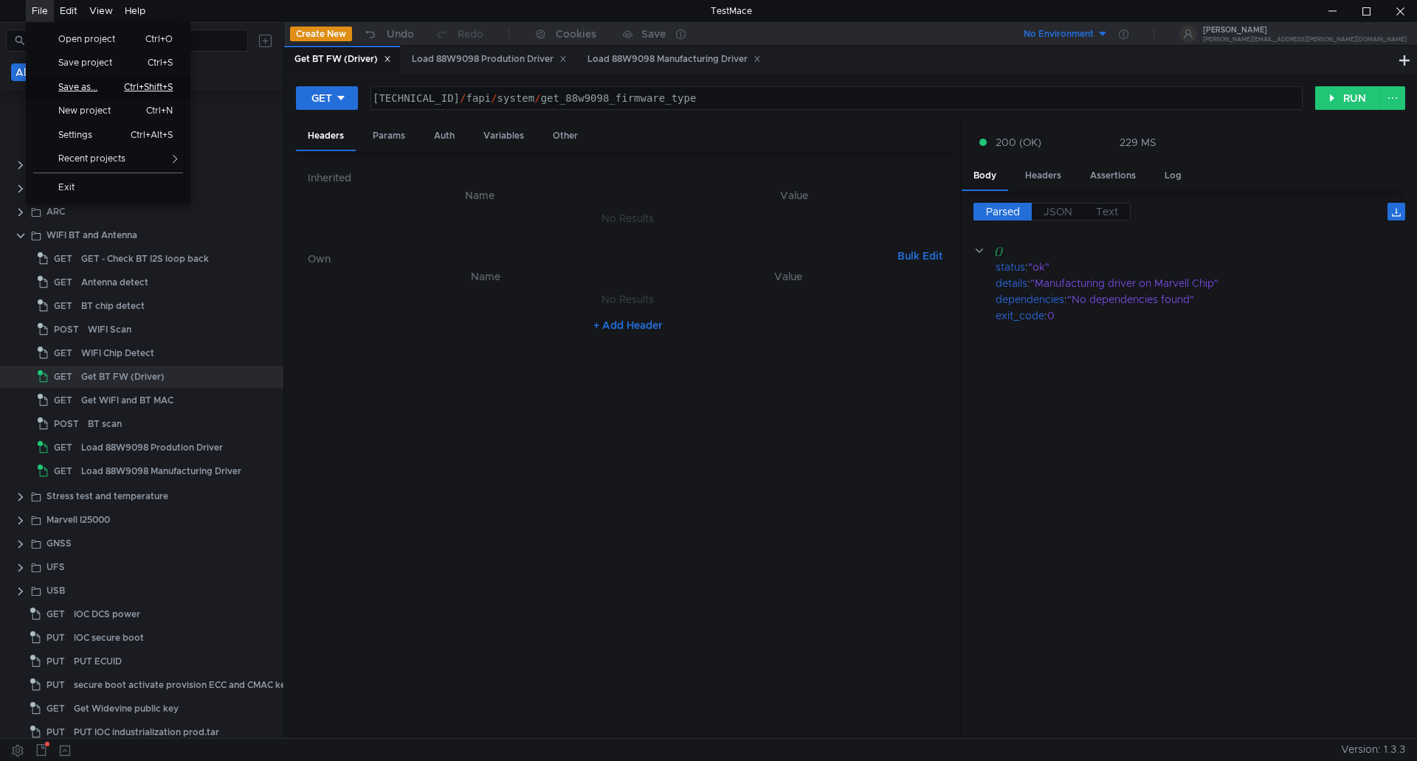
click at [91, 83] on span "Save as..." at bounding box center [82, 87] width 66 height 9
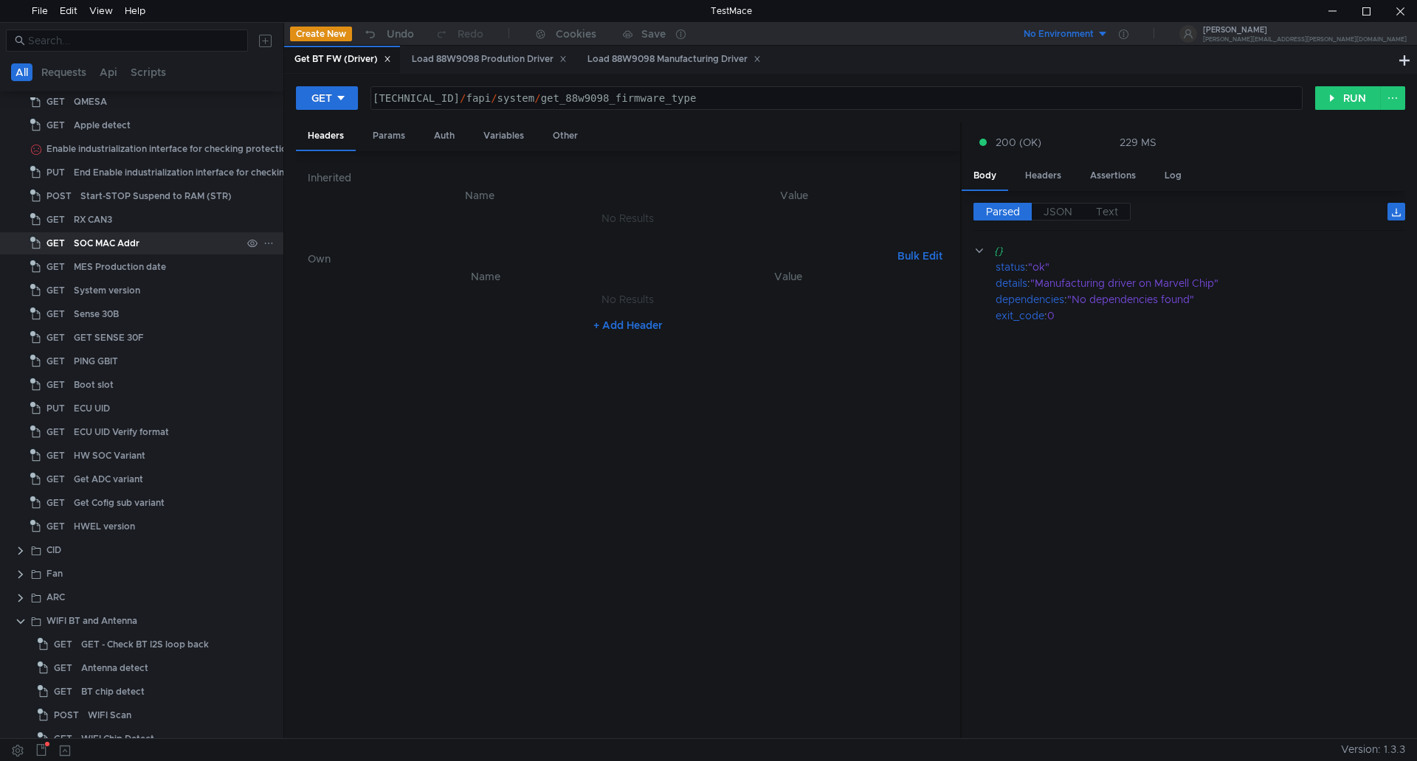
scroll to position [0, 0]
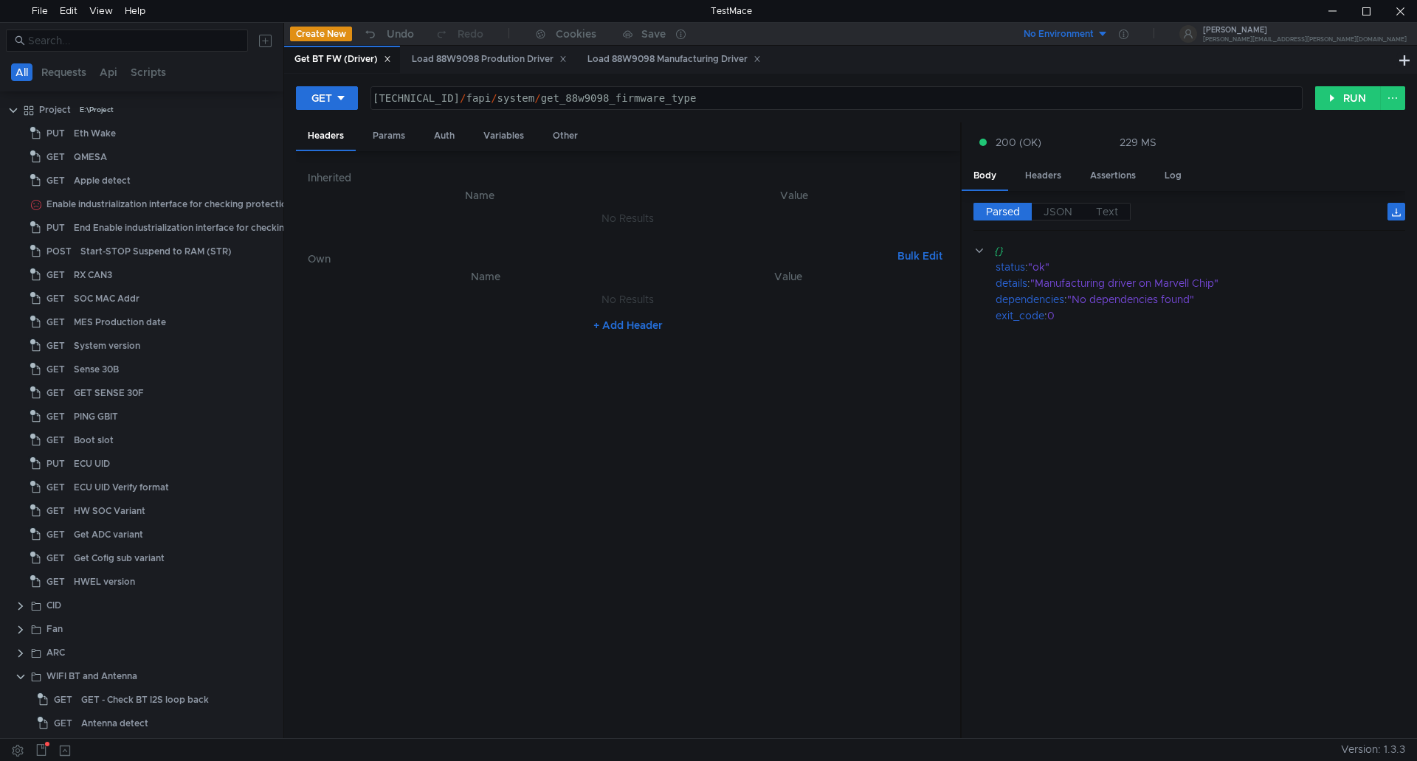
click at [492, 525] on nz-table "Name Value No Results + Add Header" at bounding box center [628, 498] width 640 height 460
click at [326, 62] on div "Get BT FW (Driver)" at bounding box center [342, 59] width 97 height 15
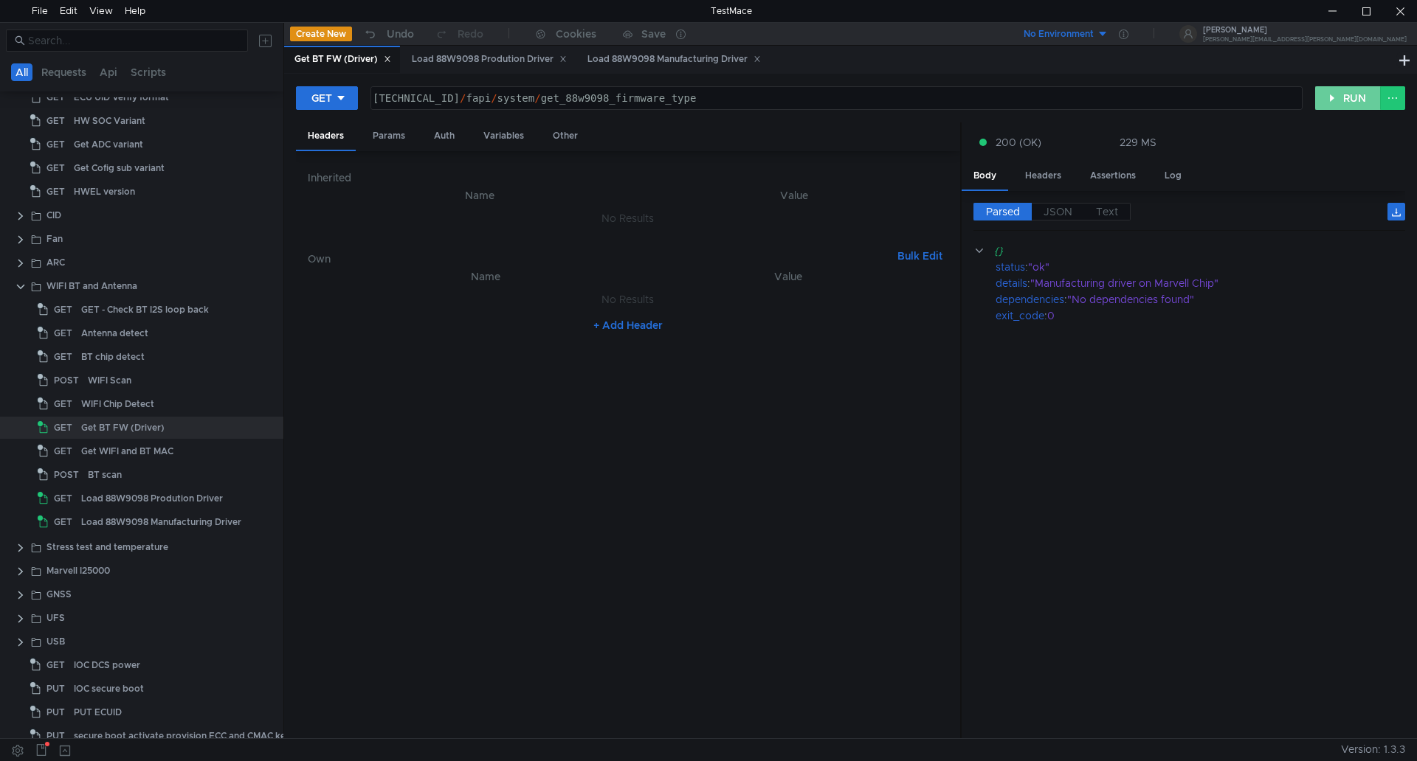
click at [1335, 95] on button "RUN" at bounding box center [1348, 98] width 66 height 24
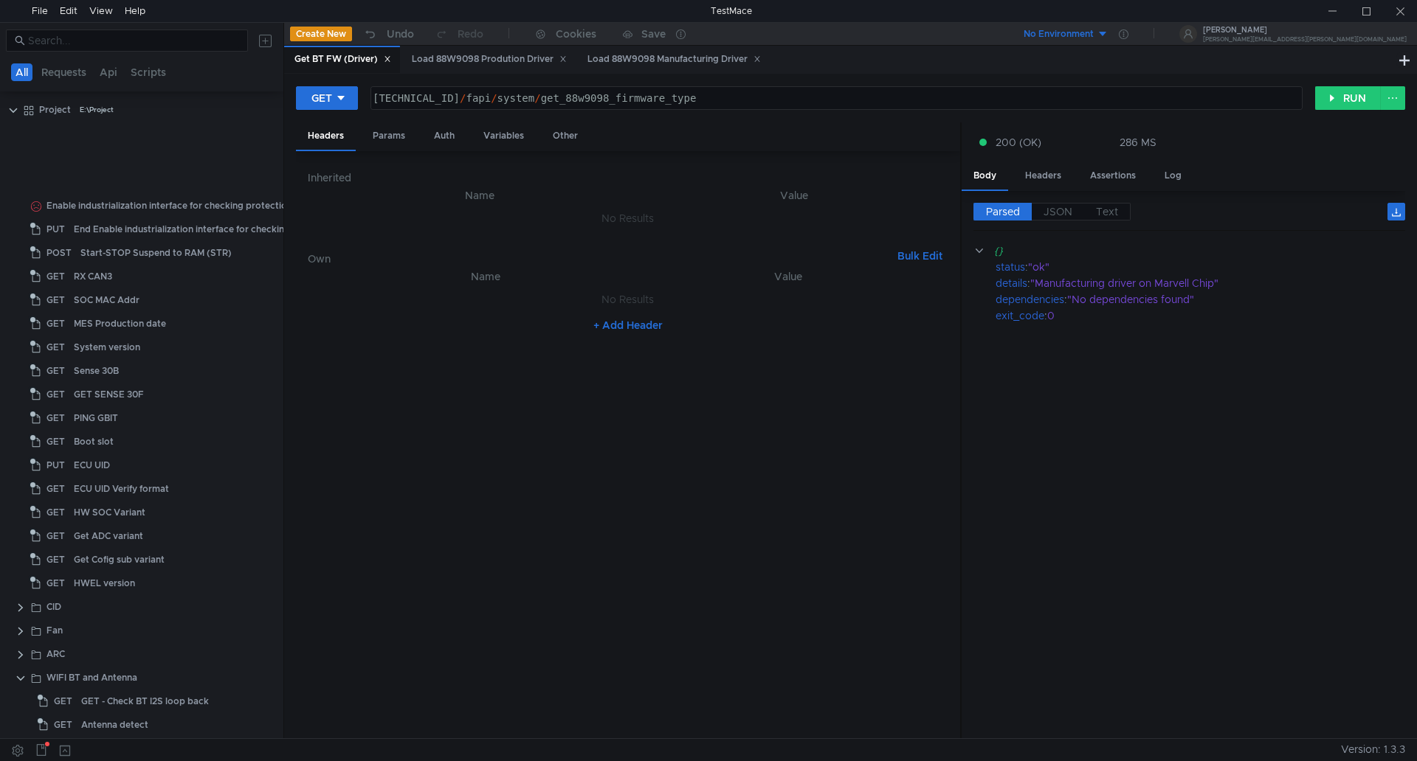
scroll to position [392, 0]
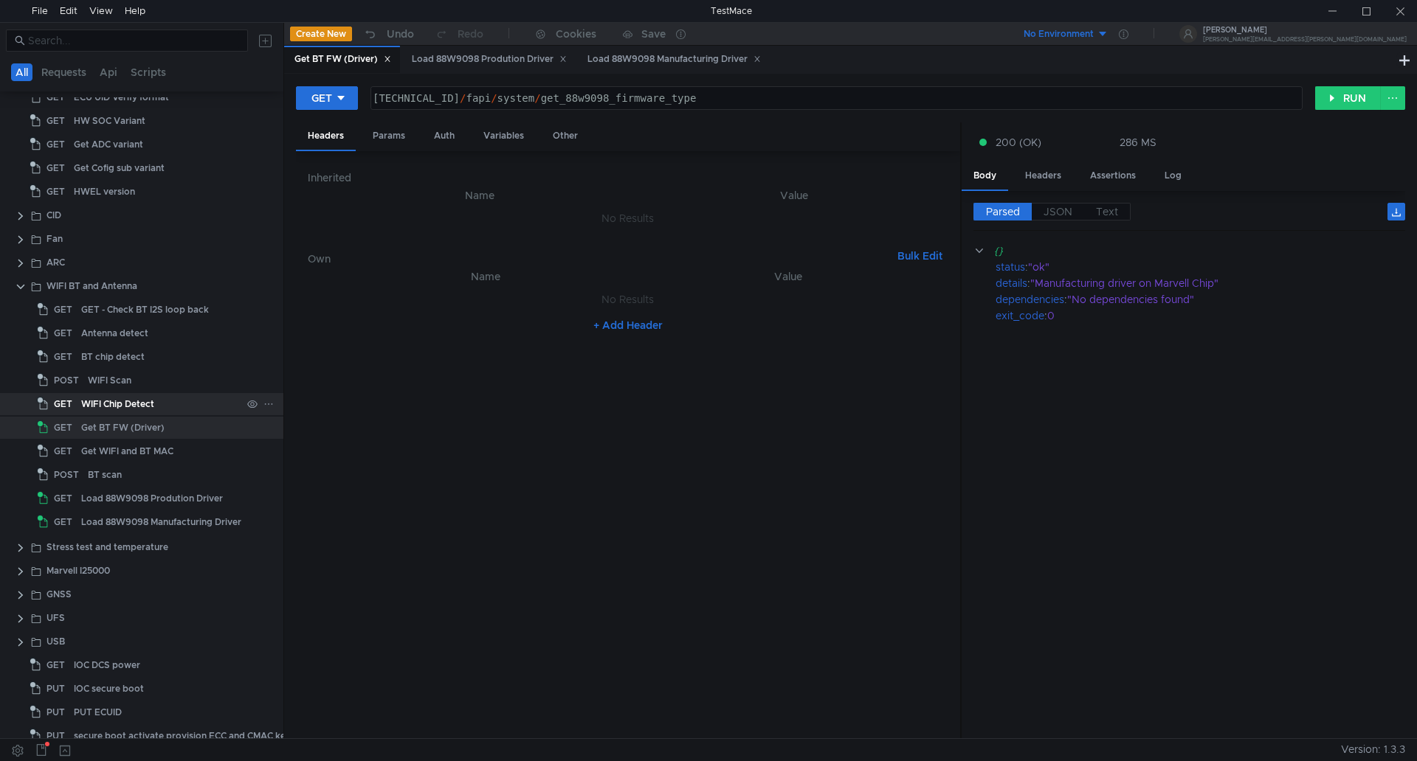
click at [162, 407] on div "WIFI Chip Detect" at bounding box center [161, 404] width 160 height 22
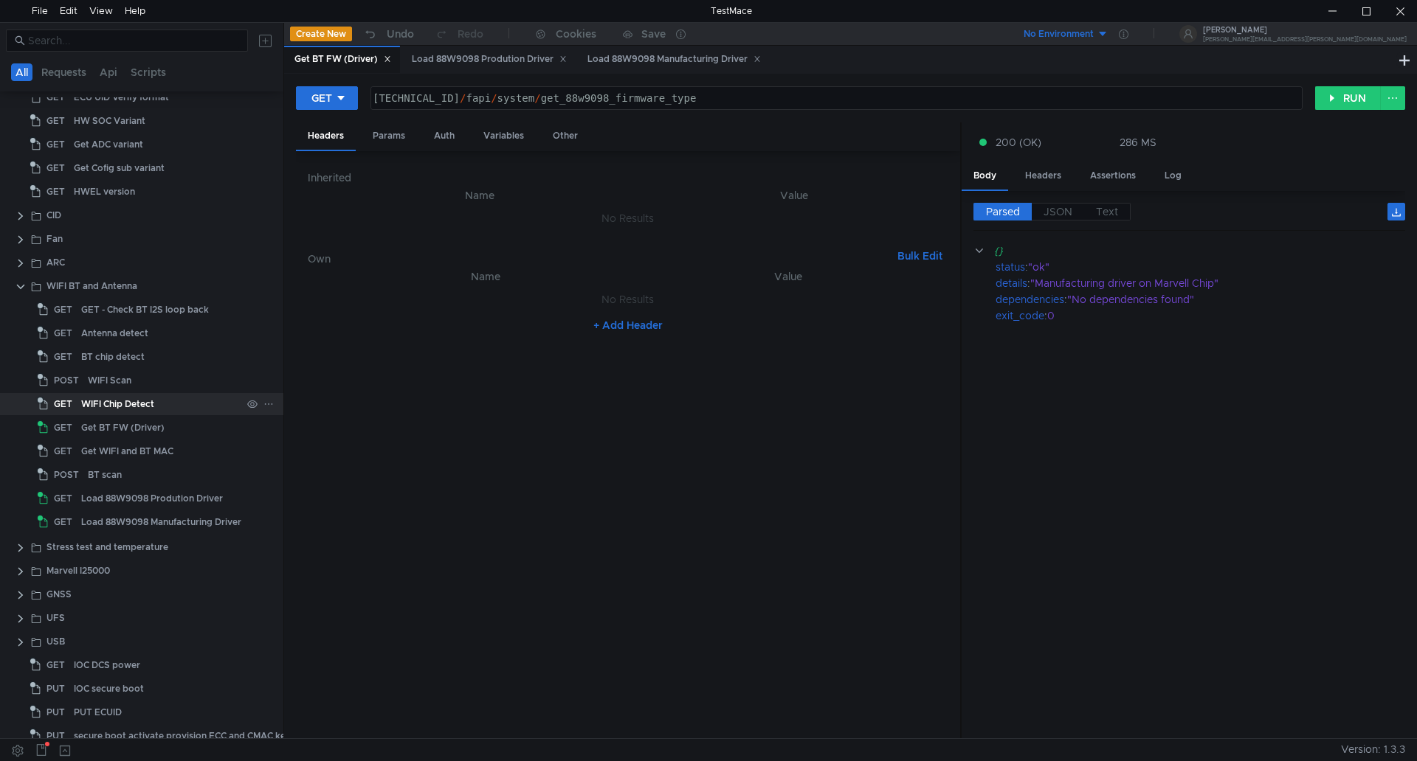
click at [163, 405] on div "WIFI Chip Detect" at bounding box center [161, 404] width 160 height 22
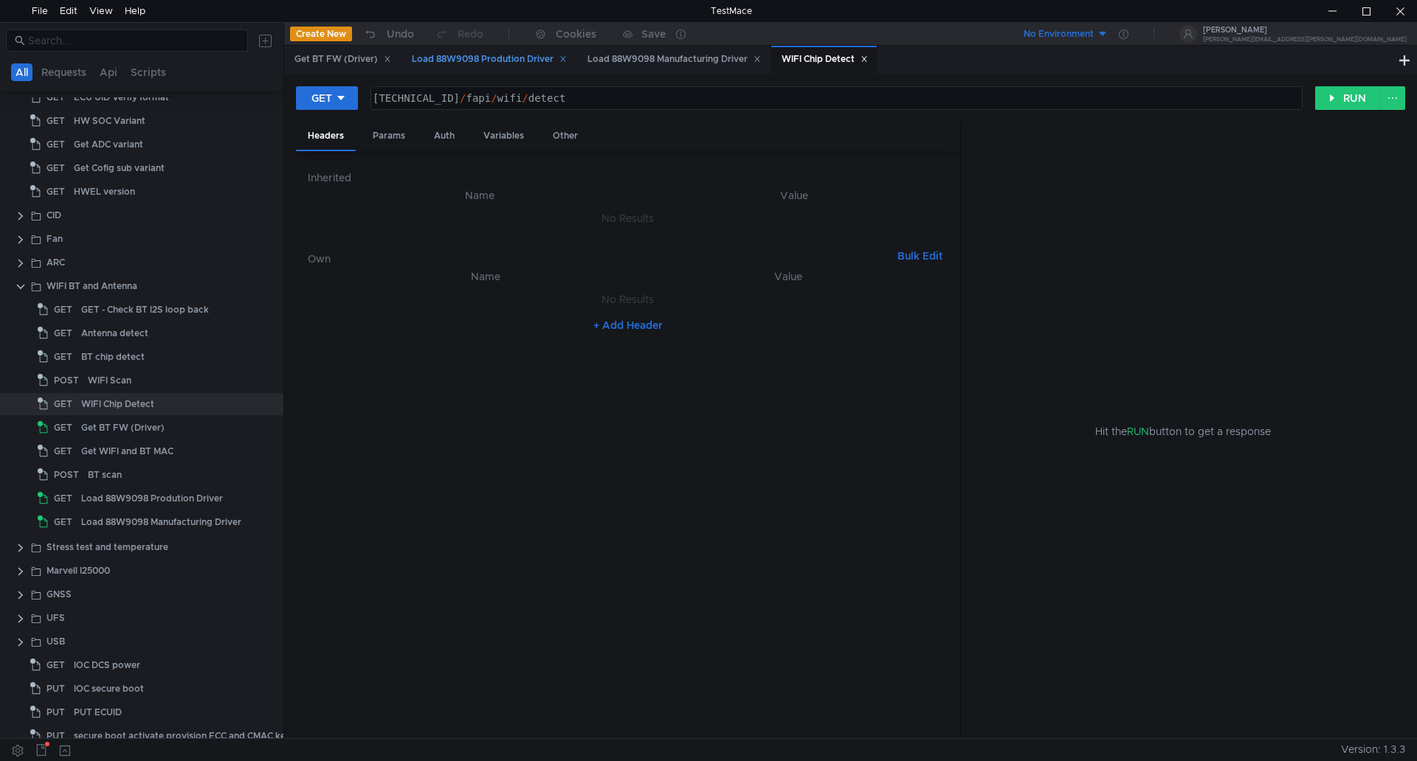
click at [567, 56] on icon at bounding box center [562, 58] width 7 height 7
click at [584, 60] on icon at bounding box center [580, 59] width 5 height 5
click at [1333, 100] on button "RUN" at bounding box center [1348, 98] width 66 height 24
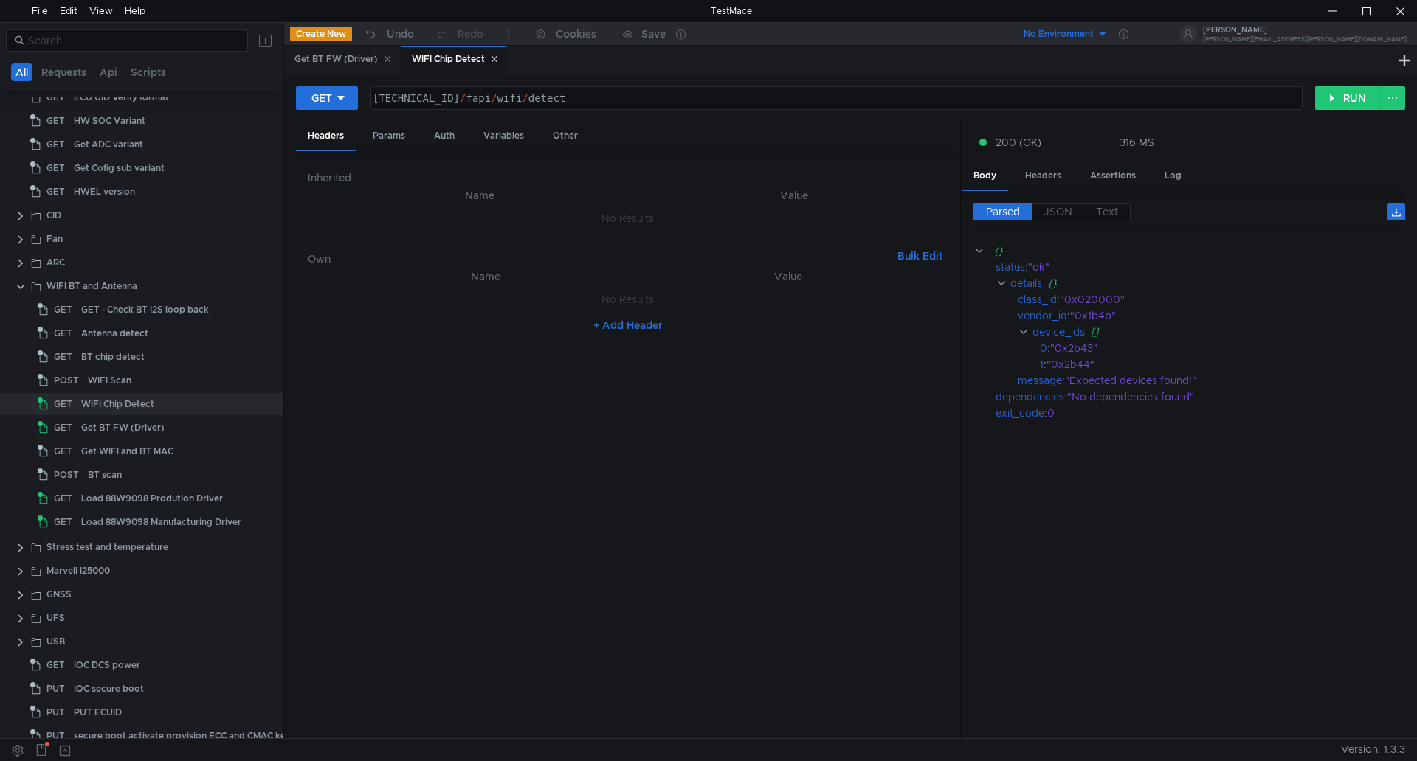
click at [498, 59] on icon at bounding box center [494, 58] width 7 height 7
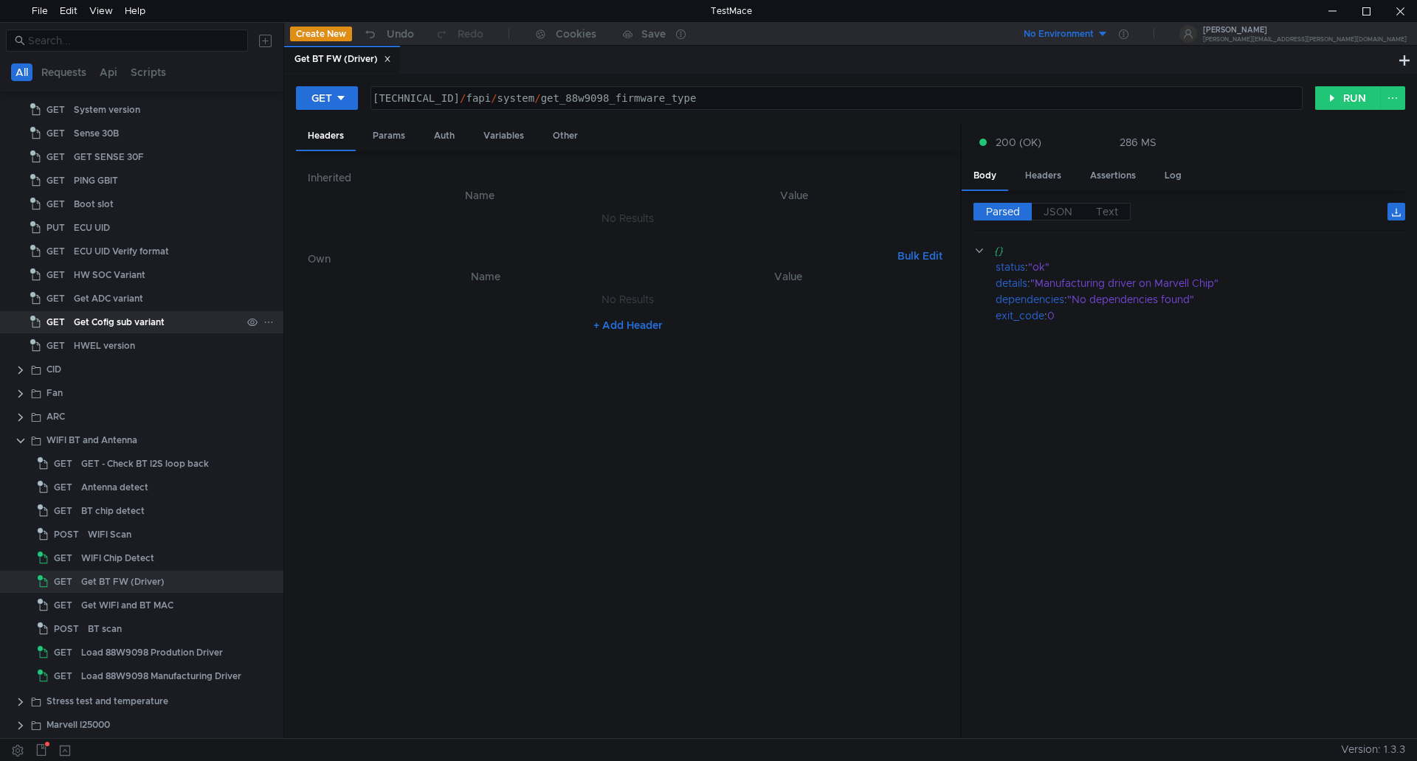
scroll to position [0, 0]
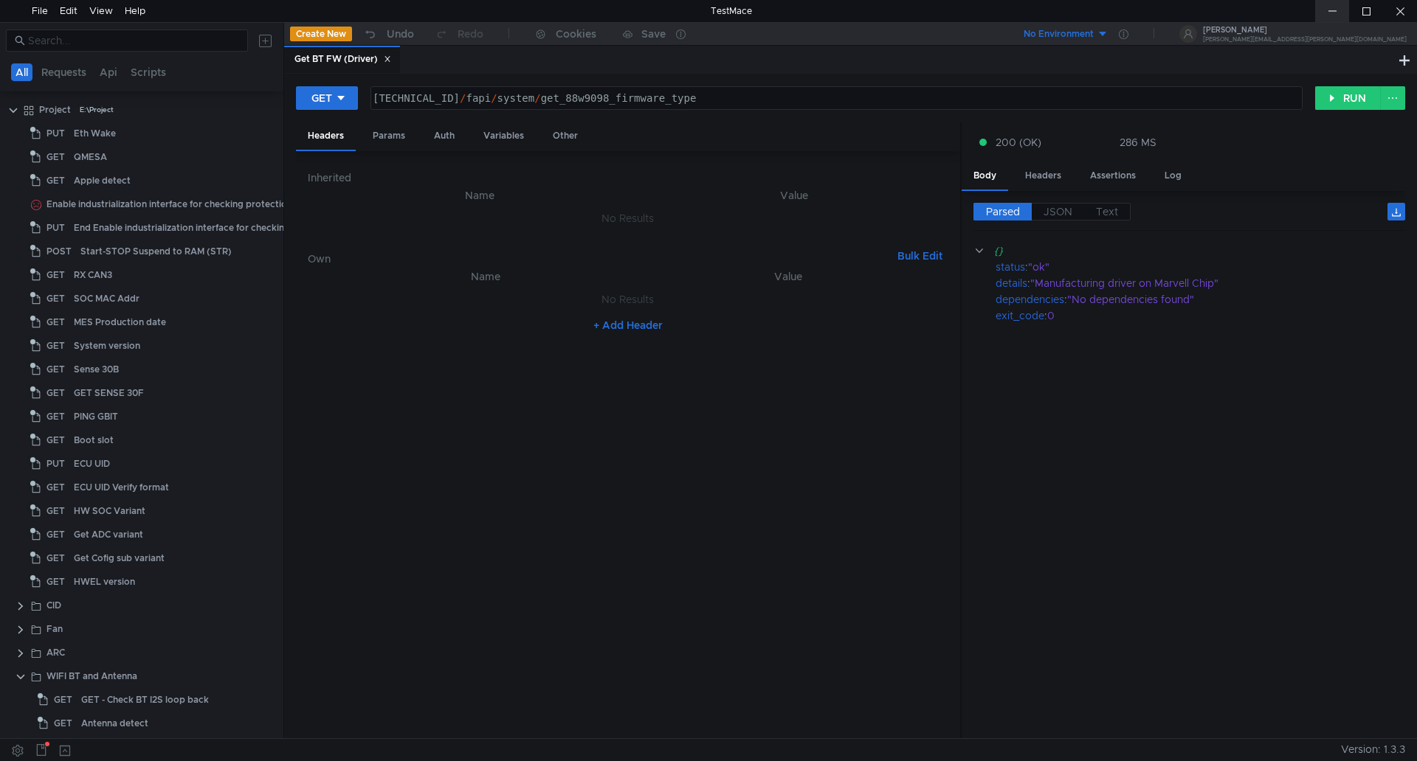
click at [1321, 15] on div at bounding box center [1332, 11] width 34 height 22
